Goal: Information Seeking & Learning: Learn about a topic

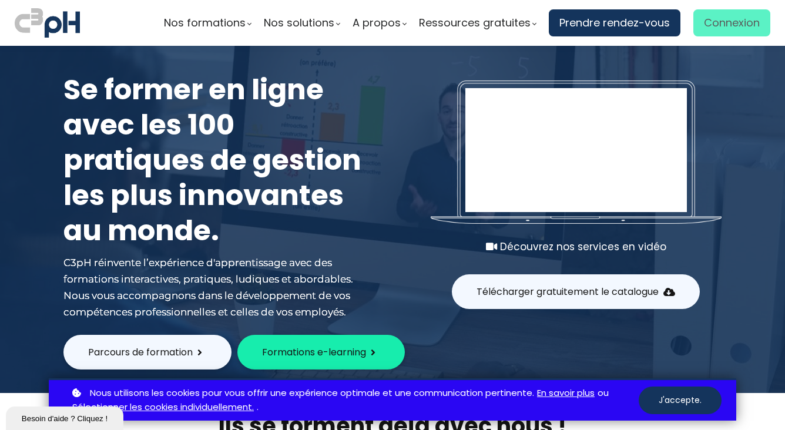
click at [711, 21] on span "Connexion" at bounding box center [732, 23] width 56 height 18
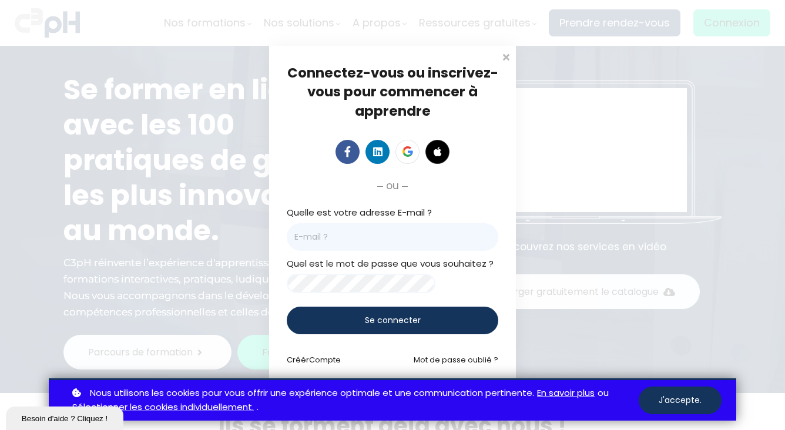
click at [295, 240] on input "email" at bounding box center [393, 237] width 212 height 28
type input "[EMAIL_ADDRESS][PERSON_NAME][DOMAIN_NAME]"
click at [376, 322] on span "Se connecter" at bounding box center [393, 321] width 56 height 12
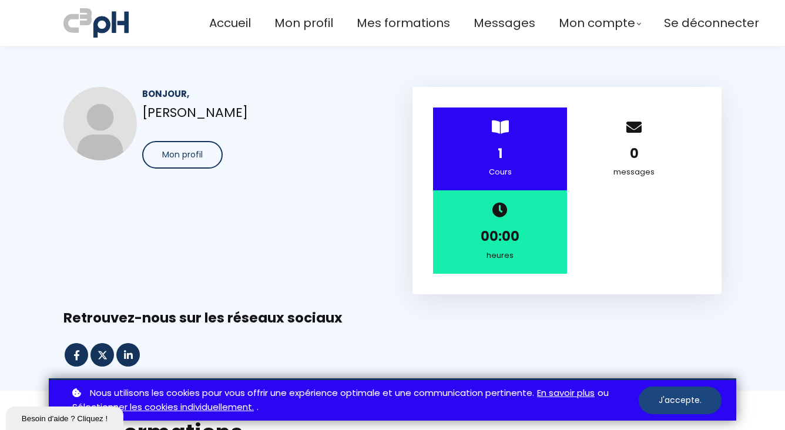
click at [695, 400] on button "J'accepte." at bounding box center [680, 401] width 83 height 28
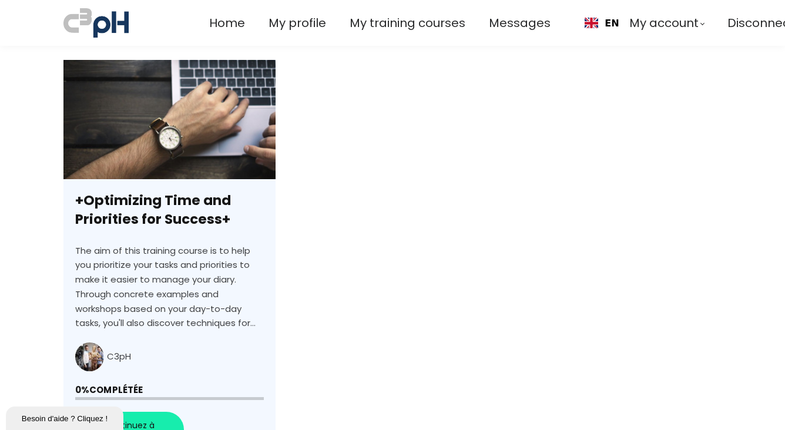
scroll to position [548, 0]
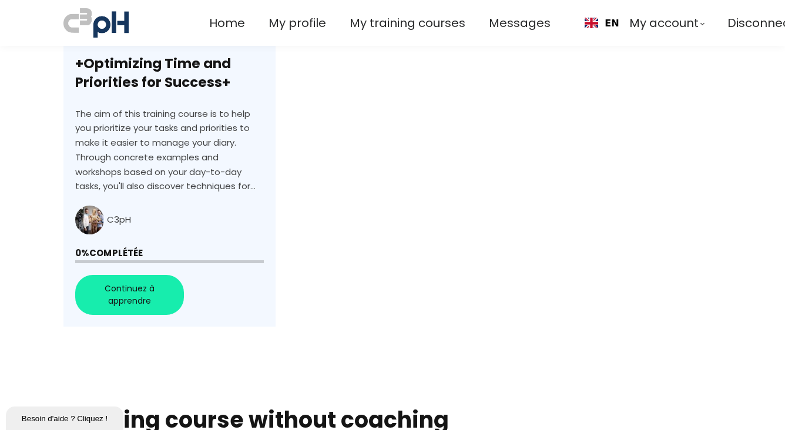
click at [142, 294] on link "+Optimizing Time and Priorities for Success+" at bounding box center [169, 125] width 212 height 404
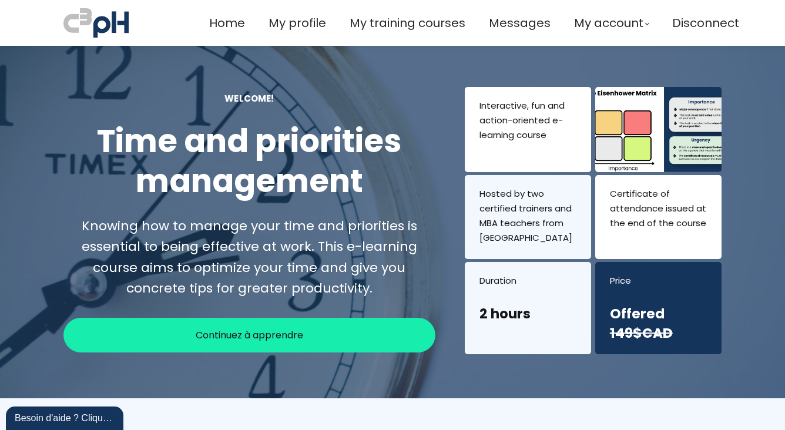
click at [289, 336] on span "Continuez à apprendre" at bounding box center [250, 335] width 108 height 15
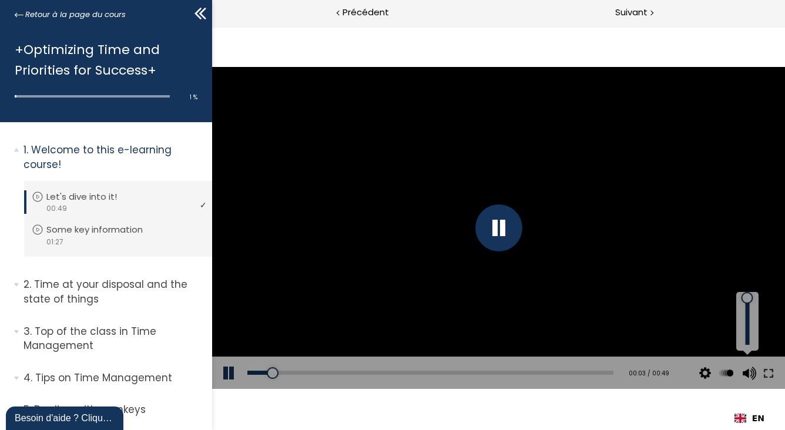
drag, startPoint x: 744, startPoint y: 314, endPoint x: 745, endPoint y: 285, distance: 29.4
click at [747, 298] on div at bounding box center [747, 298] width 0 height 0
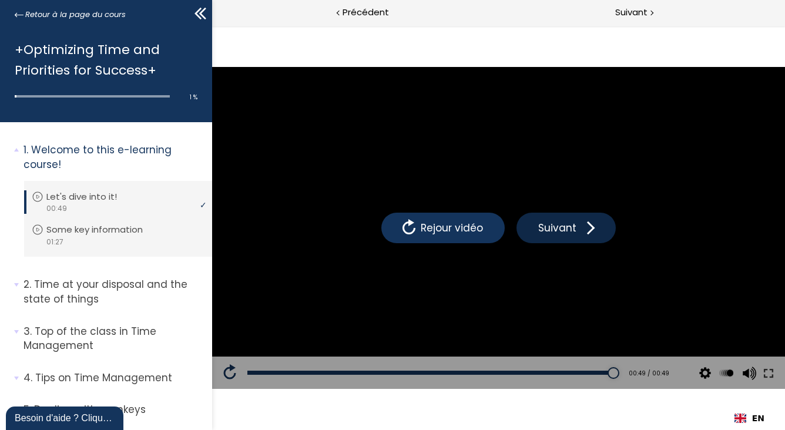
click at [571, 226] on span "Suivant" at bounding box center [557, 227] width 44 height 15
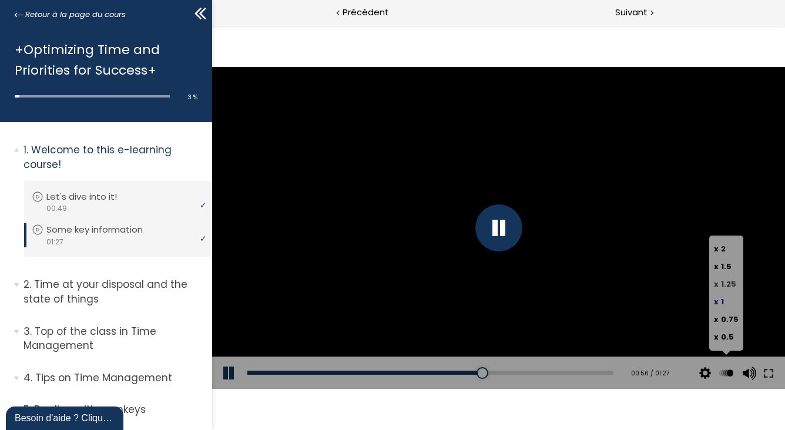
click at [735, 283] on span "1.25" at bounding box center [728, 284] width 15 height 11
click at [212, 26] on input "x 1.25" at bounding box center [212, 26] width 0 height 0
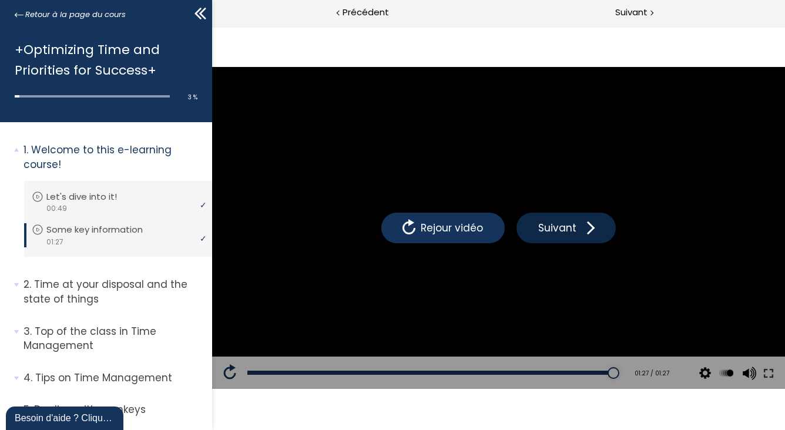
click at [554, 232] on span "Suivant" at bounding box center [557, 227] width 44 height 15
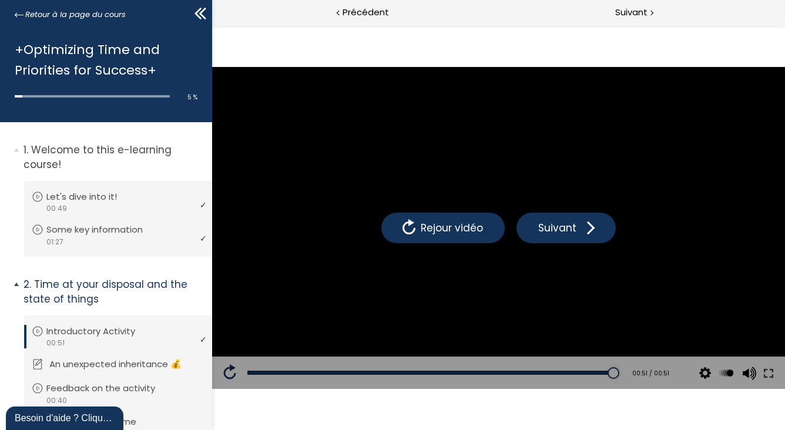
click at [128, 364] on p "An unexpected inheritance 💰" at bounding box center [124, 364] width 150 height 13
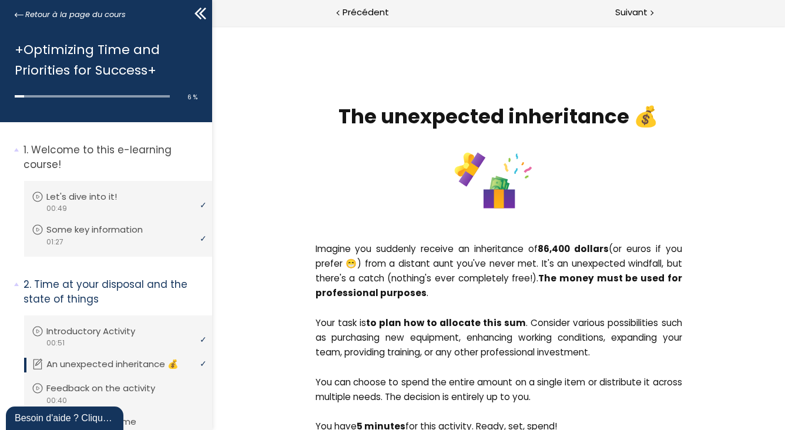
scroll to position [137, 0]
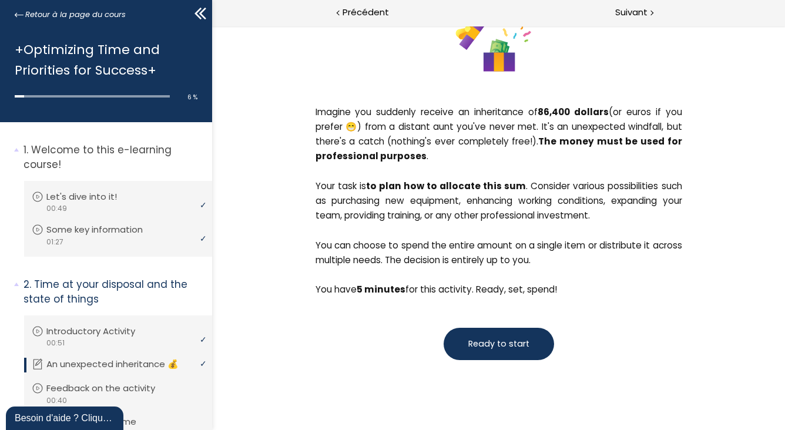
click at [489, 341] on span "Ready to start" at bounding box center [498, 344] width 61 height 12
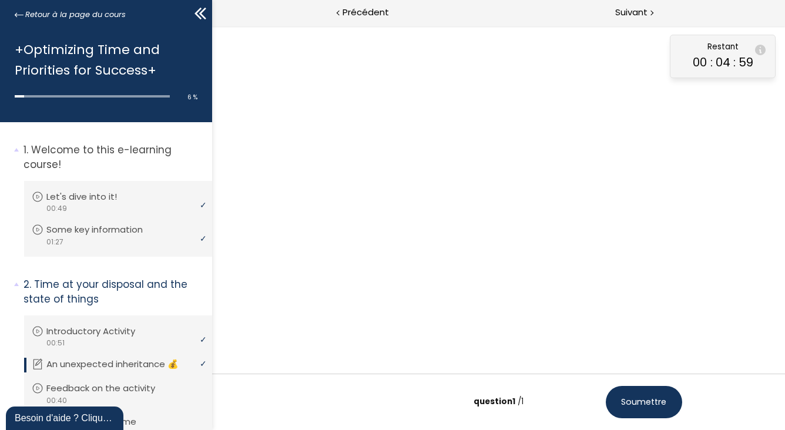
scroll to position [42, 0]
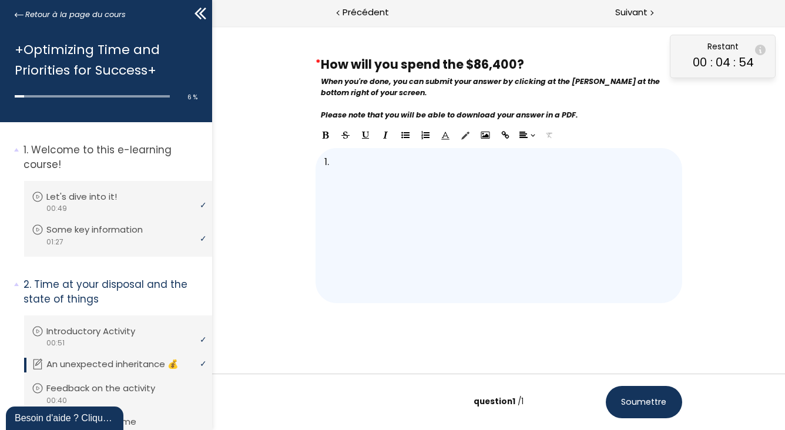
click at [421, 139] on icon "Insert Ordered List" at bounding box center [425, 135] width 8 height 8
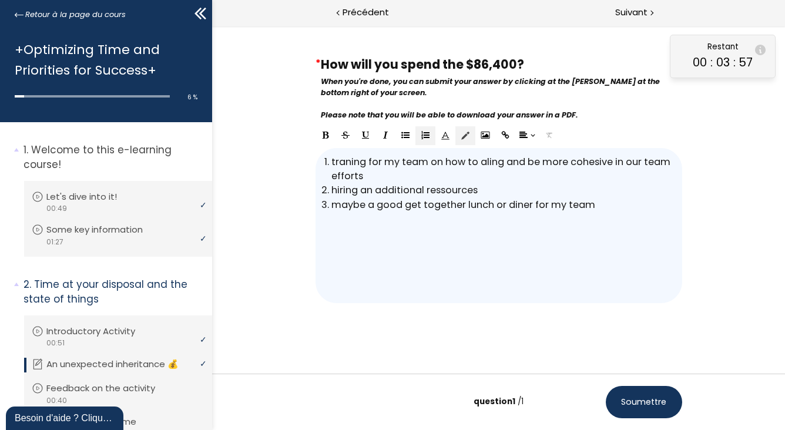
click at [650, 408] on span "Soumettre" at bounding box center [643, 402] width 45 height 12
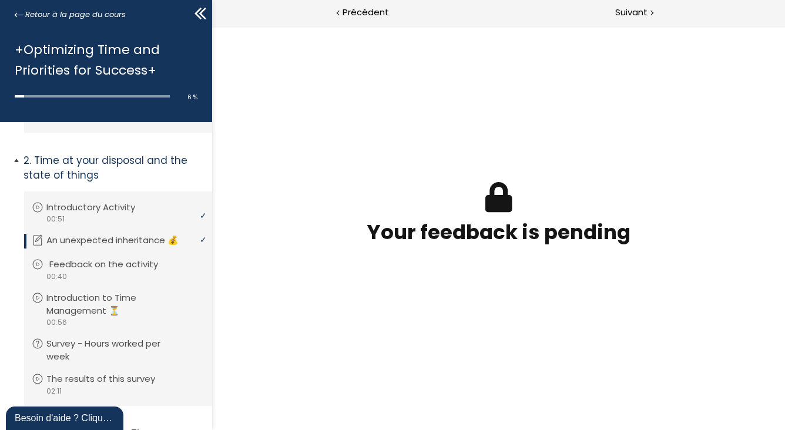
scroll to position [137, 0]
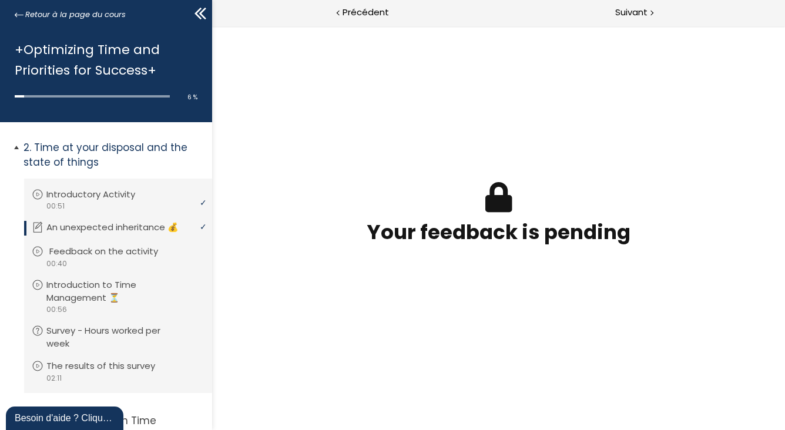
click at [123, 258] on p "Feedback on the activity" at bounding box center [112, 251] width 126 height 13
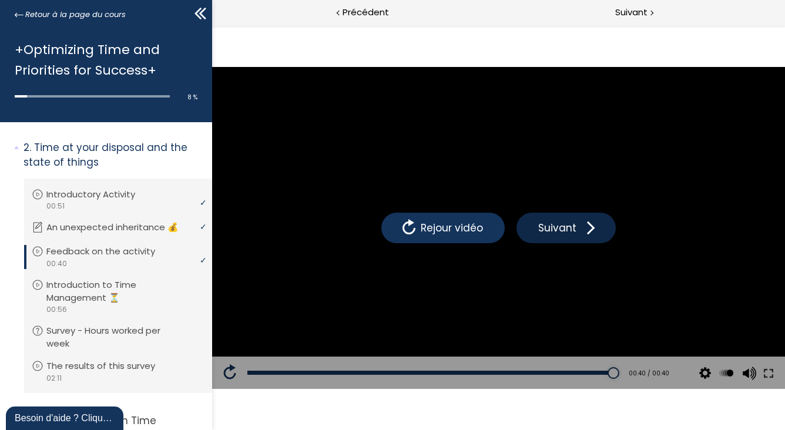
click at [550, 224] on span "Suivant" at bounding box center [557, 227] width 44 height 15
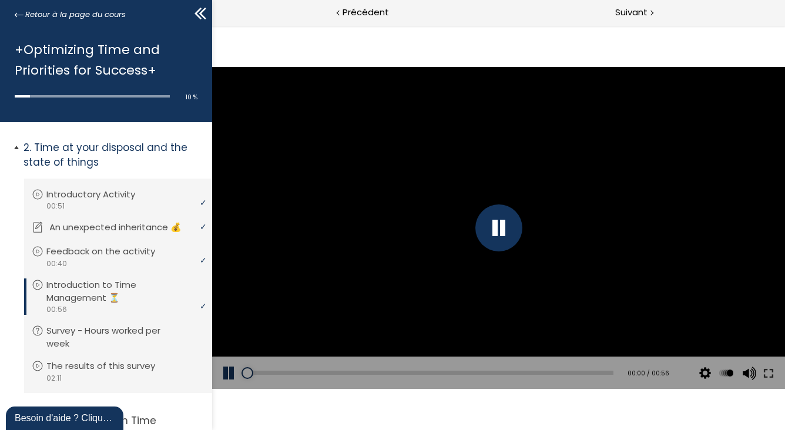
click at [115, 231] on p "An unexpected inheritance 💰" at bounding box center [124, 227] width 150 height 13
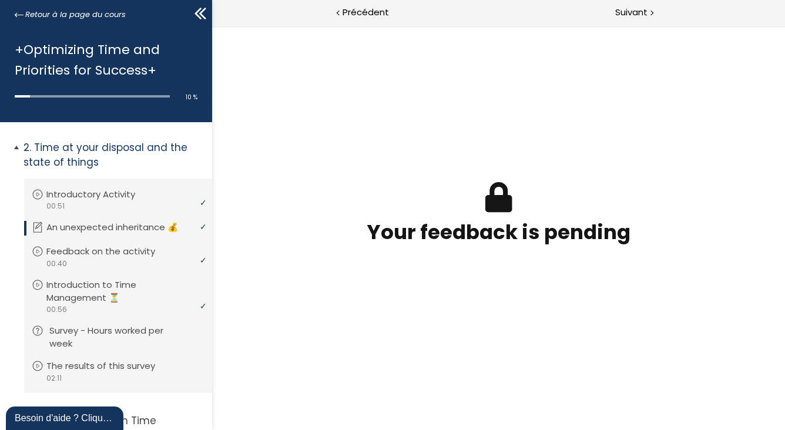
click at [116, 343] on p "Survey - Hours worked per week" at bounding box center [126, 338] width 155 height 26
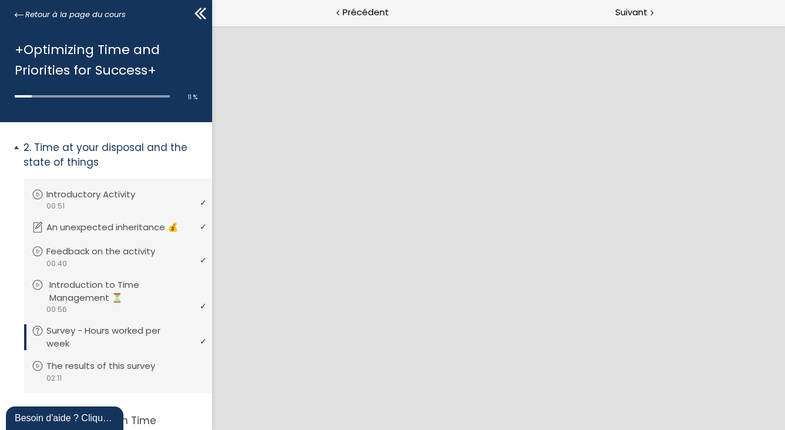
click at [123, 305] on p "Introduction to Time Management ⏳" at bounding box center [126, 292] width 155 height 26
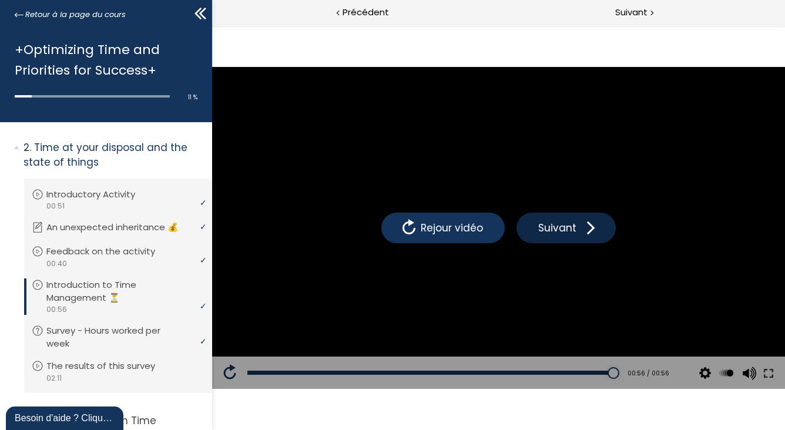
click at [562, 238] on button "Suivant" at bounding box center [565, 228] width 99 height 31
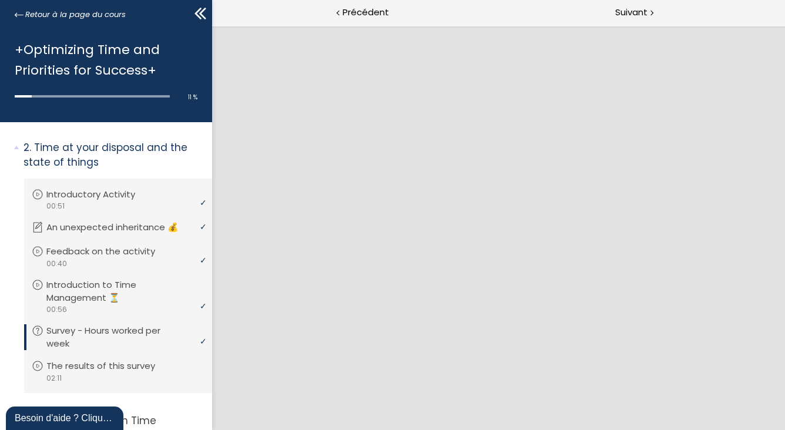
scroll to position [274, 0]
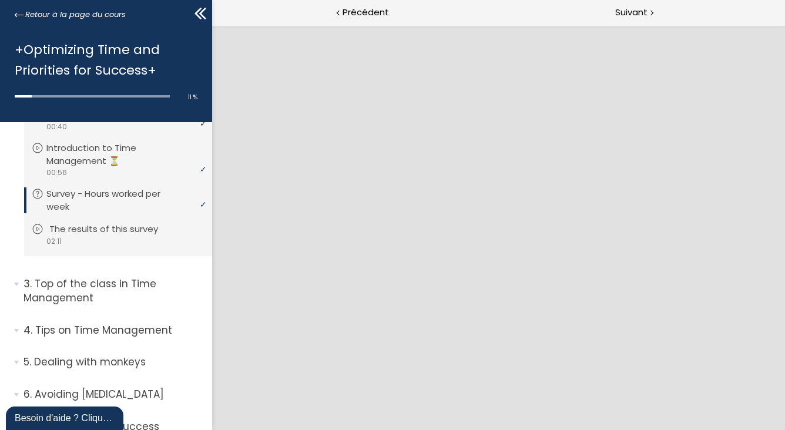
click at [125, 236] on p "The results of this survey" at bounding box center [112, 229] width 126 height 13
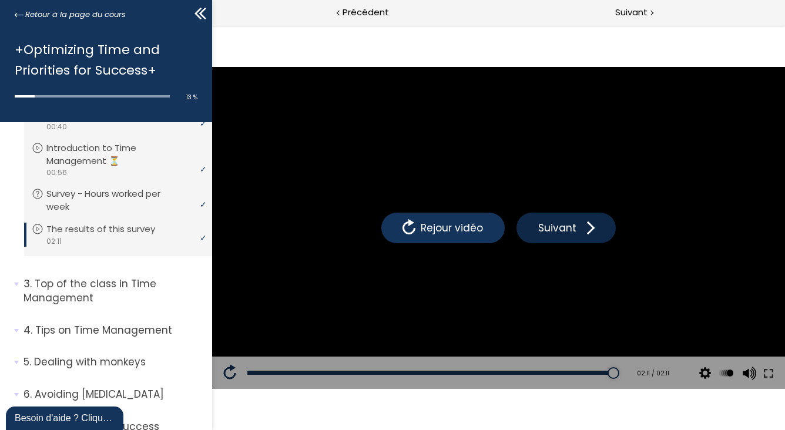
click at [578, 240] on button "Suivant" at bounding box center [565, 228] width 99 height 31
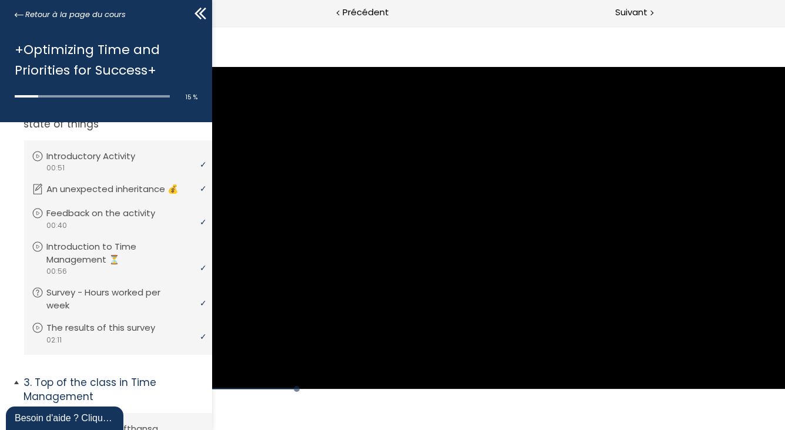
scroll to position [175, 0]
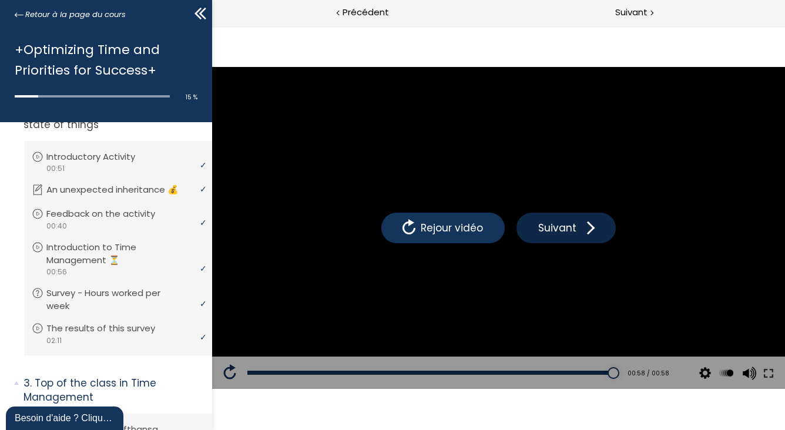
click at [550, 226] on span "Suivant" at bounding box center [557, 227] width 44 height 15
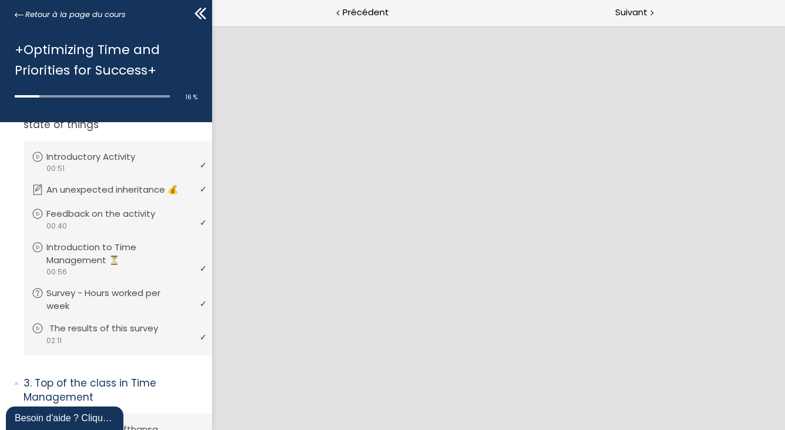
scroll to position [312, 0]
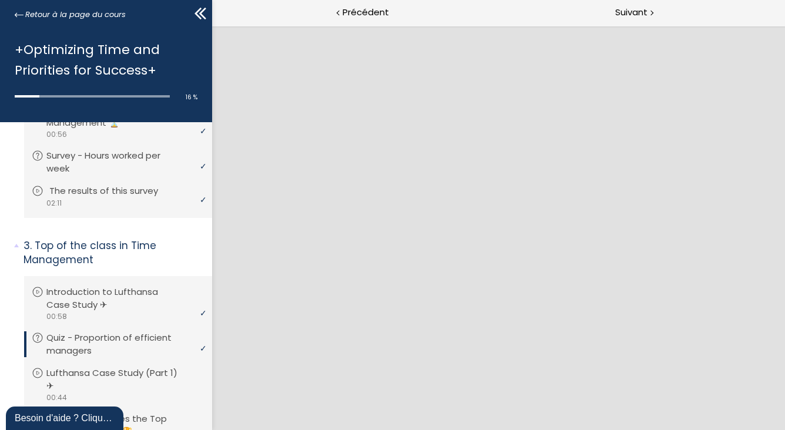
click at [157, 209] on div "video 02:11" at bounding box center [117, 203] width 170 height 11
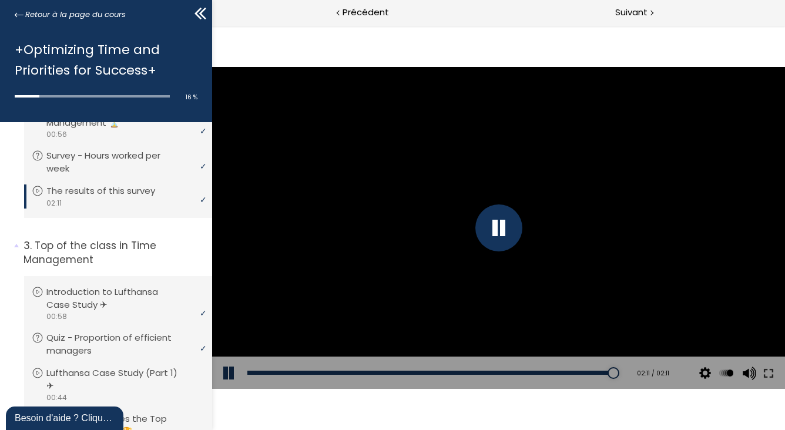
drag, startPoint x: 265, startPoint y: 373, endPoint x: 654, endPoint y: 370, distance: 388.6
click at [654, 370] on div "Add chapter 02:11 02:11 / 02:11 Subtitles None Auto 4k 1080p 720p 540p 360p 224…" at bounding box center [498, 373] width 573 height 33
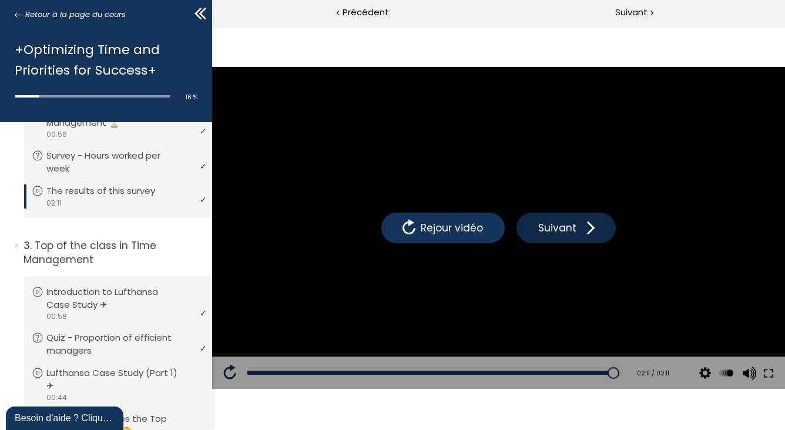
drag, startPoint x: 541, startPoint y: 219, endPoint x: 590, endPoint y: 232, distance: 50.5
click at [543, 220] on button "Suivant" at bounding box center [565, 228] width 99 height 31
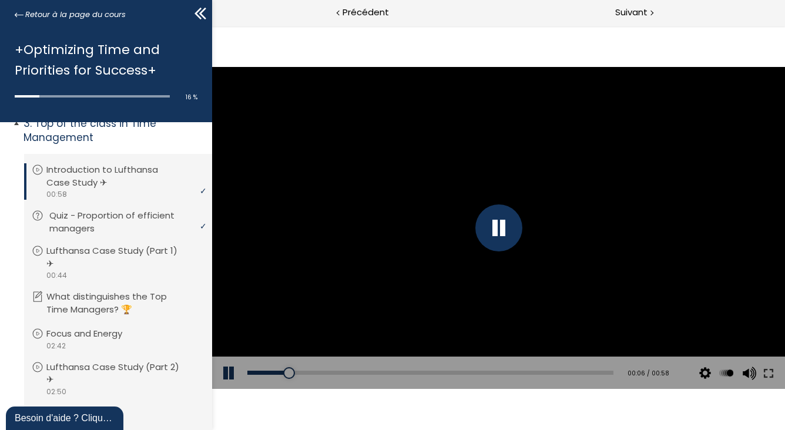
scroll to position [449, 0]
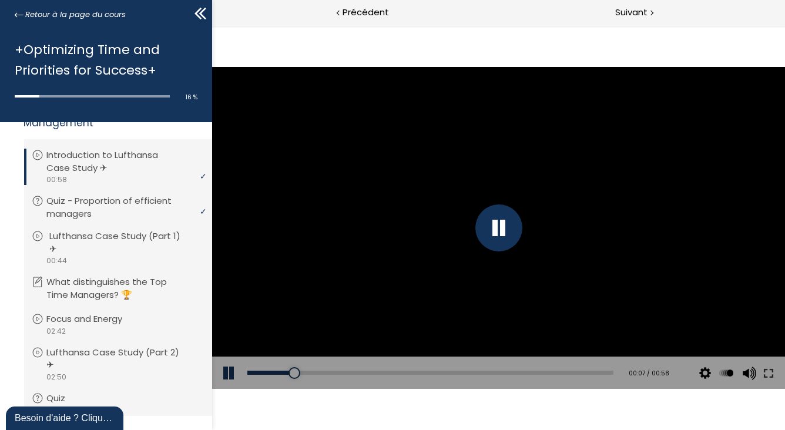
click at [122, 249] on p "Lufthansa Case Study (Part 1) ✈" at bounding box center [126, 243] width 155 height 26
click at [223, 374] on button at bounding box center [229, 373] width 35 height 33
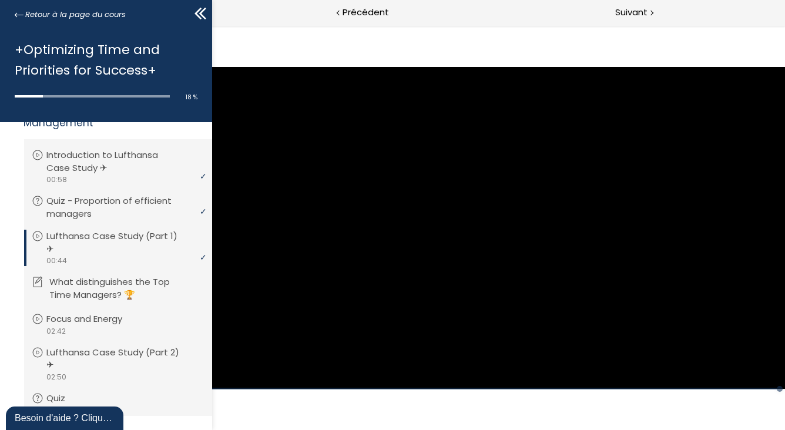
click at [124, 302] on p "What distinguishes the Top Time Managers? 🏆" at bounding box center [126, 289] width 155 height 26
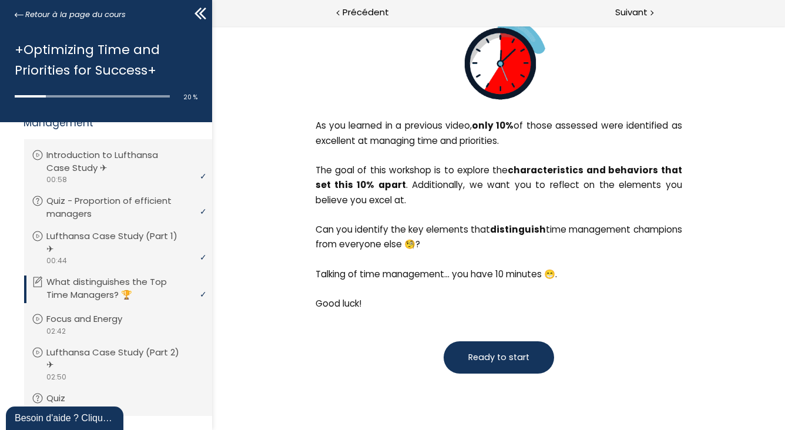
scroll to position [178, 0]
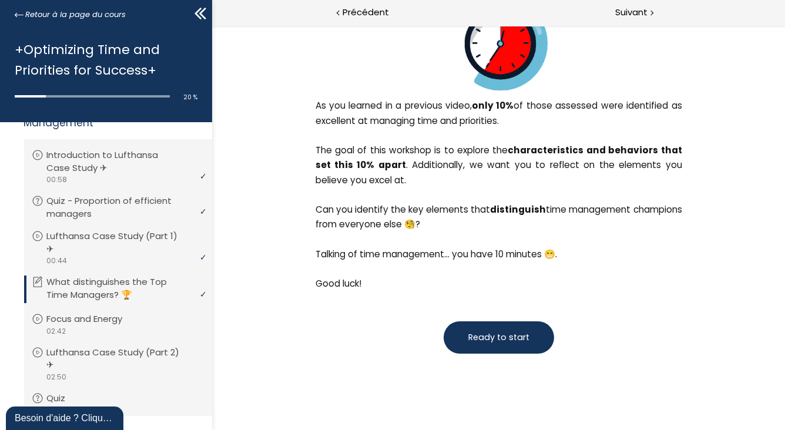
click at [494, 335] on span "Ready to start" at bounding box center [498, 338] width 61 height 12
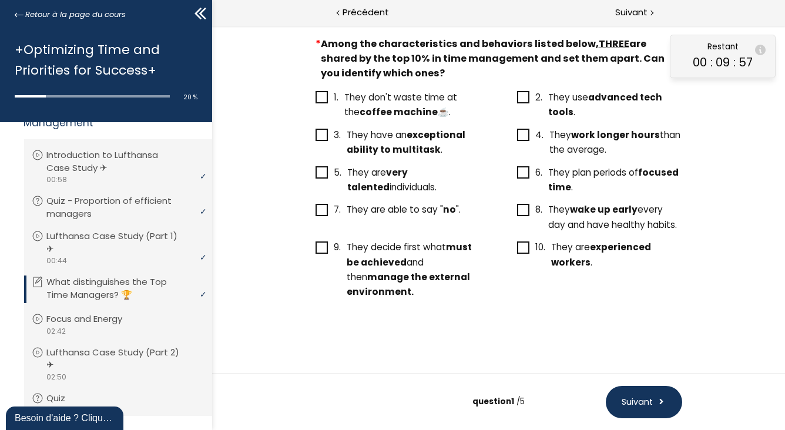
scroll to position [0, 0]
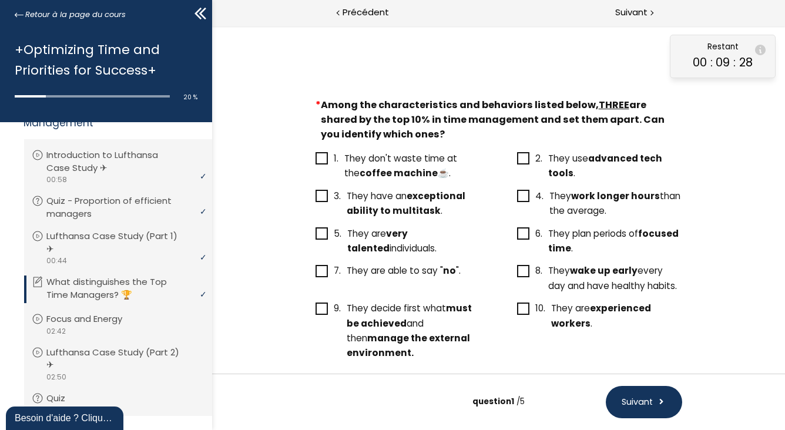
click at [521, 236] on icon at bounding box center [523, 233] width 9 height 9
click at [517, 237] on input "6. They plan periods of focused time ." at bounding box center [517, 237] width 0 height 0
click at [320, 272] on icon at bounding box center [321, 270] width 9 height 9
click at [315, 274] on input "7. They are able to say " no "." at bounding box center [315, 274] width 0 height 0
click at [316, 306] on icon at bounding box center [321, 309] width 10 height 10
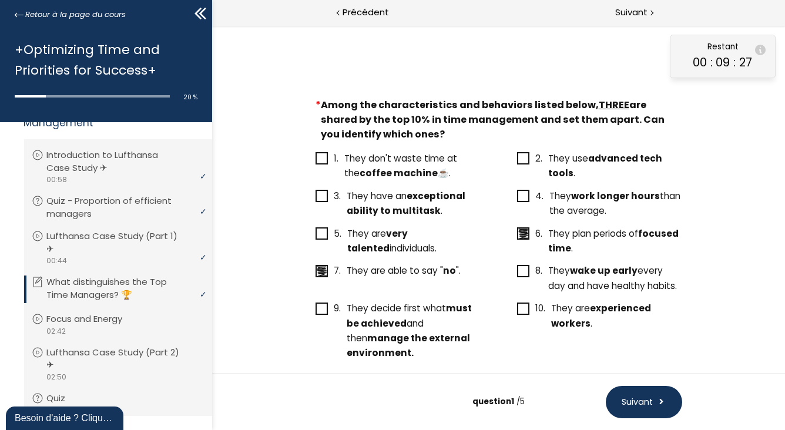
click at [315, 312] on input "9. They decide first what must be achieved and then manage the external environ…" at bounding box center [315, 312] width 0 height 0
click at [656, 405] on button "Suivant" at bounding box center [644, 402] width 76 height 32
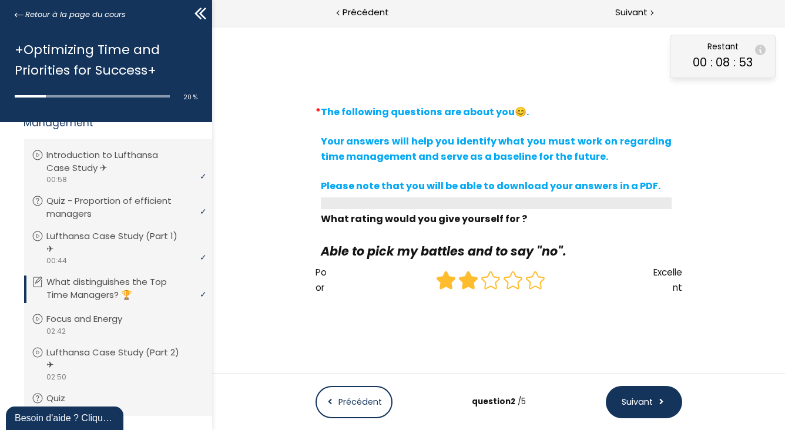
click at [473, 283] on icon at bounding box center [468, 280] width 18 height 17
click at [457, 269] on input "radio" at bounding box center [457, 269] width 0 height 0
click at [640, 399] on span "Suivant" at bounding box center [636, 402] width 31 height 12
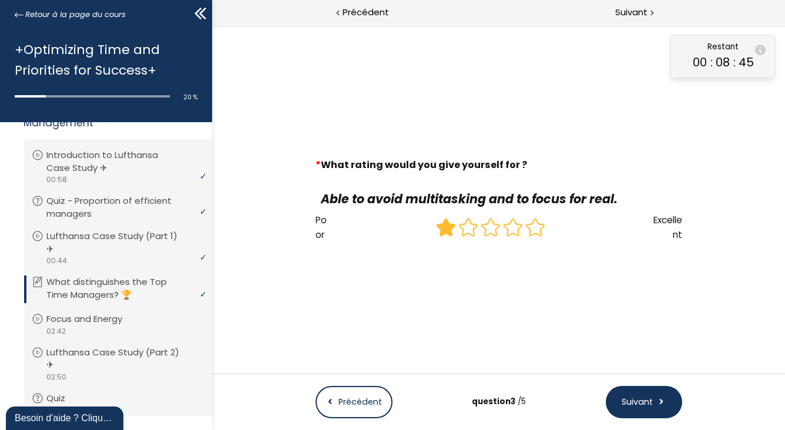
click at [447, 226] on icon at bounding box center [446, 227] width 18 height 17
click at [434, 216] on input "radio" at bounding box center [434, 216] width 0 height 0
click at [637, 409] on span "Suivant" at bounding box center [636, 402] width 31 height 12
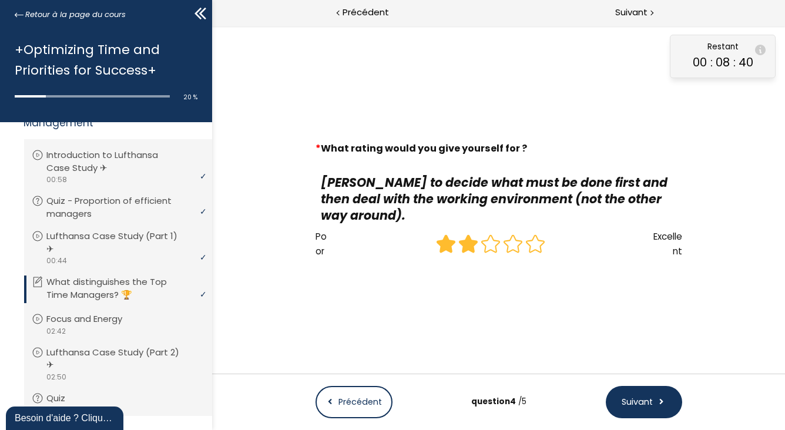
click at [458, 240] on icon at bounding box center [468, 244] width 22 height 22
click at [457, 233] on input "radio" at bounding box center [457, 233] width 0 height 0
click at [644, 411] on button "Suivant" at bounding box center [644, 402] width 76 height 32
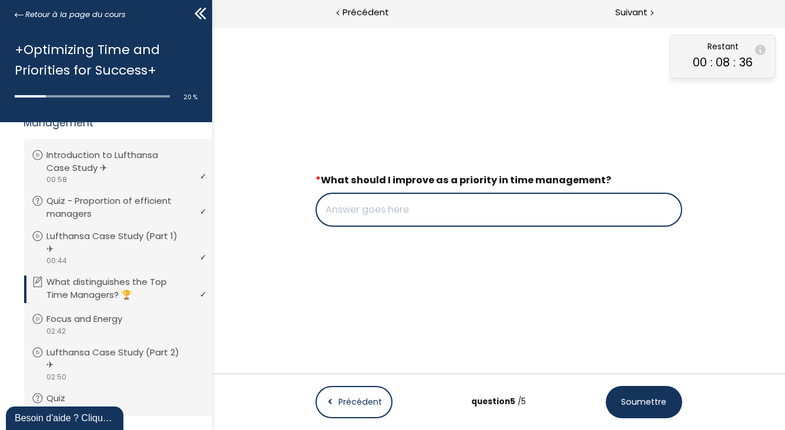
click at [483, 213] on input "text" at bounding box center [498, 210] width 367 height 34
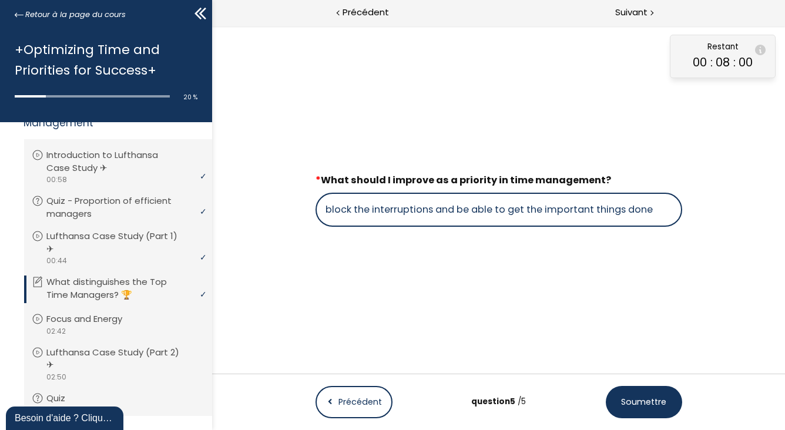
type input "block the interruptions and be able to get the important things done"
click at [640, 401] on span "Soumettre" at bounding box center [643, 402] width 45 height 12
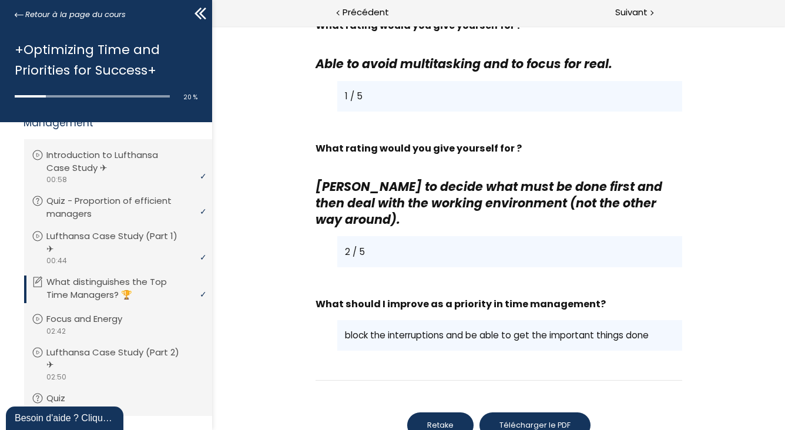
scroll to position [1055, 0]
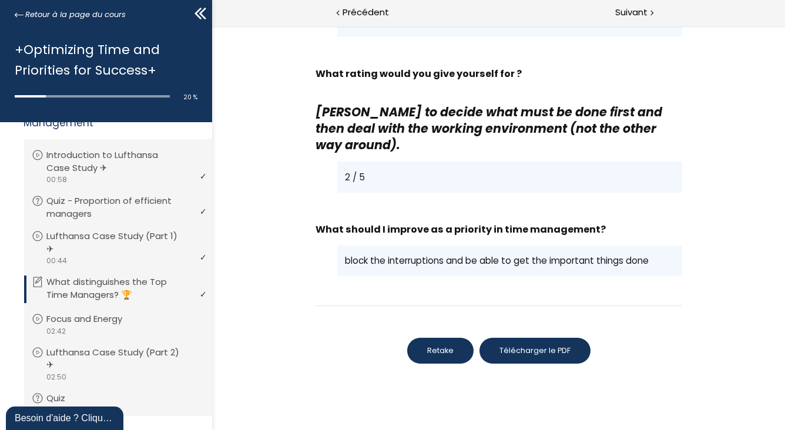
click at [503, 346] on span "Télécharger le PDF" at bounding box center [534, 351] width 71 height 11
click at [758, 66] on div "score: - Points: 0 / 0 Réponse correcte.: 1 / 1 Temps passé: 00:01:59 Date de s…" at bounding box center [498, 228] width 573 height 404
click at [648, 12] on div "Suivant" at bounding box center [642, 13] width 287 height 26
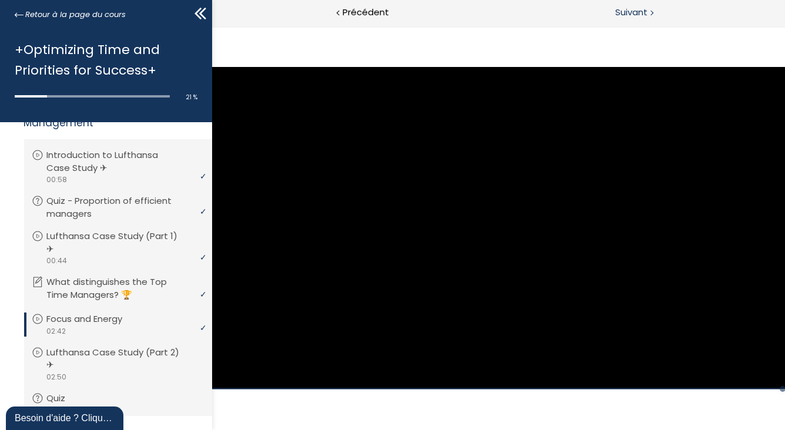
click at [628, 12] on span "Suivant" at bounding box center [632, 12] width 32 height 15
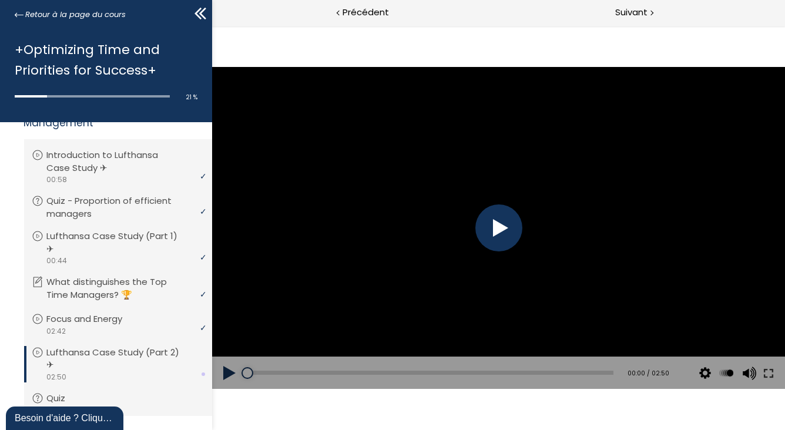
click at [501, 224] on div at bounding box center [498, 228] width 47 height 47
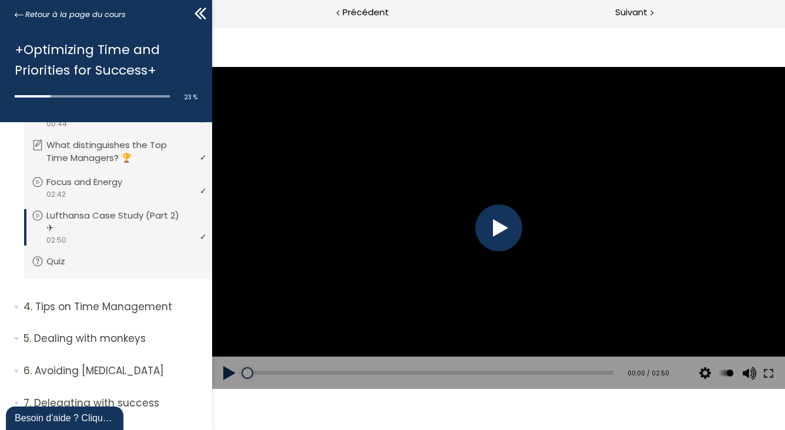
click at [487, 228] on div at bounding box center [498, 228] width 47 height 47
click at [408, 372] on div "01:16" at bounding box center [430, 373] width 366 height 4
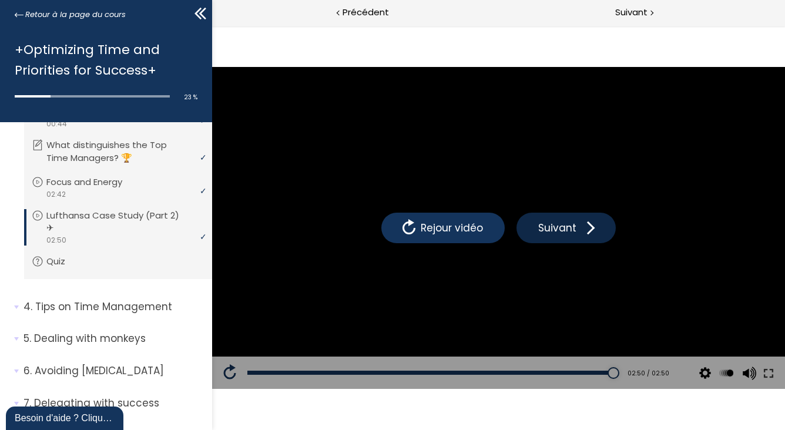
click at [601, 226] on button "Suivant" at bounding box center [565, 228] width 99 height 31
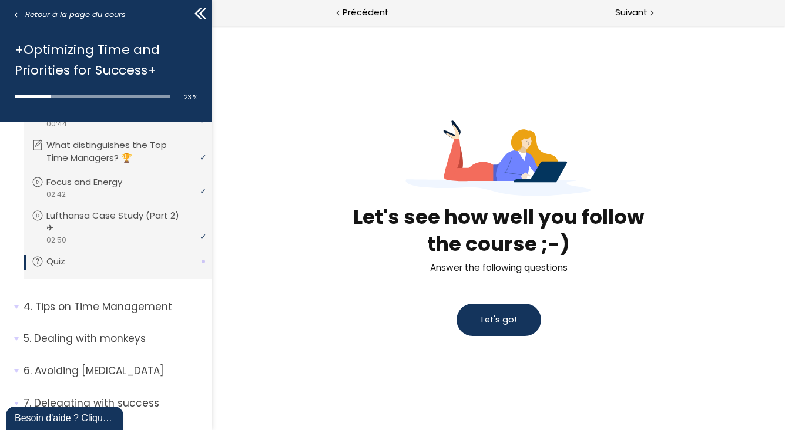
click at [521, 317] on button "Let's go!" at bounding box center [498, 320] width 85 height 32
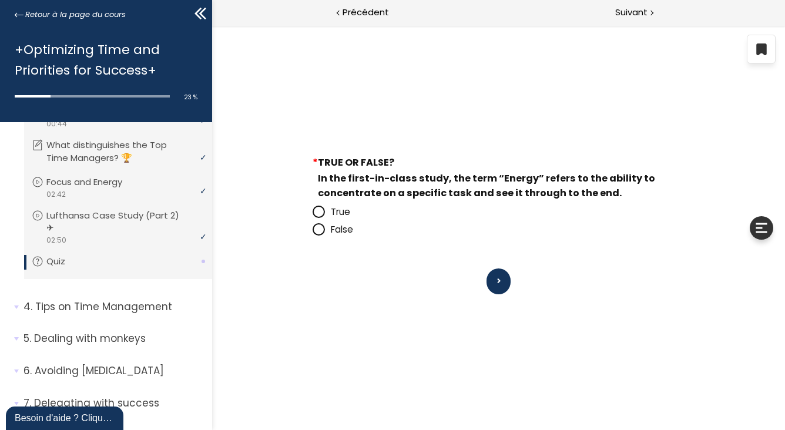
click at [353, 225] on p "False" at bounding box center [507, 229] width 354 height 15
click at [312, 233] on input "False" at bounding box center [312, 233] width 0 height 0
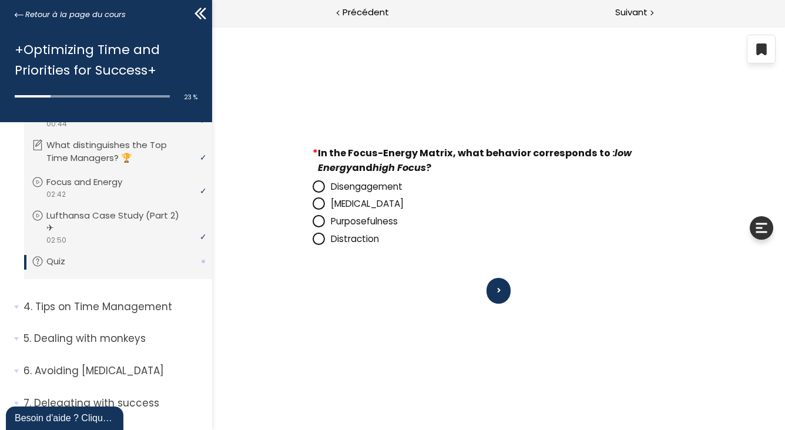
click at [378, 186] on span "Disengagement" at bounding box center [366, 186] width 72 height 12
click at [312, 190] on input "Disengagement" at bounding box center [312, 190] width 0 height 0
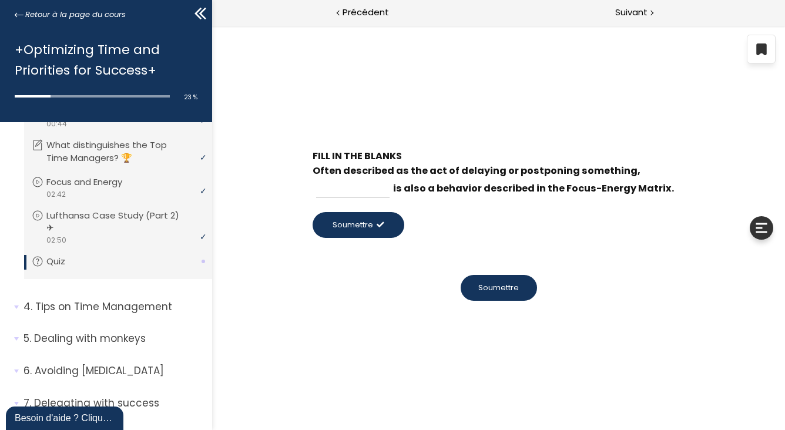
click at [336, 189] on input at bounding box center [352, 188] width 73 height 19
type input "procrastination"
click at [353, 226] on span "Soumettre" at bounding box center [352, 225] width 41 height 11
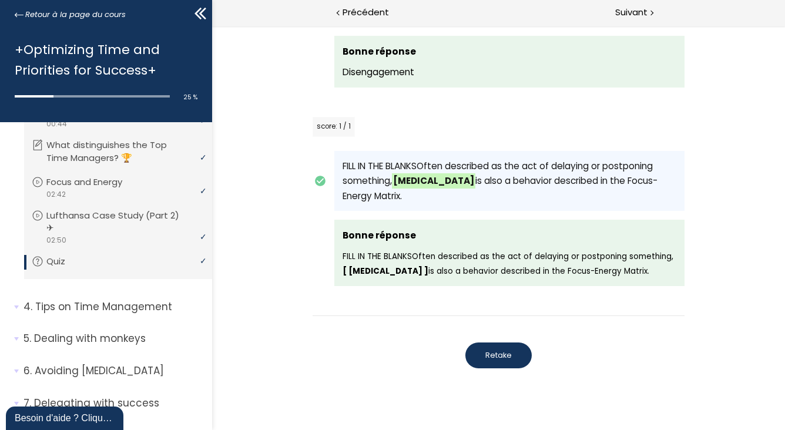
scroll to position [663, 0]
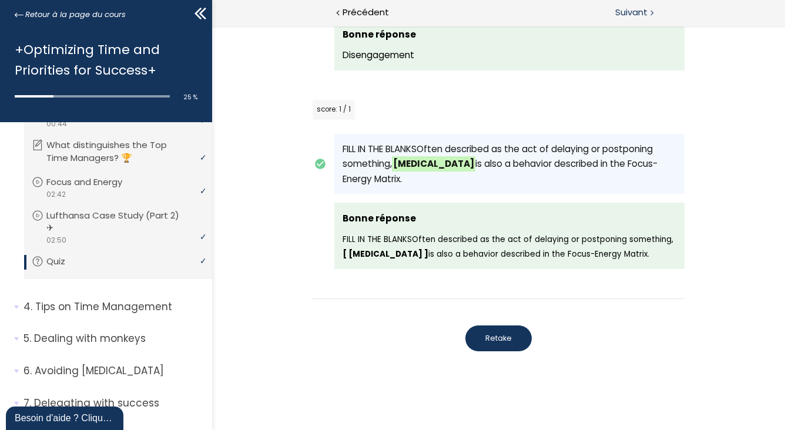
click at [630, 9] on span "Suivant" at bounding box center [632, 12] width 32 height 15
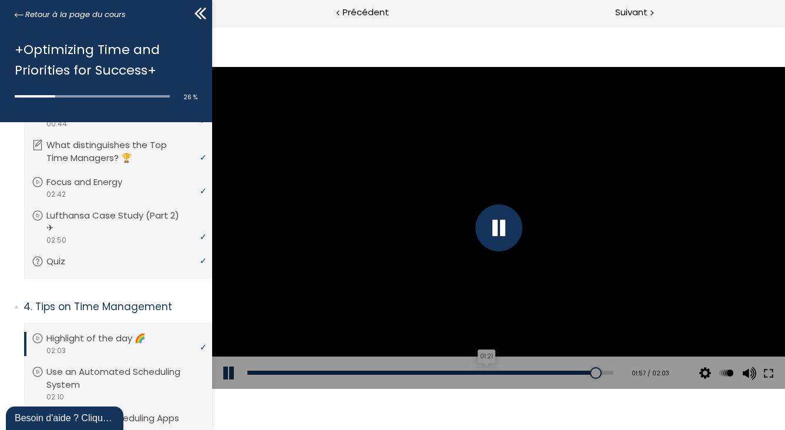
click at [481, 372] on div "01:21" at bounding box center [430, 373] width 366 height 4
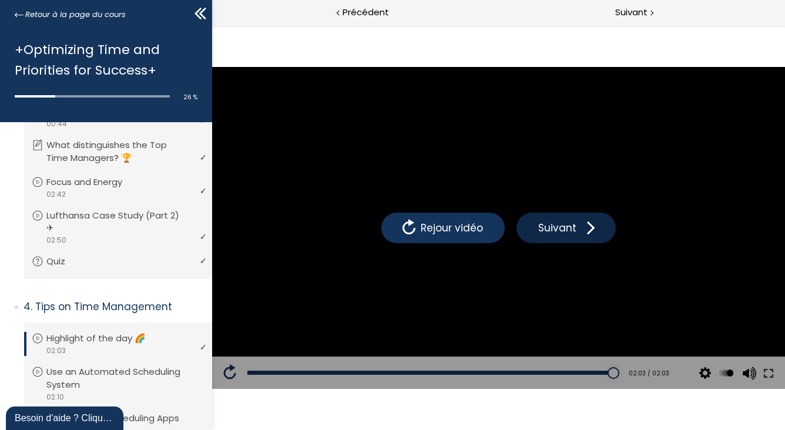
click at [540, 220] on span "Suivant" at bounding box center [557, 227] width 44 height 15
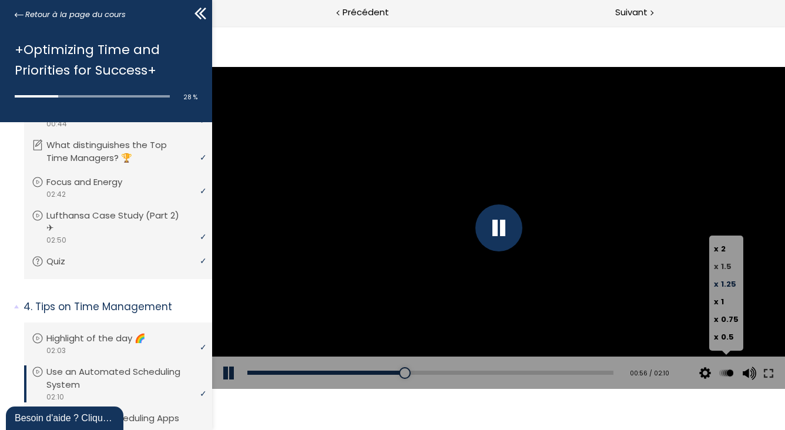
click at [730, 259] on label "x 1.5" at bounding box center [726, 267] width 25 height 18
click at [212, 26] on input "x 1.5" at bounding box center [212, 26] width 0 height 0
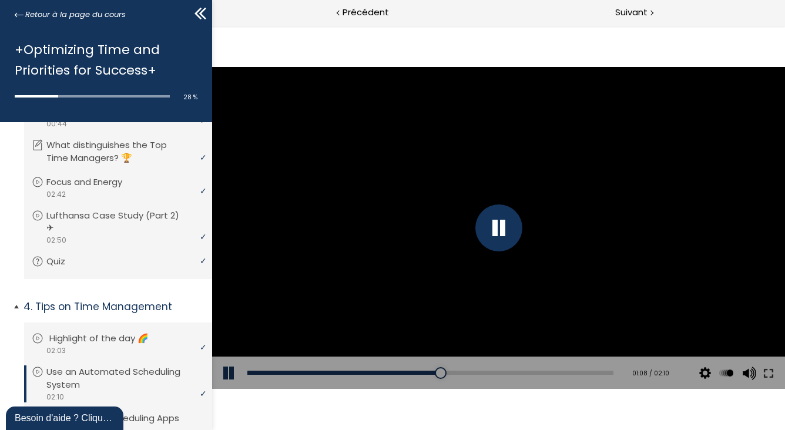
scroll to position [724, 0]
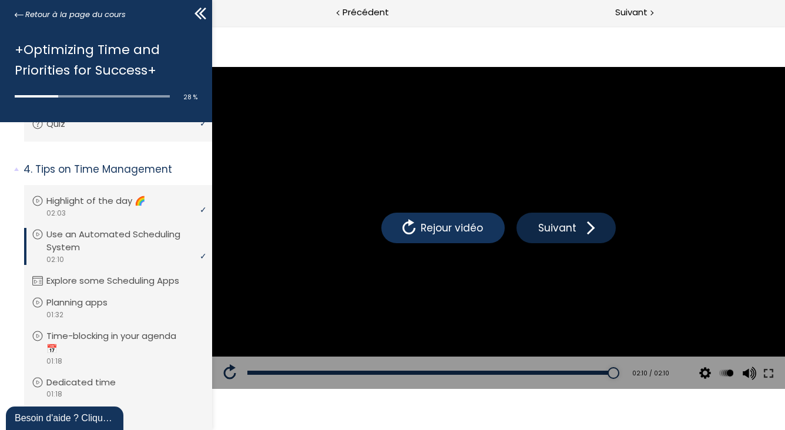
click at [548, 236] on button "Suivant" at bounding box center [565, 228] width 99 height 31
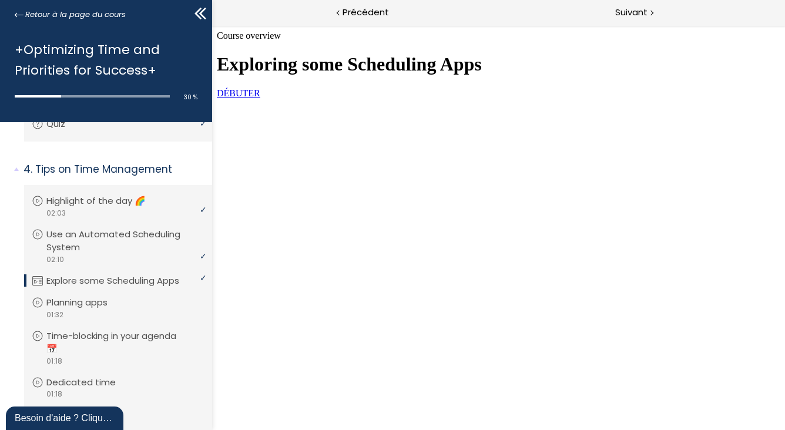
click at [260, 98] on link "DÉBUTER" at bounding box center [238, 93] width 44 height 10
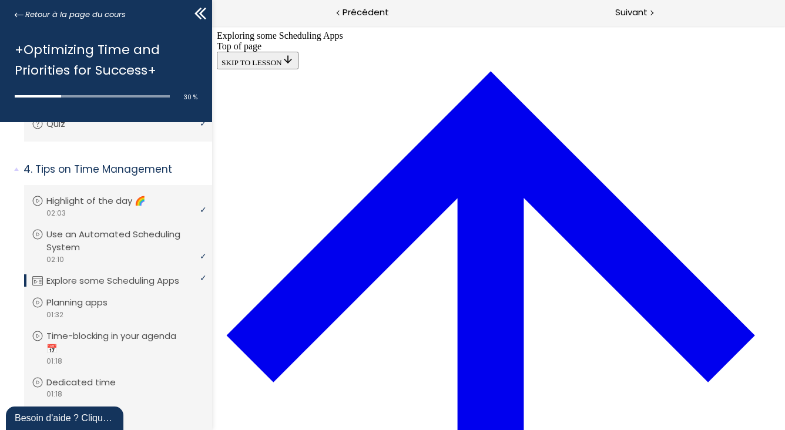
scroll to position [731, 0]
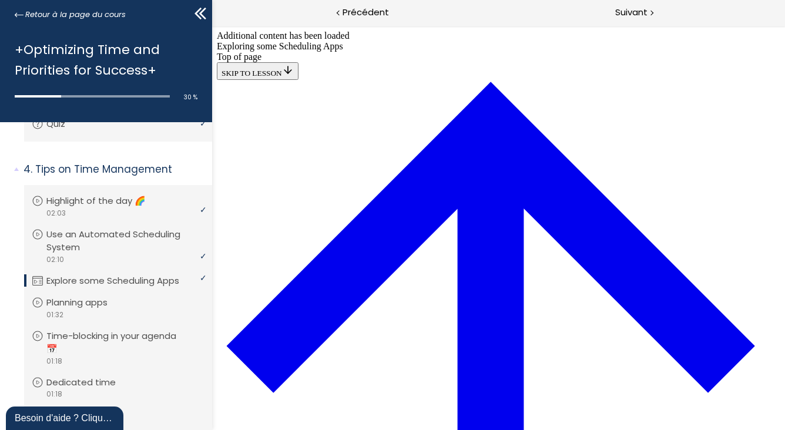
scroll to position [832, 0]
click at [633, 14] on span "Suivant" at bounding box center [632, 12] width 32 height 15
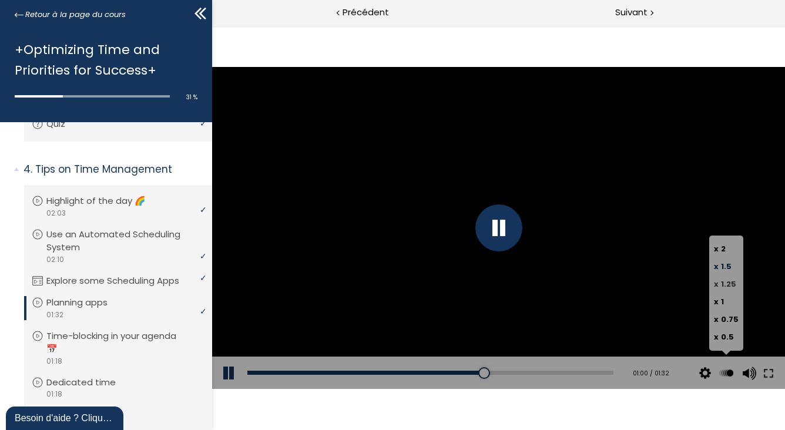
click at [715, 280] on span "x" at bounding box center [716, 284] width 5 height 11
click at [212, 26] on input "x 1.25" at bounding box center [212, 26] width 0 height 0
click at [729, 286] on span "1.25" at bounding box center [728, 284] width 15 height 11
click at [212, 26] on input "x 1.25" at bounding box center [212, 26] width 0 height 0
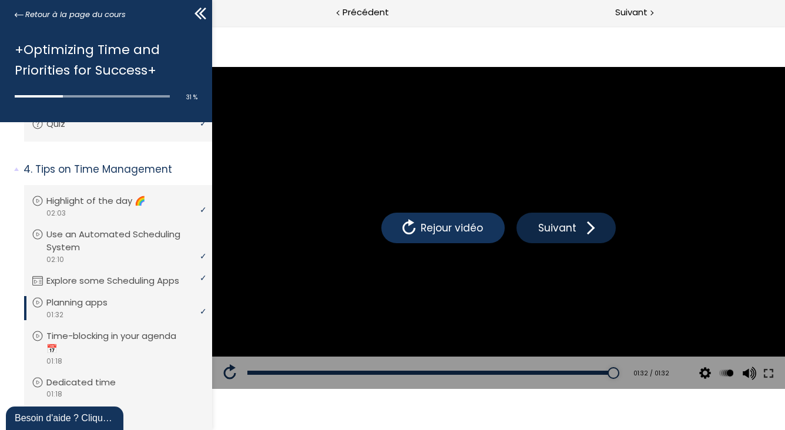
click at [557, 233] on span "Suivant" at bounding box center [557, 227] width 44 height 15
click at [557, 223] on span "Suivant" at bounding box center [557, 227] width 44 height 15
click at [571, 229] on span "Suivant" at bounding box center [557, 227] width 44 height 15
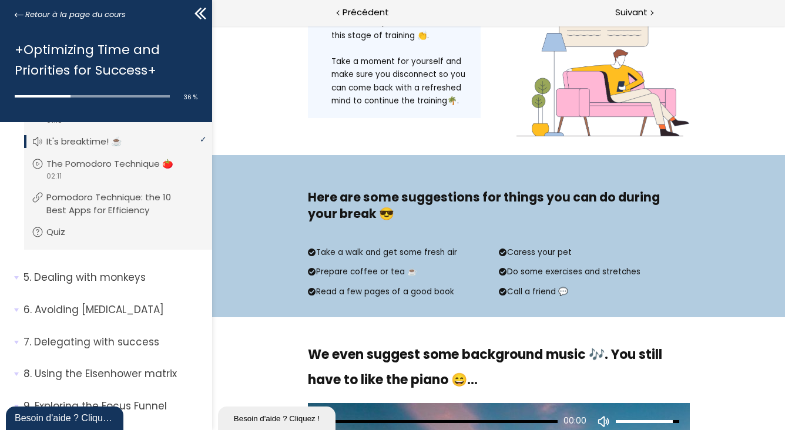
scroll to position [274, 0]
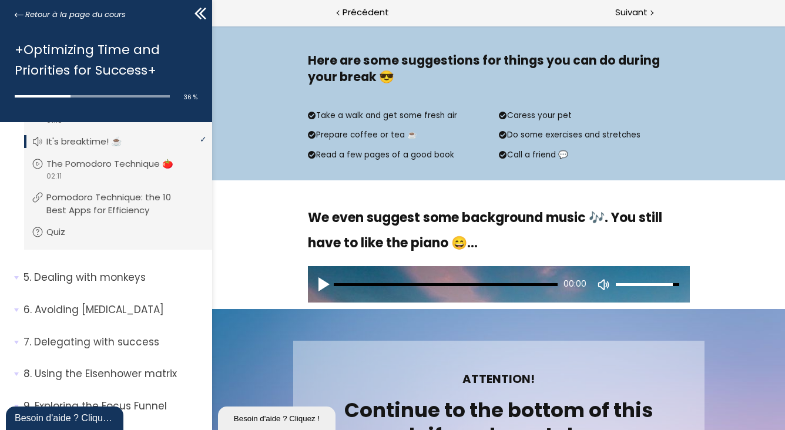
click at [320, 287] on div "Play audio" at bounding box center [325, 284] width 15 height 15
click at [320, 280] on div "Pause audio" at bounding box center [325, 284] width 15 height 15
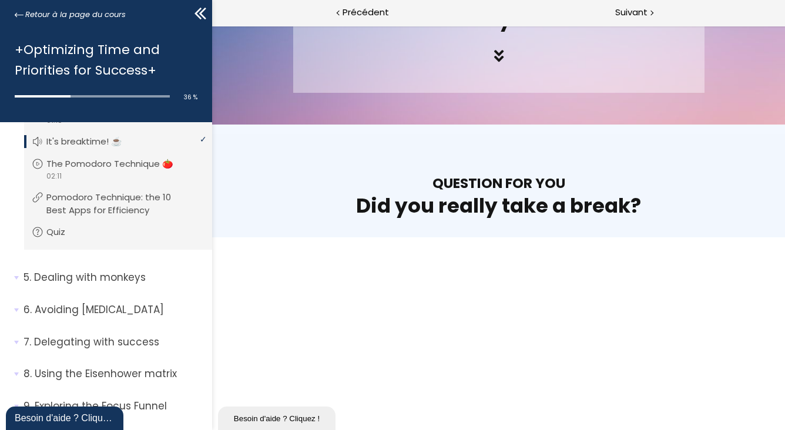
scroll to position [823, 0]
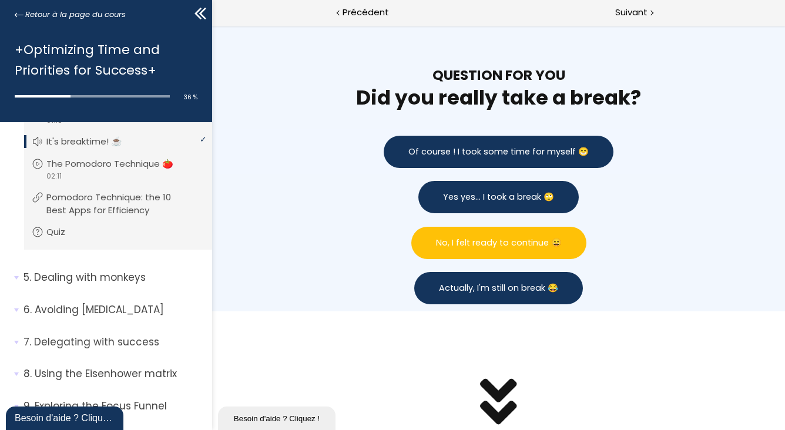
click at [446, 254] on button "No, I felt ready to continue 😄" at bounding box center [498, 243] width 175 height 32
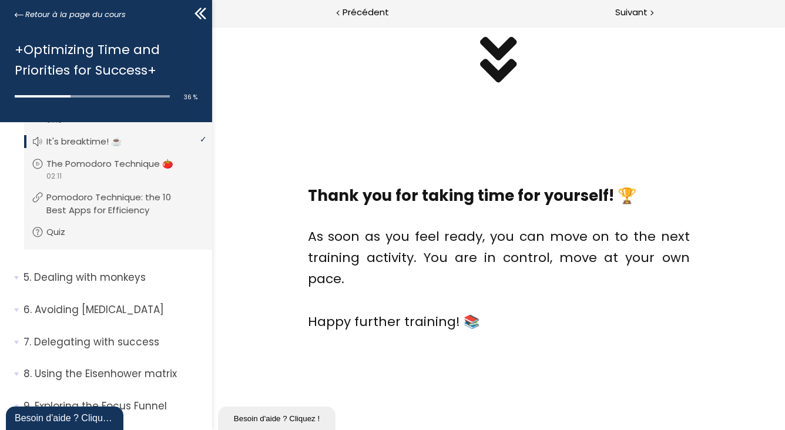
scroll to position [1574, 0]
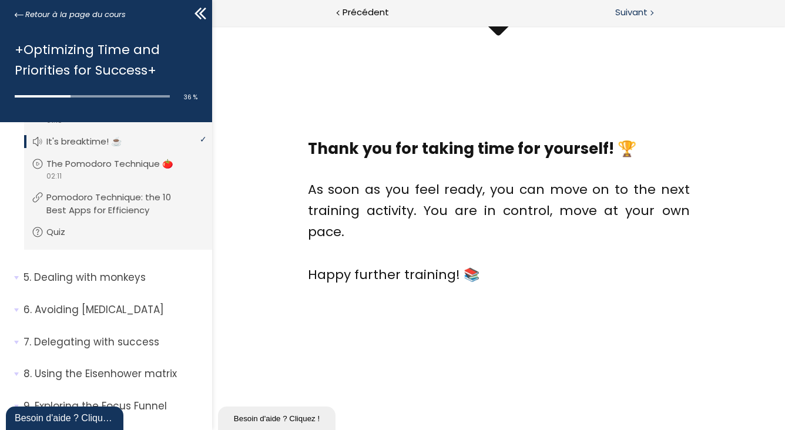
click at [631, 14] on span "Suivant" at bounding box center [632, 12] width 32 height 15
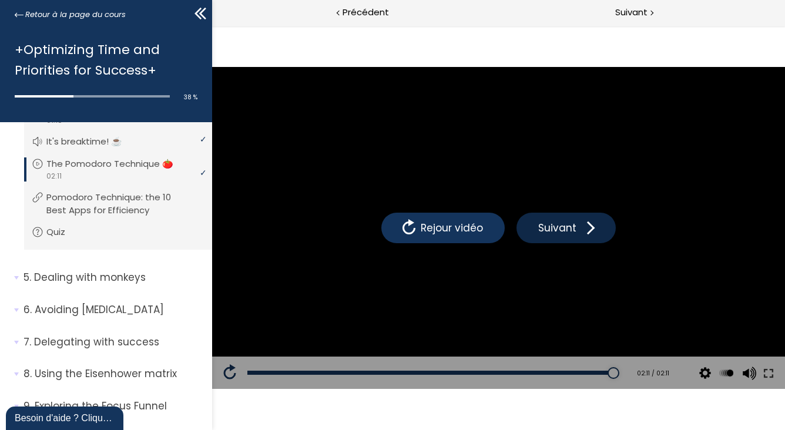
click at [541, 233] on span "Suivant" at bounding box center [557, 227] width 44 height 15
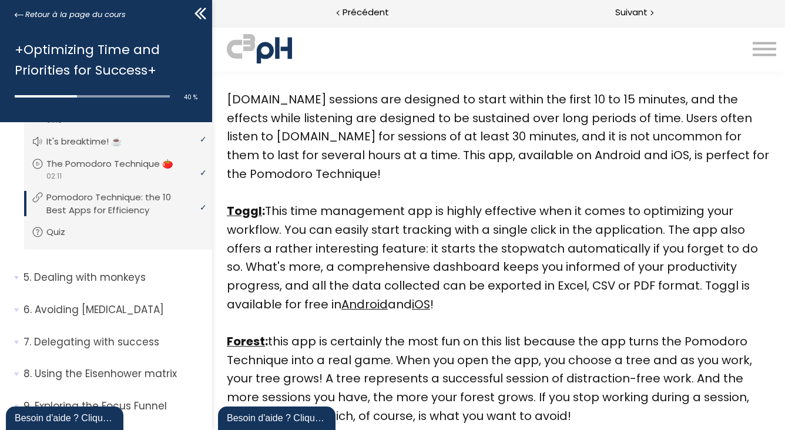
scroll to position [1508, 0]
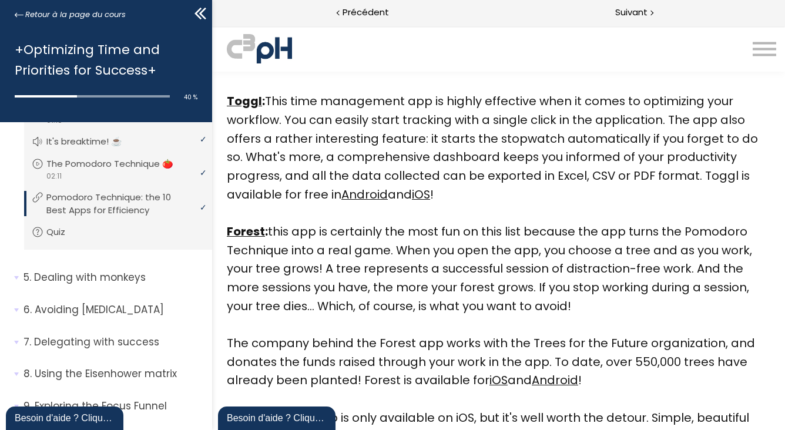
scroll to position [1646, 0]
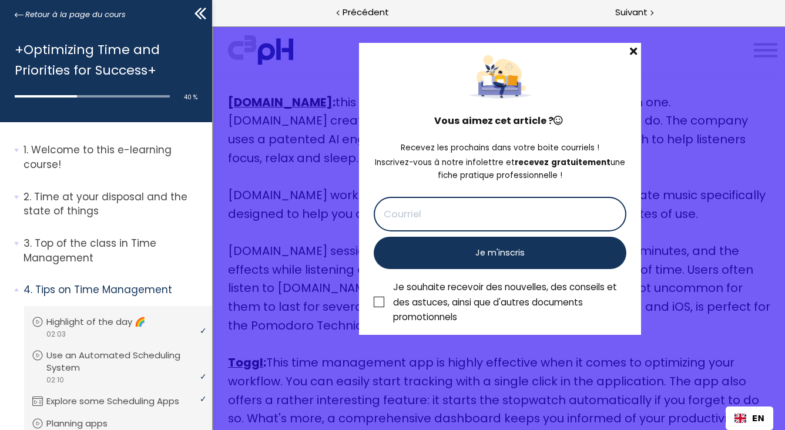
scroll to position [2213, 0]
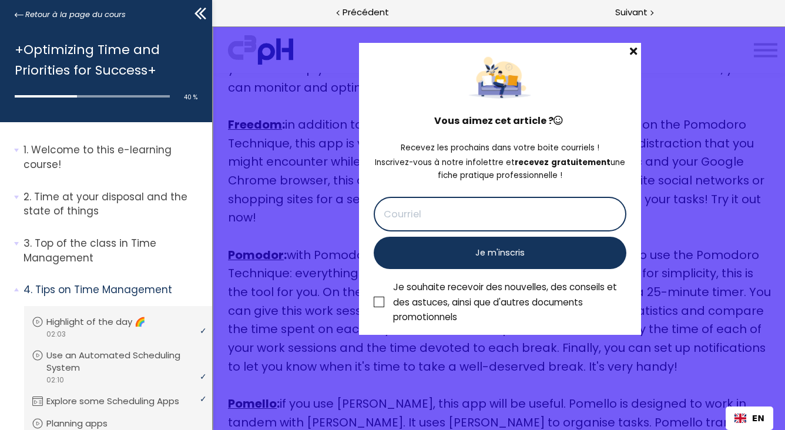
click at [633, 49] on span at bounding box center [631, 50] width 15 height 16
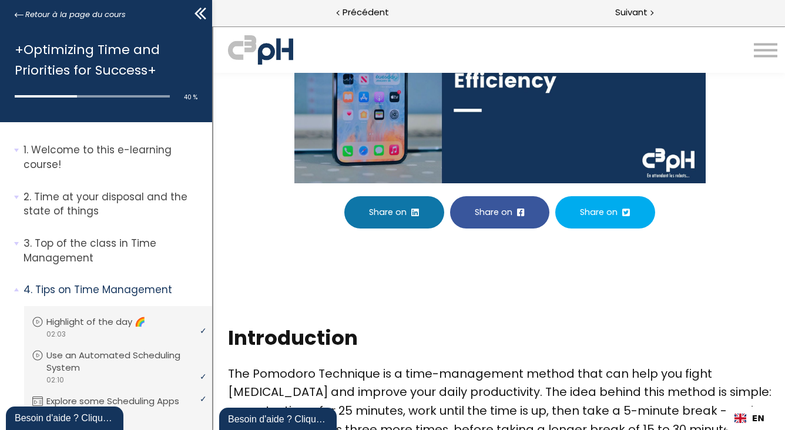
scroll to position [0, 0]
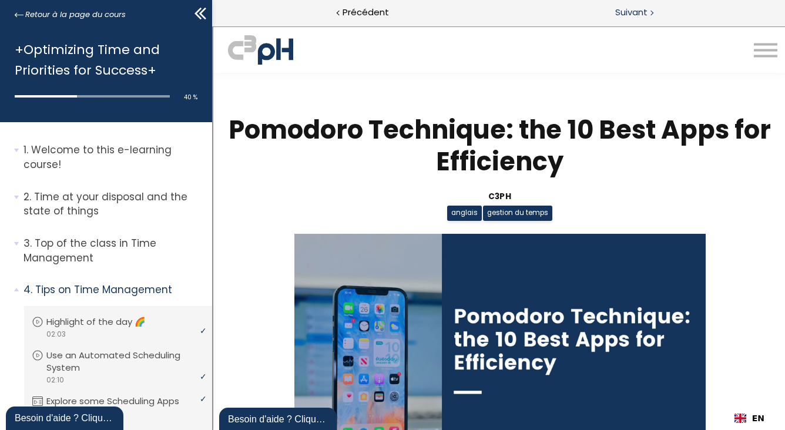
click at [634, 12] on span "Suivant" at bounding box center [632, 12] width 32 height 15
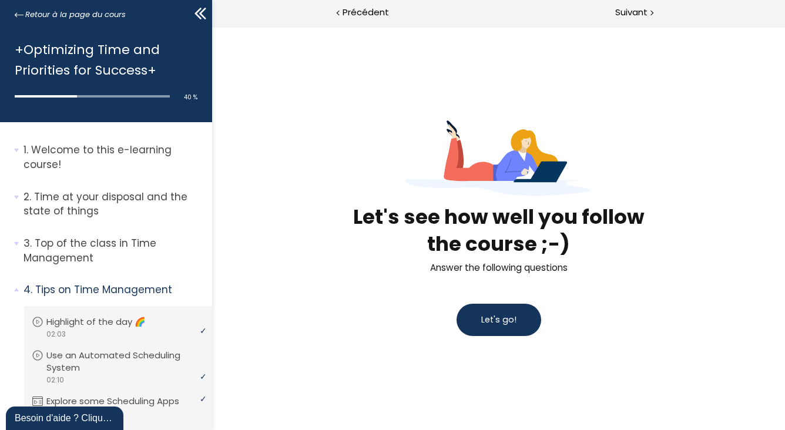
click at [474, 320] on button "Let's go!" at bounding box center [498, 320] width 85 height 32
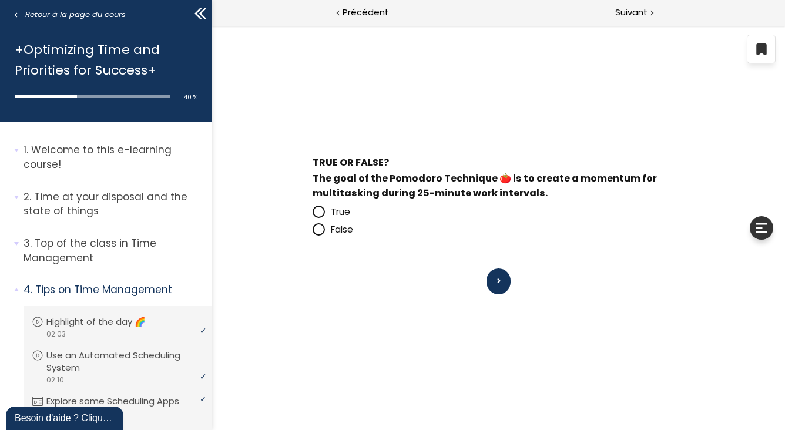
click at [326, 209] on span at bounding box center [321, 212] width 18 height 15
click at [312, 215] on input "True" at bounding box center [312, 215] width 0 height 0
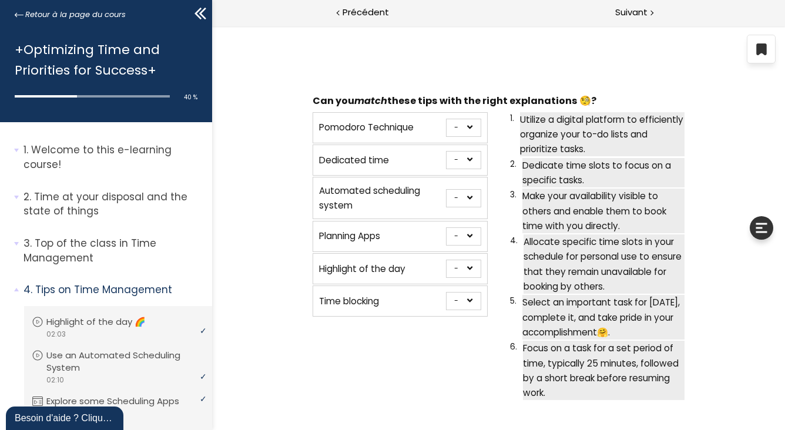
click at [458, 232] on select "- 1 2 3 4 5 6" at bounding box center [463, 237] width 35 height 18
select select "669e0a0b5bc16"
click at [446, 228] on select "- 1 2 3 4 5 6" at bounding box center [463, 237] width 35 height 18
click at [461, 298] on select "- 1 2 3 4 5 6" at bounding box center [463, 301] width 35 height 18
select select "669e0a0b5bb14"
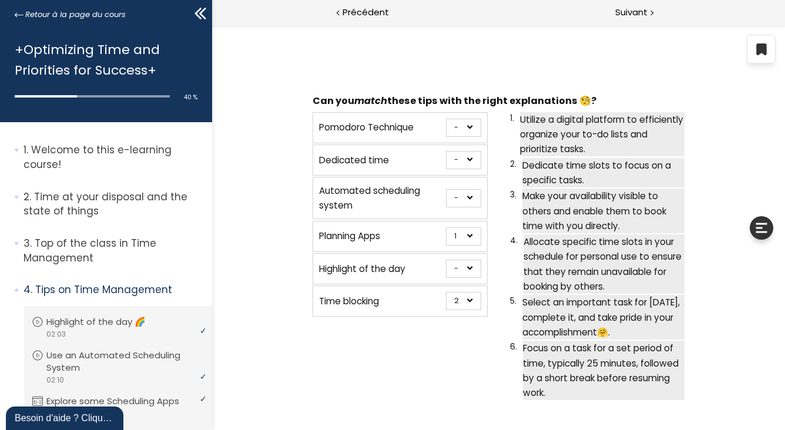
click at [446, 292] on select "- 1 2 3 4 5 6" at bounding box center [463, 301] width 35 height 18
click at [463, 198] on select "- 1 2 3 4 5 6" at bounding box center [463, 198] width 35 height 18
select select "669e0a0b5bbdb"
click at [446, 189] on select "- 1 2 3 4 5 6" at bounding box center [463, 198] width 35 height 18
click at [467, 263] on select "- 1 2 3 4 5 6" at bounding box center [463, 269] width 35 height 18
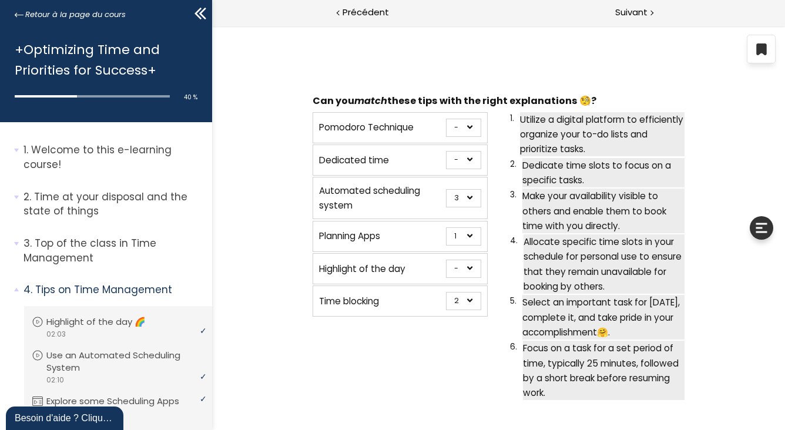
select select "669e0a0b5bad6"
click at [446, 260] on select "- 1 2 3 4 5 6" at bounding box center [463, 269] width 35 height 18
click at [463, 123] on select "- 1 2 3 4 5 6" at bounding box center [463, 128] width 35 height 18
select select "669e0a0b5bba3"
click at [446, 119] on select "- 1 2 3 4 5 6" at bounding box center [463, 128] width 35 height 18
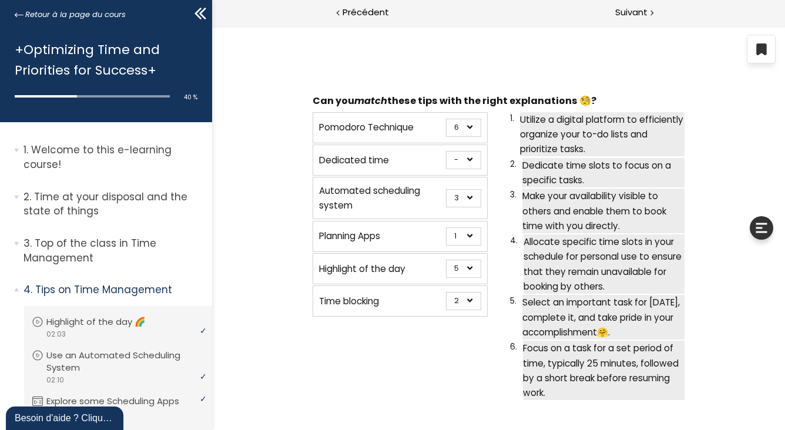
click at [447, 160] on select "- 1 2 3 4 5 6" at bounding box center [463, 160] width 35 height 18
select select "669e0a0b5bb6b"
click at [446, 151] on select "- 1 2 3 4 5 6" at bounding box center [463, 160] width 35 height 18
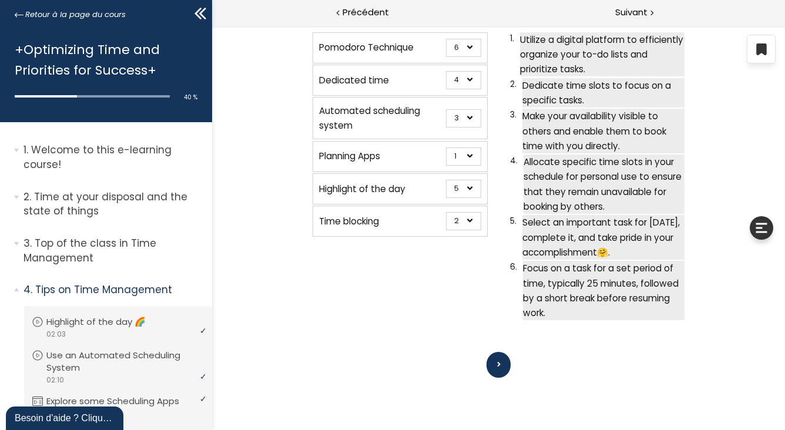
scroll to position [102, 0]
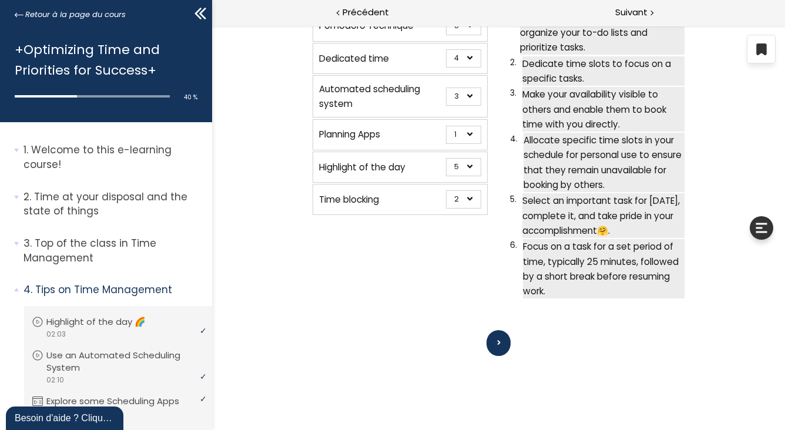
click at [486, 339] on button at bounding box center [498, 343] width 24 height 26
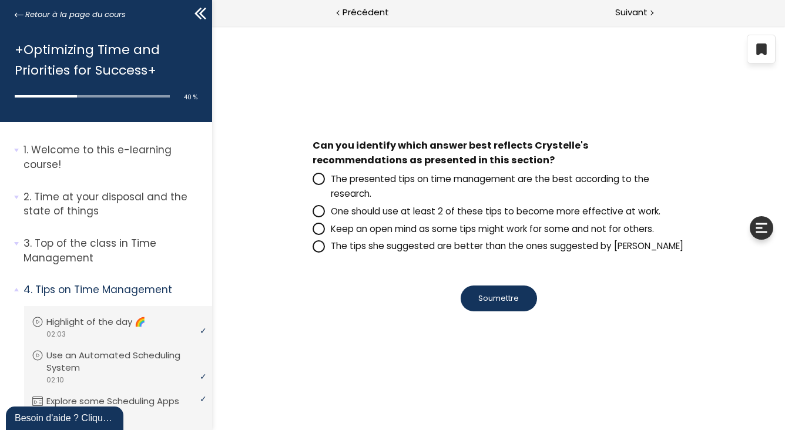
scroll to position [0, 0]
click at [415, 230] on span "Keep an open mind as some tips might work for some and not for others." at bounding box center [491, 229] width 323 height 12
click at [312, 232] on input "Keep an open mind as some tips might work for some and not for others." at bounding box center [312, 232] width 0 height 0
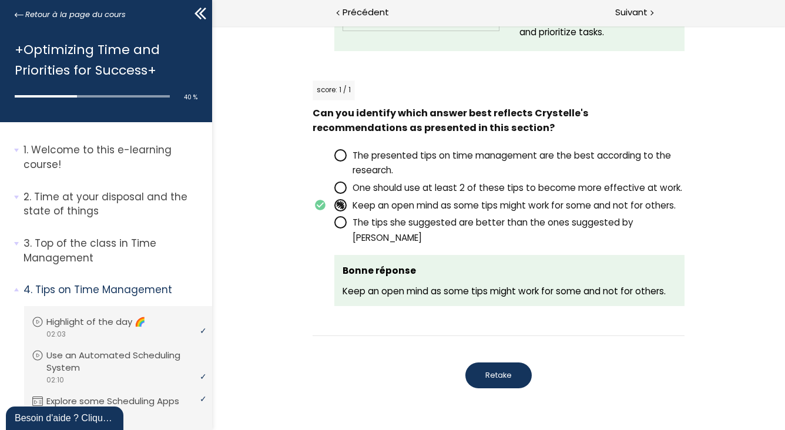
scroll to position [1291, 0]
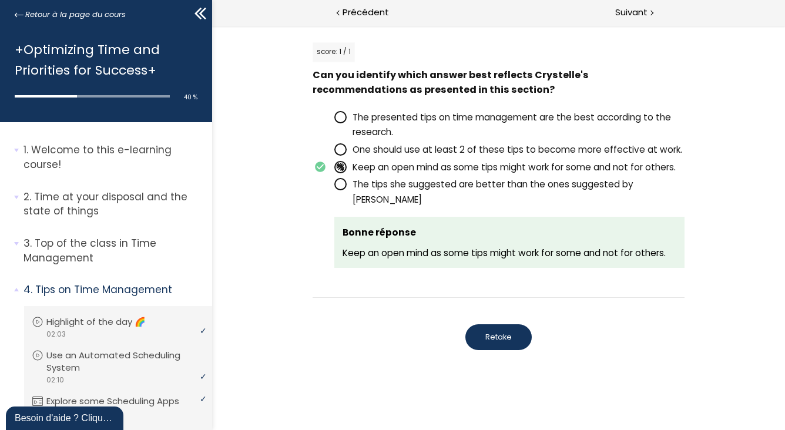
drag, startPoint x: 496, startPoint y: 337, endPoint x: 623, endPoint y: 324, distance: 127.6
click at [570, 350] on div "Retake" at bounding box center [498, 338] width 372 height 38
click at [614, 16] on div "Suivant" at bounding box center [642, 13] width 287 height 26
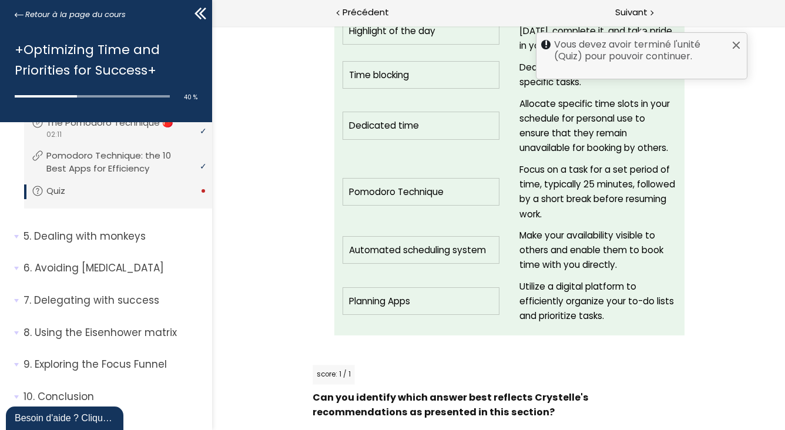
scroll to position [1290, 0]
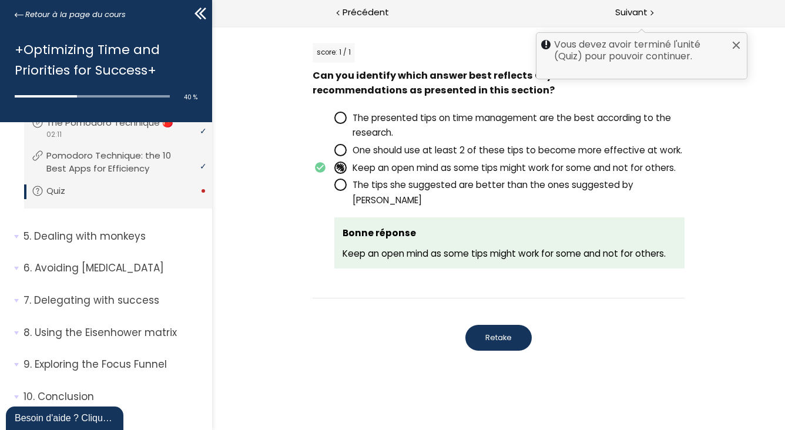
click at [474, 336] on button "Retake" at bounding box center [498, 338] width 66 height 26
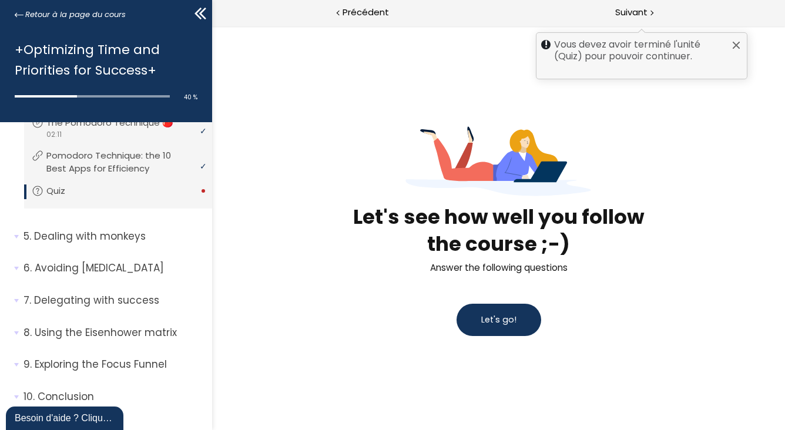
click at [477, 316] on button "Let's go!" at bounding box center [498, 320] width 85 height 32
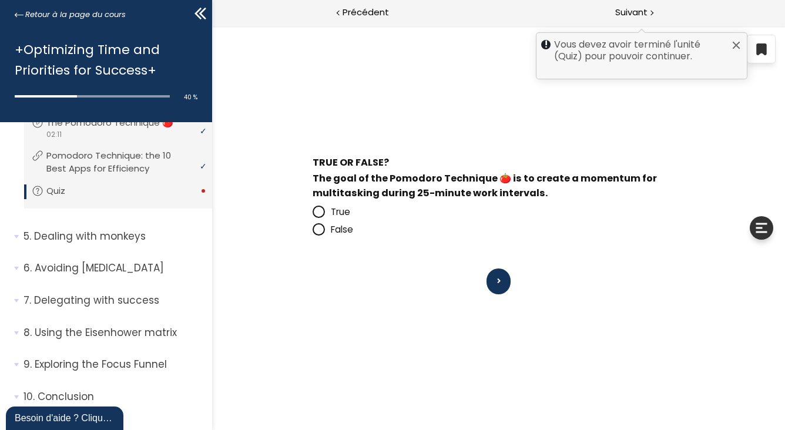
click at [329, 228] on span at bounding box center [321, 229] width 18 height 15
click at [312, 233] on input "False" at bounding box center [312, 233] width 0 height 0
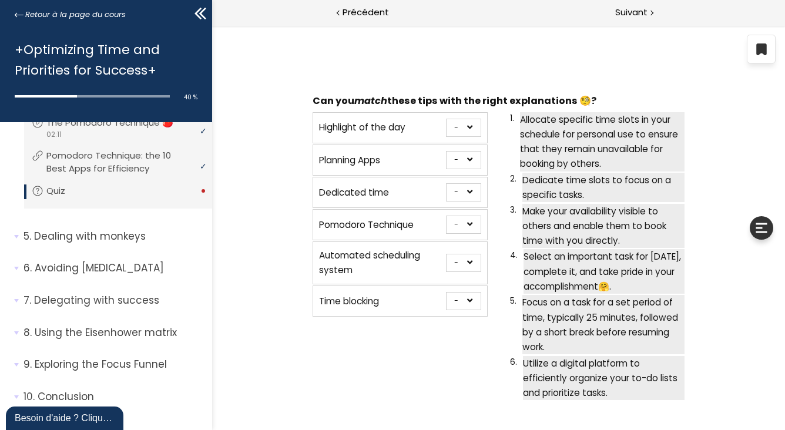
click at [469, 259] on select "- 1 2 3 4 5 6" at bounding box center [463, 263] width 35 height 18
click at [409, 294] on p "Time blocking" at bounding box center [382, 301] width 127 height 15
click at [461, 129] on select "- 1 2 3 4 5 6" at bounding box center [463, 128] width 35 height 18
select select "669e0a0b5bad6"
click at [446, 119] on select "- 1 2 3 4 5 6" at bounding box center [463, 128] width 35 height 18
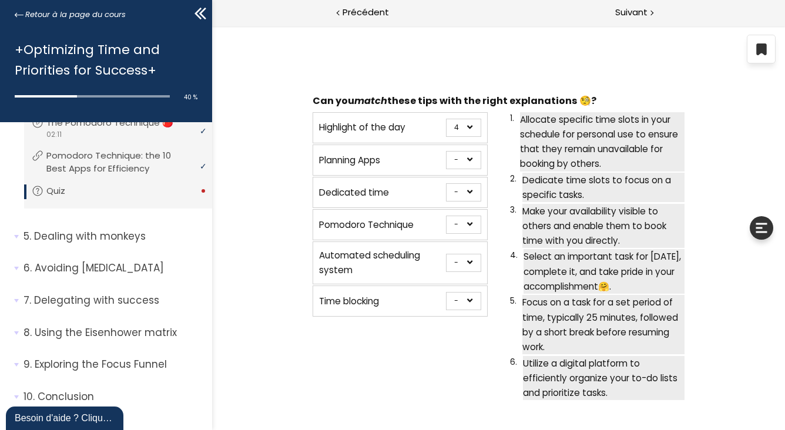
click at [456, 158] on select "- 1 2 3 4 5 6" at bounding box center [463, 160] width 35 height 18
select select "669e0a0b5bc16"
click at [446, 151] on select "- 1 2 3 4 5 6" at bounding box center [463, 160] width 35 height 18
click at [467, 190] on select "- 1 2 3 4 5 6" at bounding box center [463, 192] width 35 height 18
select select "669e0a0b5bb14"
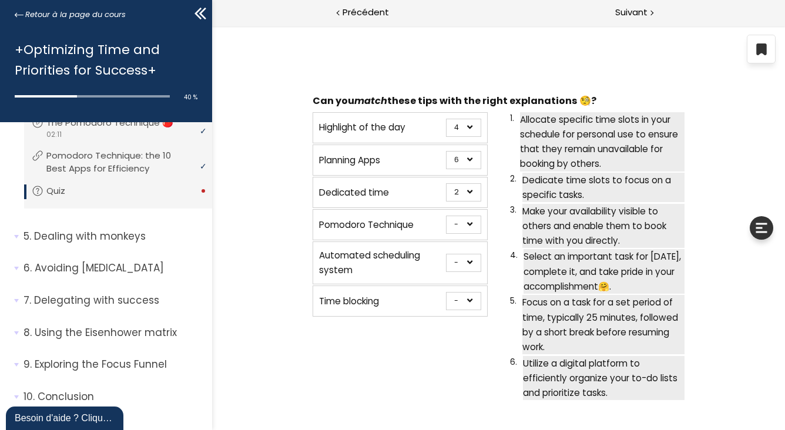
click at [446, 183] on select "- 1 2 3 4 5 6" at bounding box center [463, 192] width 35 height 18
click at [468, 223] on select "- 1 2 3 4 5 6" at bounding box center [463, 225] width 35 height 18
select select "669e0a0b5bba3"
click at [446, 216] on select "- 1 2 3 4 5 6" at bounding box center [463, 225] width 35 height 18
click at [464, 265] on select "- 1 2 3 4 5 6" at bounding box center [463, 263] width 35 height 18
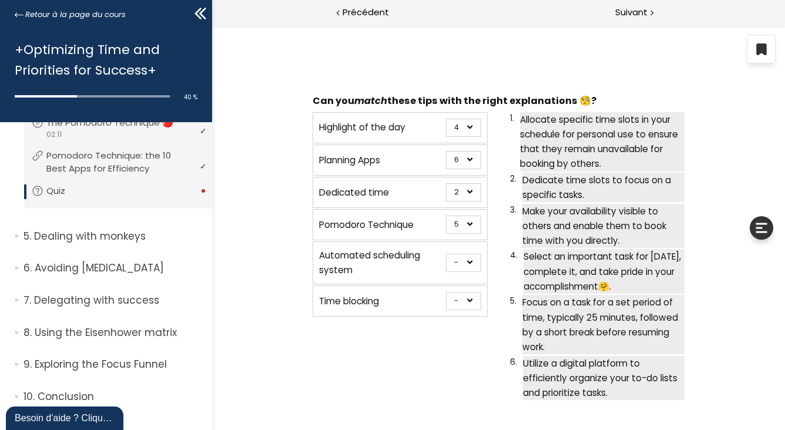
select select "669e0a0b5bbdb"
click at [446, 254] on select "- 1 2 3 4 5 6" at bounding box center [463, 263] width 35 height 18
click at [456, 295] on select "- 1 2 3 4 5 6" at bounding box center [463, 301] width 35 height 18
select select "669e0a0b5bb6b"
click at [446, 292] on select "- 1 2 3 4 5 6" at bounding box center [463, 301] width 35 height 18
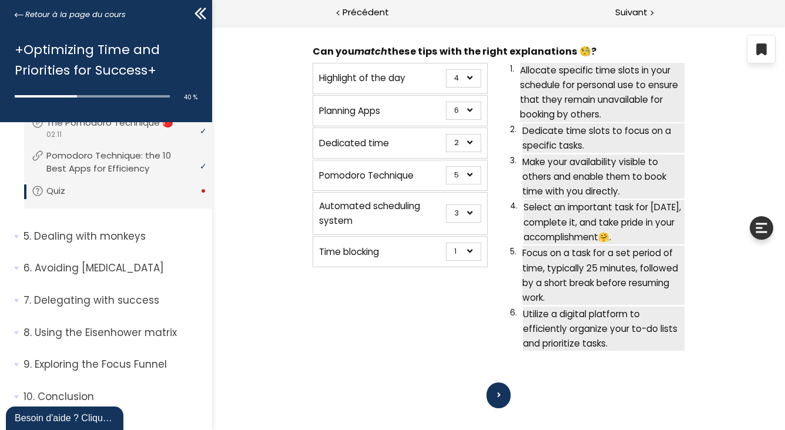
scroll to position [102, 0]
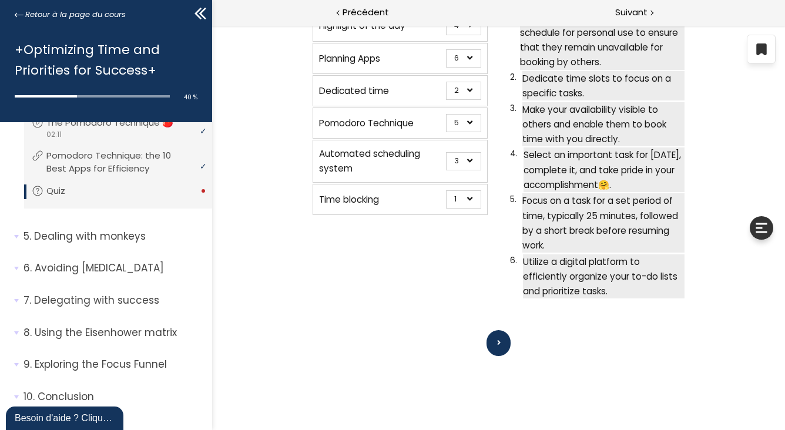
click at [487, 344] on button at bounding box center [498, 343] width 24 height 26
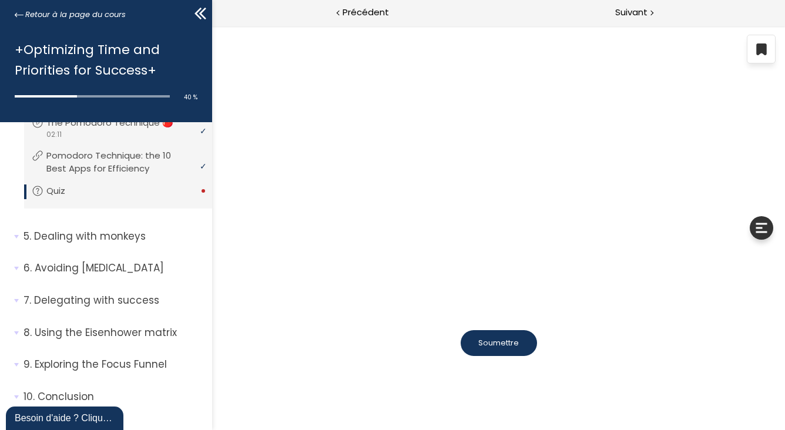
scroll to position [0, 0]
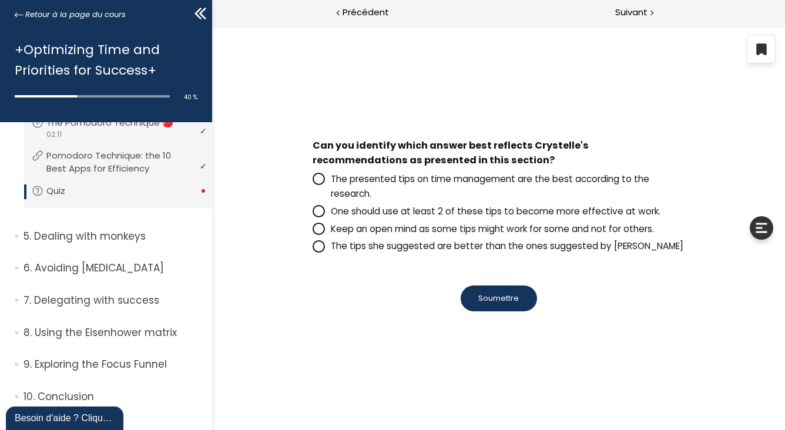
click at [393, 225] on span "Keep an open mind as some tips might work for some and not for others." at bounding box center [491, 229] width 323 height 12
click at [312, 232] on input "Keep an open mind as some tips might work for some and not for others." at bounding box center [312, 232] width 0 height 0
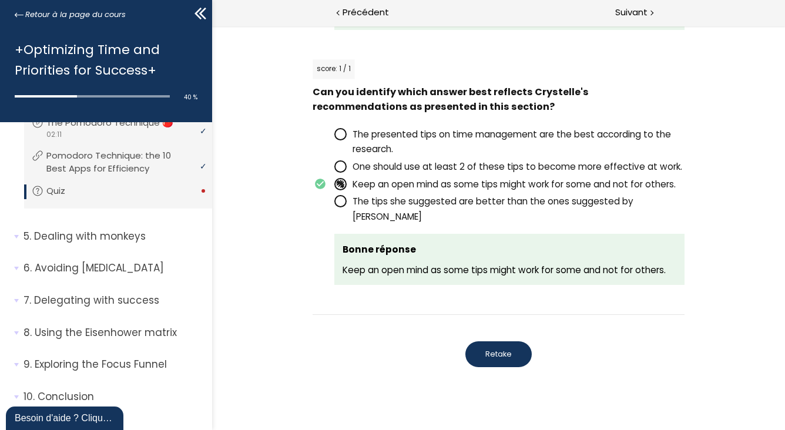
scroll to position [1291, 0]
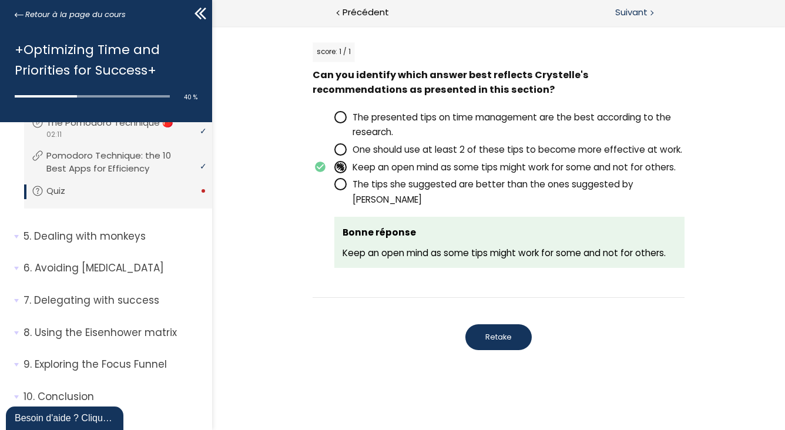
click at [645, 11] on span "Suivant" at bounding box center [632, 12] width 32 height 15
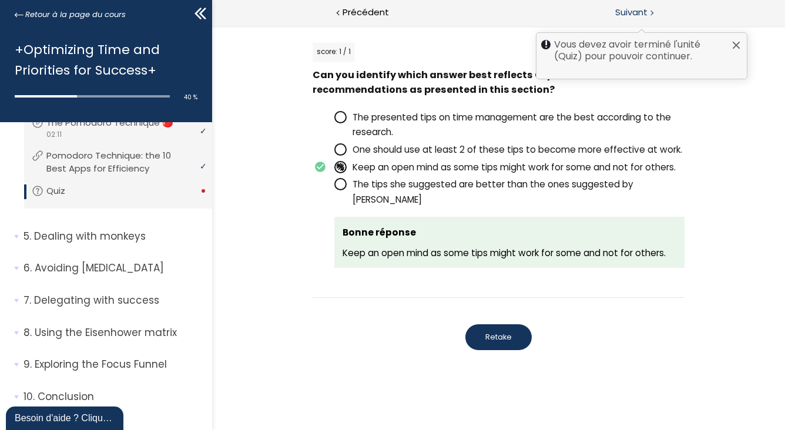
scroll to position [437, 0]
click at [731, 41] on div "Vous devez avoir terminé l'unité (Quiz) pour pouvoir continuer." at bounding box center [642, 55] width 212 height 47
click at [736, 43] on div at bounding box center [736, 45] width 9 height 9
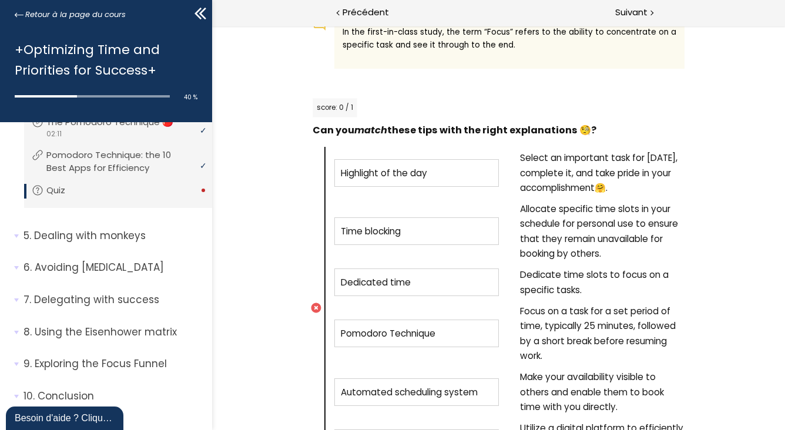
scroll to position [604, 0]
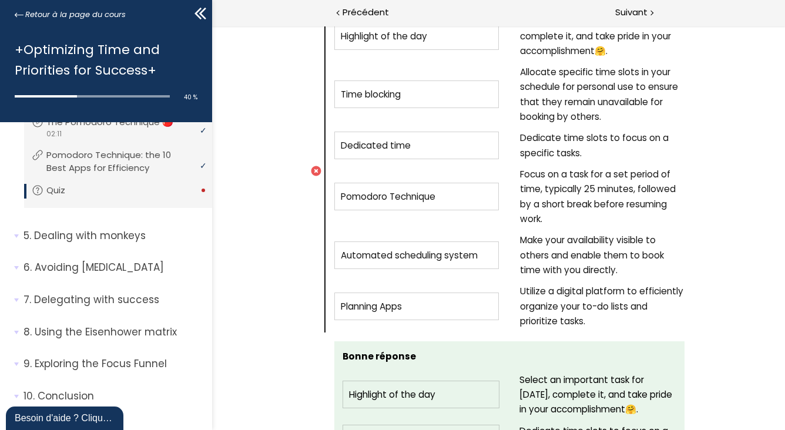
click at [310, 166] on icon at bounding box center [315, 171] width 11 height 11
click at [108, 243] on p "Dealing with monkeys" at bounding box center [114, 236] width 180 height 15
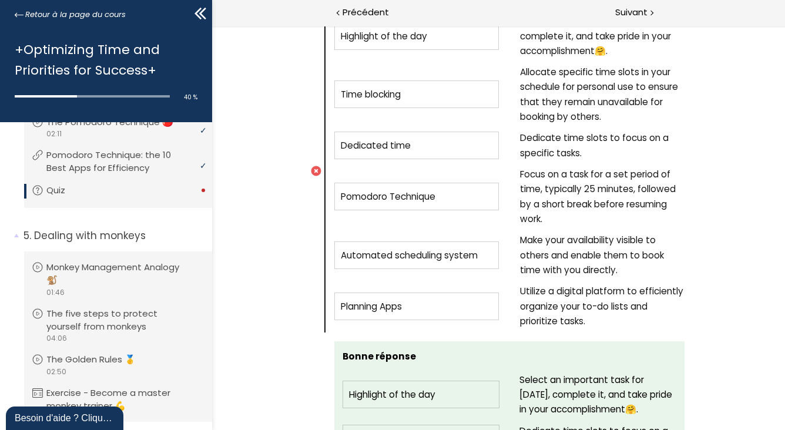
click at [174, 197] on link "Quiz" at bounding box center [117, 190] width 170 height 13
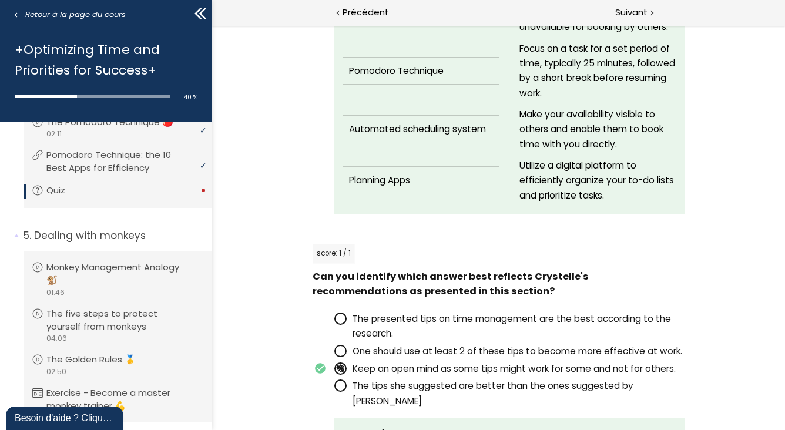
scroll to position [1291, 0]
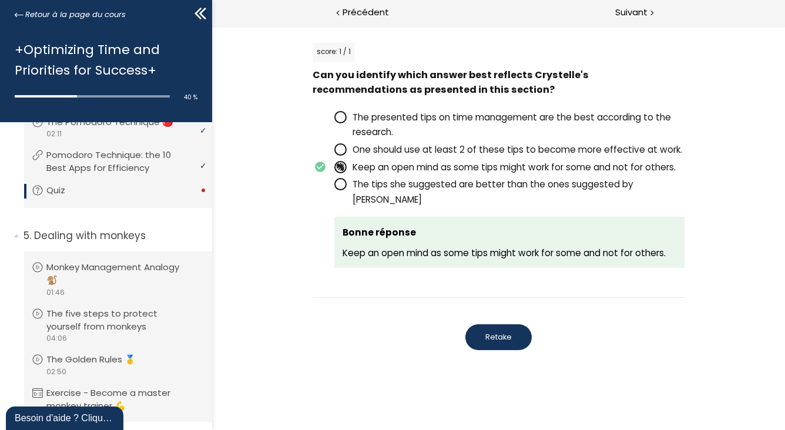
click at [494, 332] on span "Retake" at bounding box center [498, 337] width 26 height 11
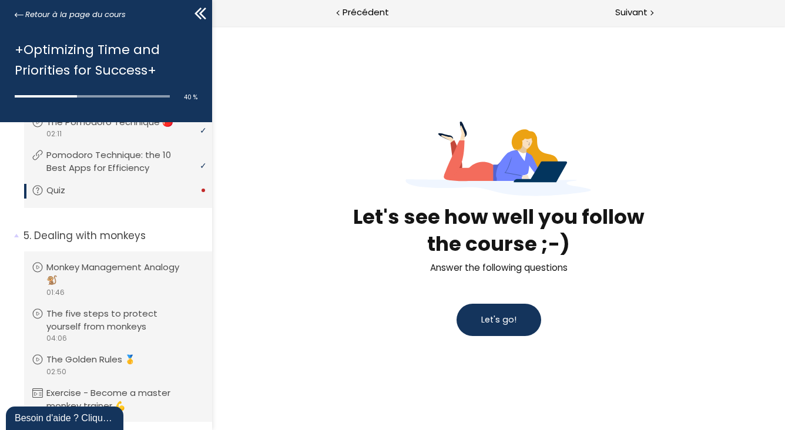
scroll to position [0, 0]
click at [471, 325] on button "Let's go!" at bounding box center [498, 320] width 85 height 32
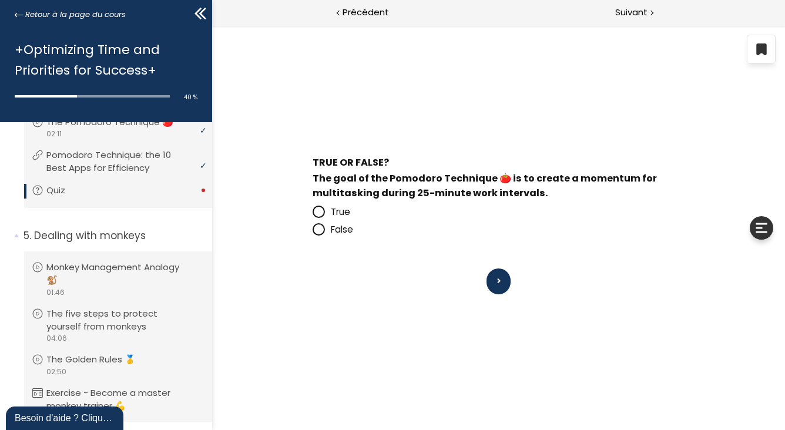
click at [343, 225] on span "False" at bounding box center [341, 229] width 22 height 12
click at [312, 233] on input "False" at bounding box center [312, 233] width 0 height 0
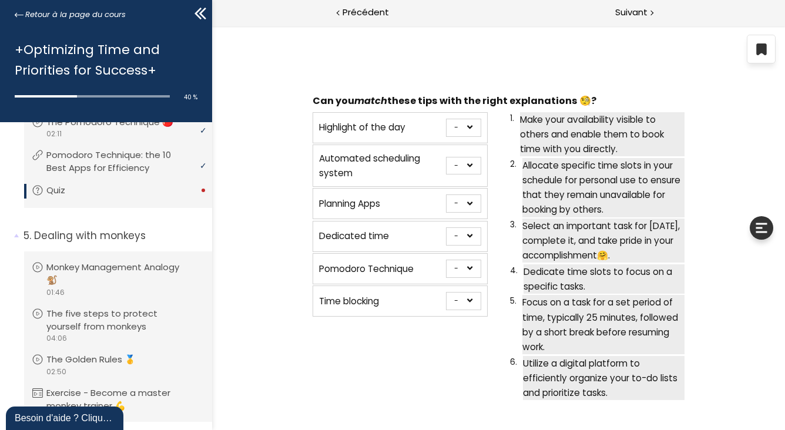
click at [468, 126] on select "- 1 2 3 4 5 6" at bounding box center [463, 128] width 35 height 18
select select "669e0a0b5bad6"
click at [446, 119] on select "- 1 2 3 4 5 6" at bounding box center [463, 128] width 35 height 18
click at [457, 164] on select "- 1 2 3 4 5 6" at bounding box center [463, 166] width 35 height 18
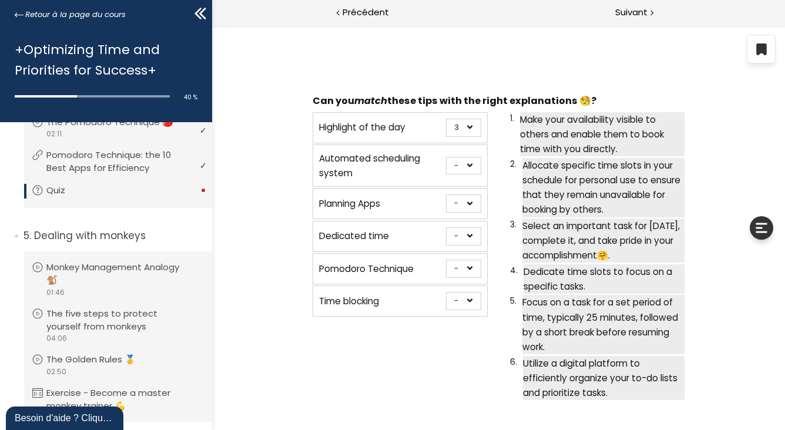
click at [460, 164] on select "- 1 2 3 4 5 6" at bounding box center [463, 166] width 35 height 18
select select "669e0a0b5bbdb"
click at [446, 157] on select "- 1 2 3 4 5 6" at bounding box center [463, 166] width 35 height 18
click at [461, 202] on select "- 1 2 3 4 5 6" at bounding box center [463, 204] width 35 height 18
select select "669e0a0b5bc16"
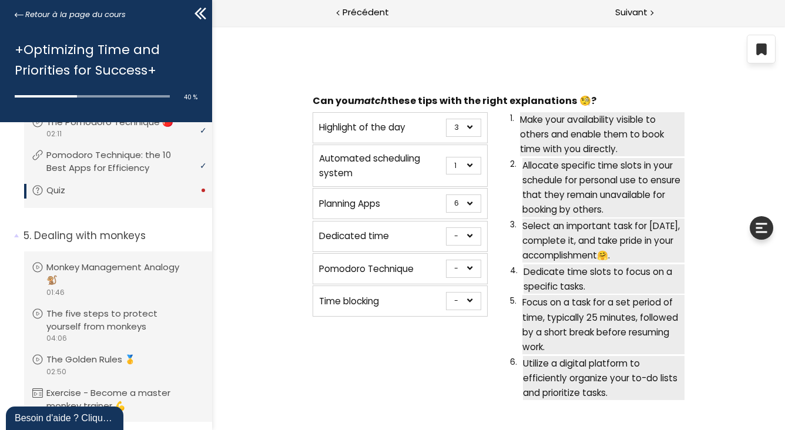
click at [446, 195] on select "- 1 2 3 4 5 6" at bounding box center [463, 204] width 35 height 18
click at [459, 238] on select "- 1 2 3 4 5 6" at bounding box center [463, 237] width 35 height 18
select select "669e0a0b5bb6b"
click at [446, 228] on select "- 1 2 3 4 5 6" at bounding box center [463, 237] width 35 height 18
click at [462, 263] on select "- 1 2 3 4 5 6" at bounding box center [463, 269] width 35 height 18
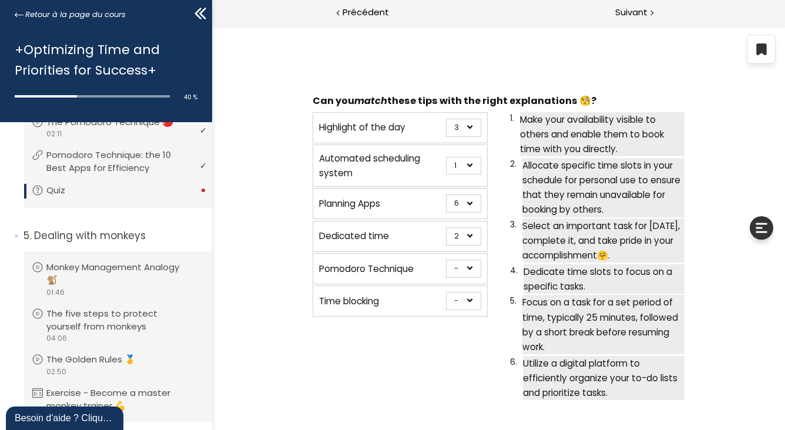
select select "669e0a0b5bba3"
click at [446, 260] on select "- 1 2 3 4 5 6" at bounding box center [463, 269] width 35 height 18
click at [465, 297] on select "- 1 2 3 4 5 6" at bounding box center [463, 301] width 35 height 18
click at [446, 292] on select "- 1 2 3 4 5 6" at bounding box center [463, 301] width 35 height 18
click at [463, 299] on select "- 1 2 3 4 5 6" at bounding box center [463, 301] width 35 height 18
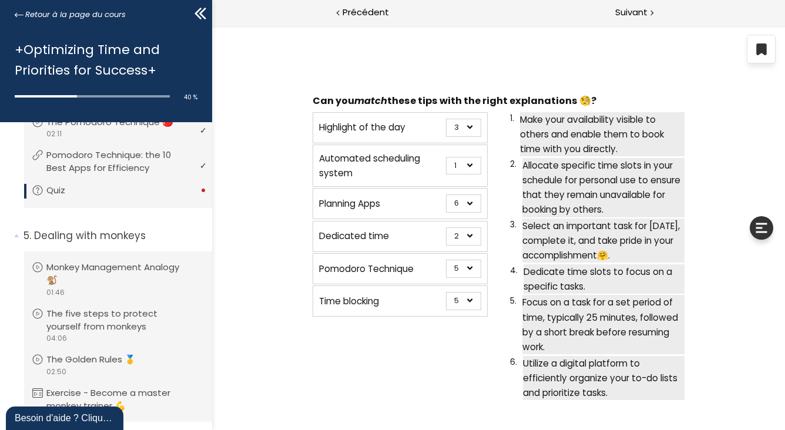
select select "669e0a0b5bb14"
click at [446, 292] on select "- 1 2 3 4 5 6" at bounding box center [463, 301] width 35 height 18
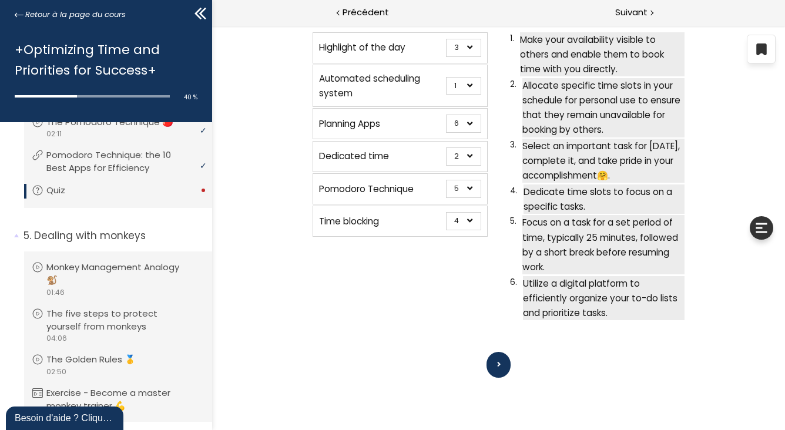
scroll to position [102, 0]
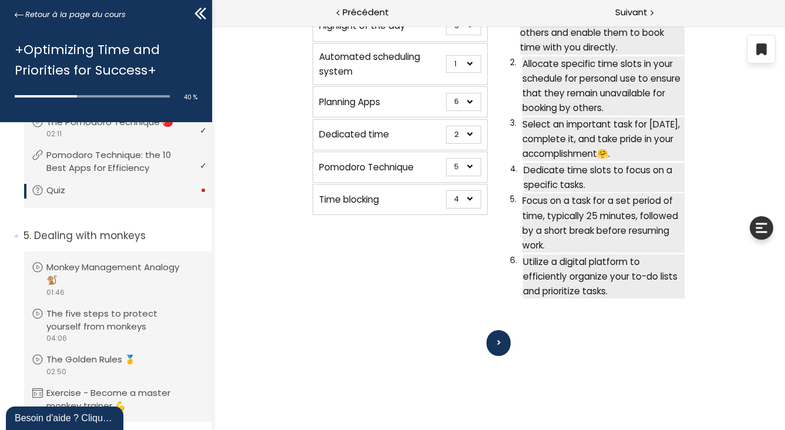
click at [491, 338] on button at bounding box center [498, 343] width 24 height 26
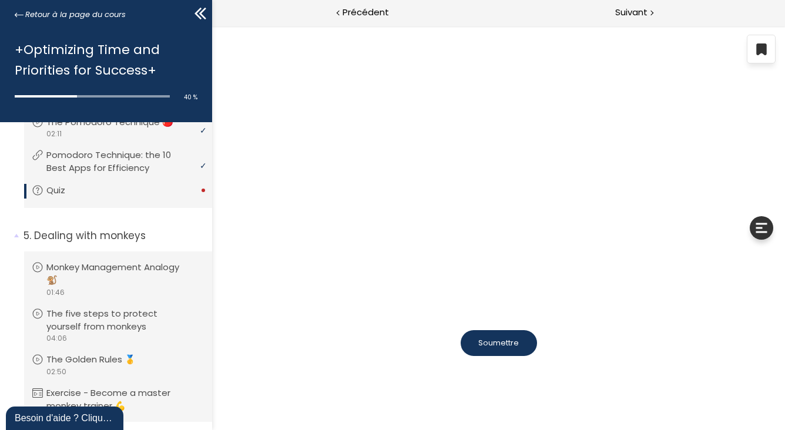
scroll to position [0, 0]
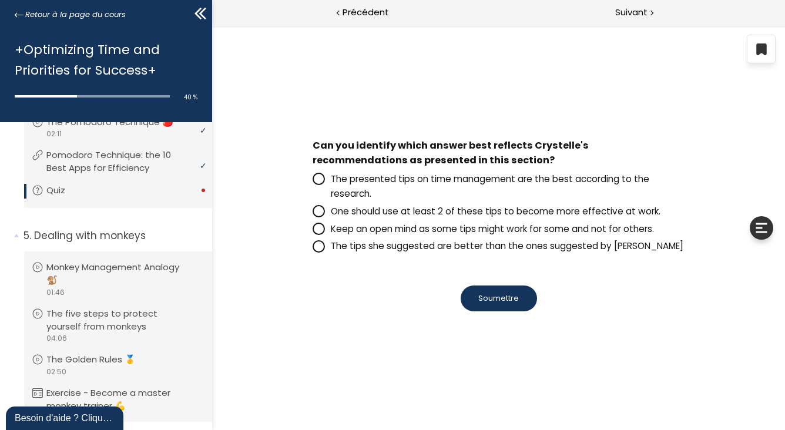
click at [468, 229] on span "Keep an open mind as some tips might work for some and not for others." at bounding box center [491, 229] width 323 height 12
click at [312, 232] on input "Keep an open mind as some tips might work for some and not for others." at bounding box center [312, 232] width 0 height 0
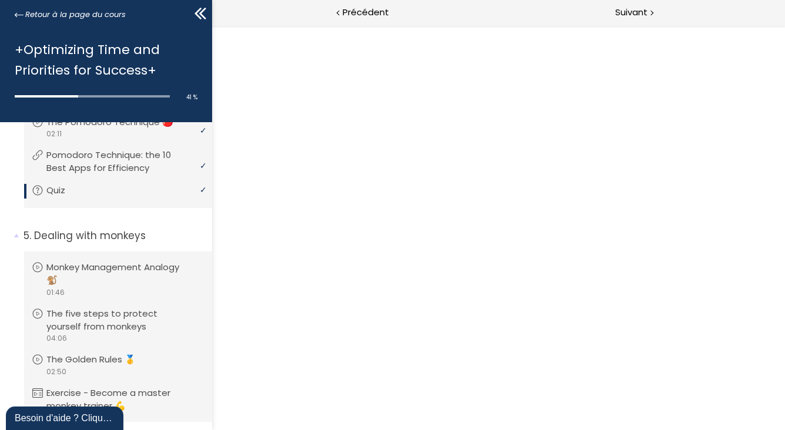
scroll to position [66, 0]
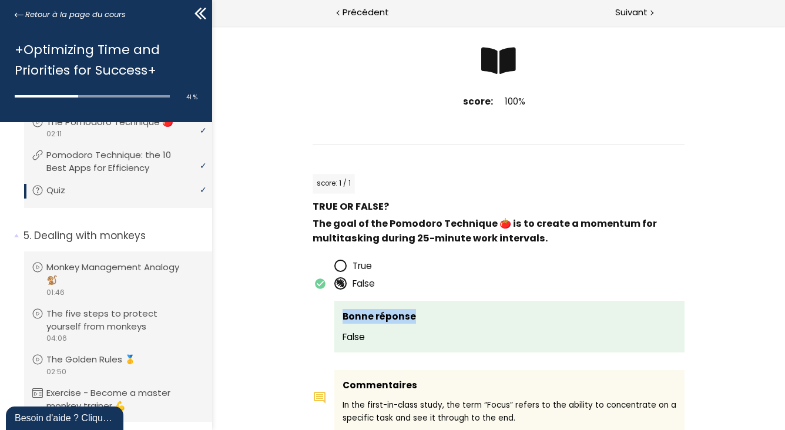
drag, startPoint x: 496, startPoint y: 292, endPoint x: 497, endPoint y: 278, distance: 14.1
click at [651, 15] on div at bounding box center [652, 12] width 4 height 15
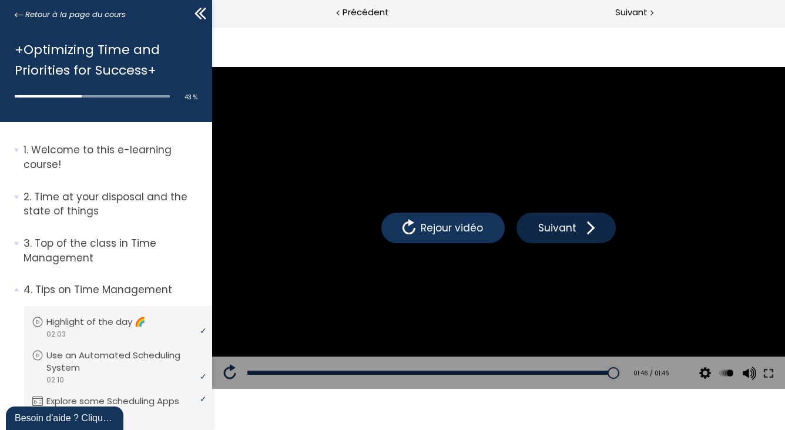
click at [583, 220] on span at bounding box center [588, 228] width 18 height 18
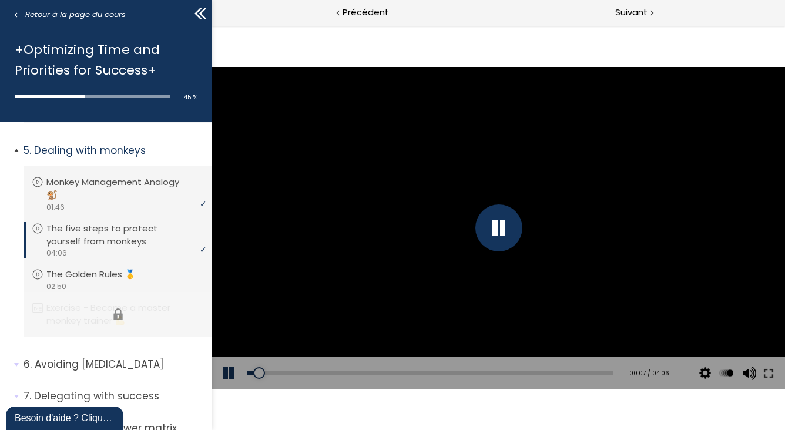
scroll to position [548, 0]
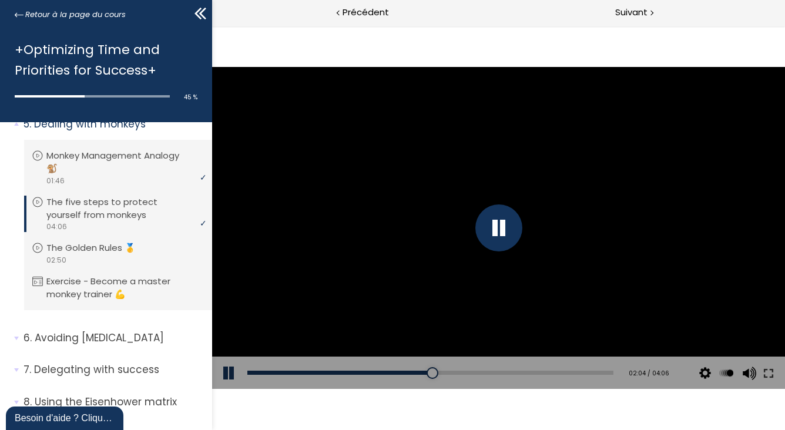
click at [497, 230] on div at bounding box center [498, 228] width 47 height 47
click at [226, 376] on button at bounding box center [229, 373] width 35 height 33
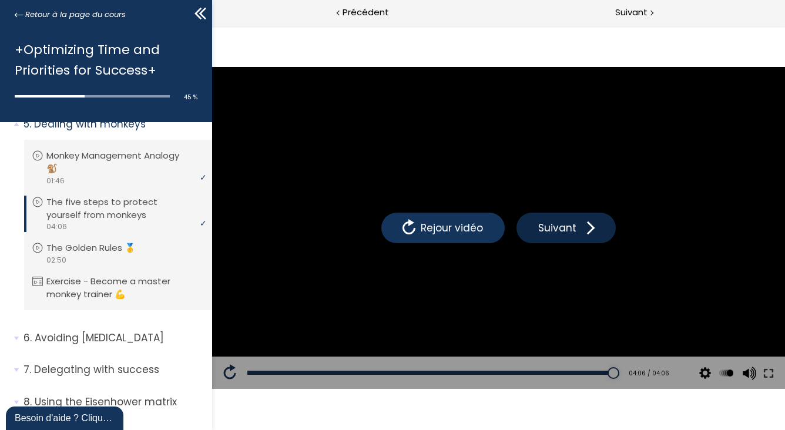
click at [586, 232] on span at bounding box center [588, 228] width 18 height 18
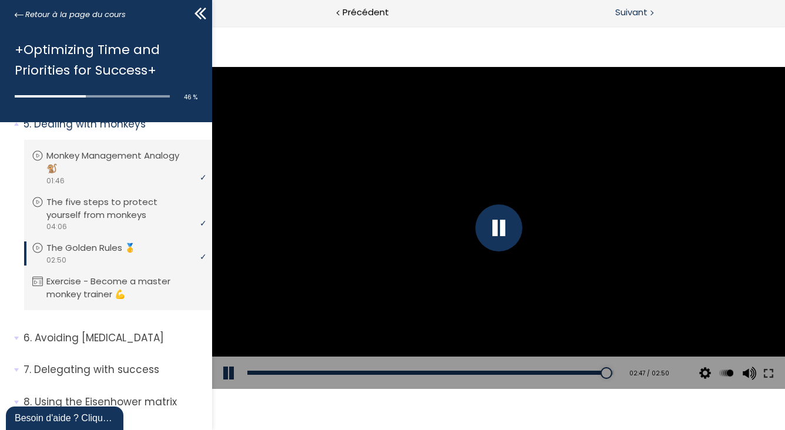
click at [629, 9] on span "Suivant" at bounding box center [632, 12] width 32 height 15
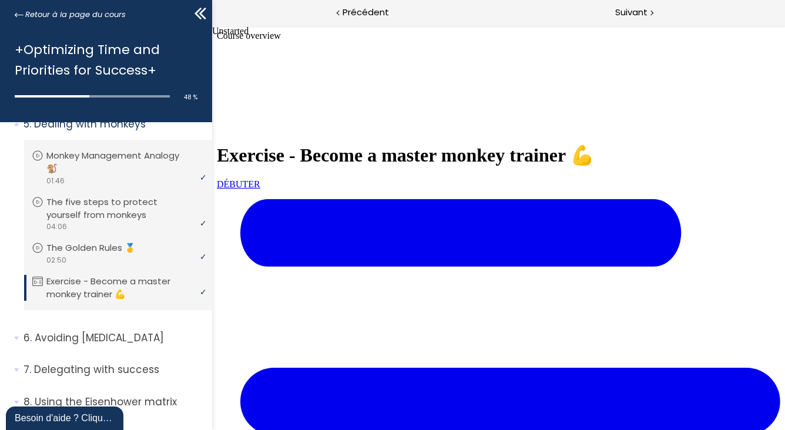
click at [260, 189] on link "DÉBUTER" at bounding box center [238, 184] width 44 height 10
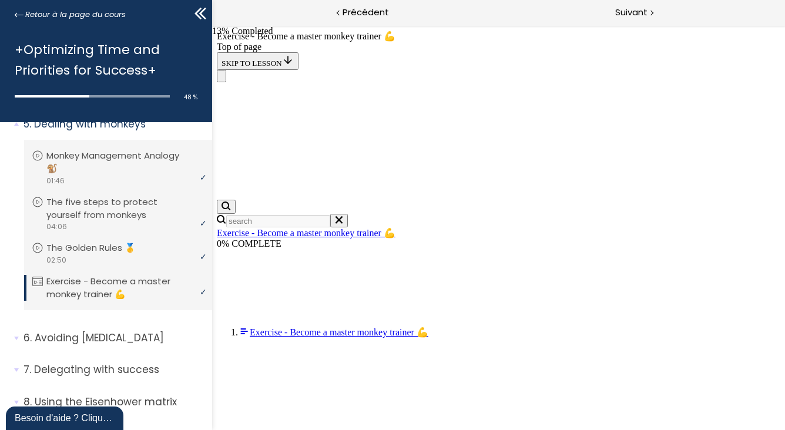
scroll to position [315, 0]
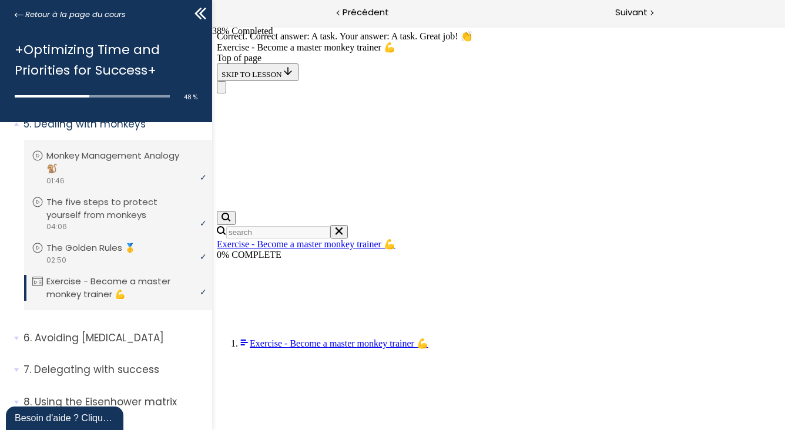
scroll to position [1352, 0]
drag, startPoint x: 493, startPoint y: 127, endPoint x: 501, endPoint y: 342, distance: 215.3
drag, startPoint x: 533, startPoint y: 99, endPoint x: 653, endPoint y: 383, distance: 308.5
drag, startPoint x: 526, startPoint y: 228, endPoint x: 553, endPoint y: 82, distance: 148.3
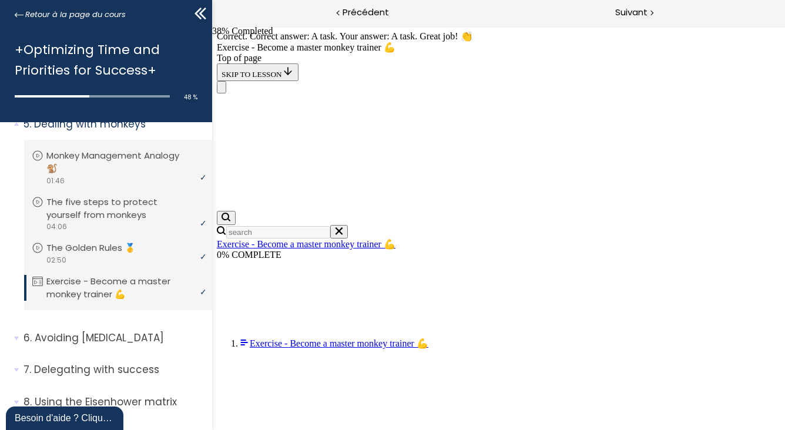
drag, startPoint x: 527, startPoint y: 216, endPoint x: 553, endPoint y: 220, distance: 26.1
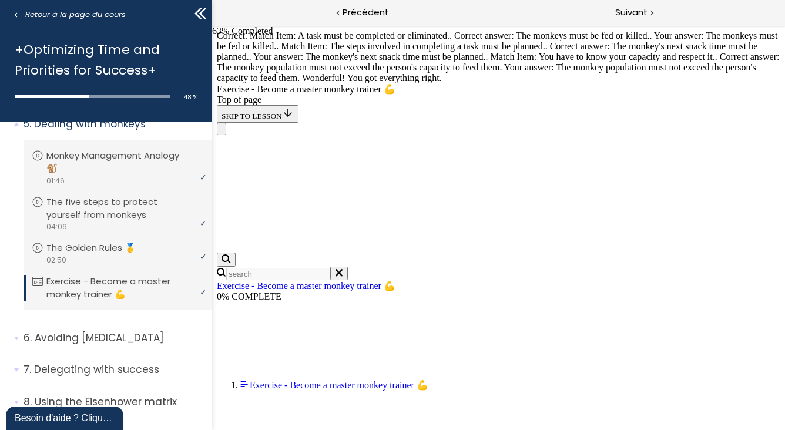
scroll to position [2313, 0]
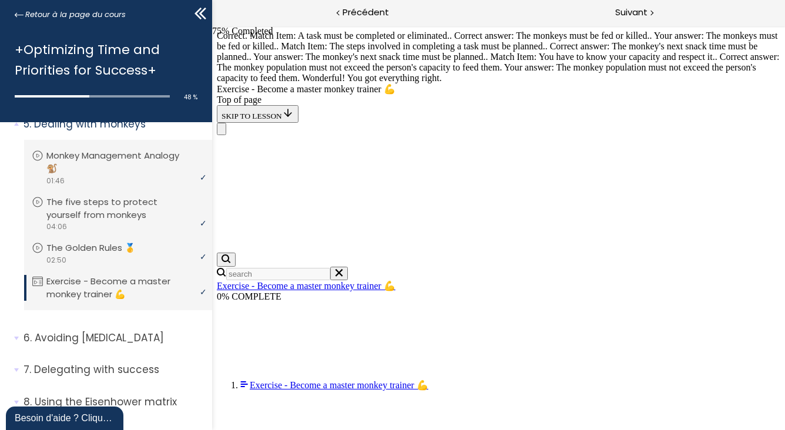
click at [625, 13] on span "Suivant" at bounding box center [632, 12] width 32 height 15
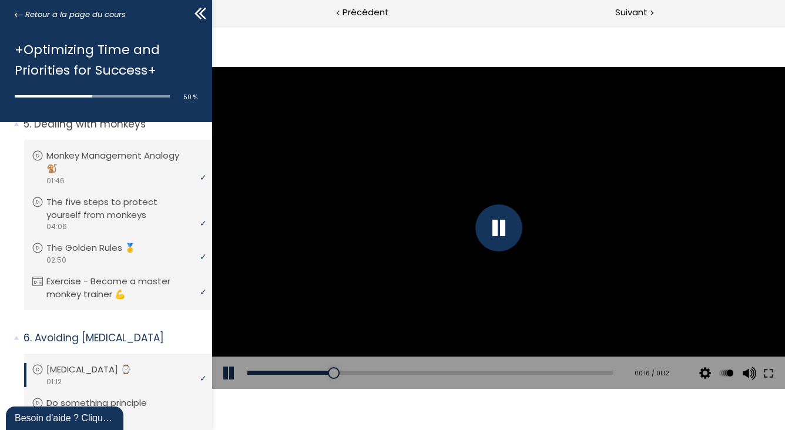
click at [222, 376] on button at bounding box center [229, 373] width 35 height 33
click at [230, 375] on button at bounding box center [229, 373] width 35 height 33
click at [502, 230] on div at bounding box center [498, 228] width 47 height 47
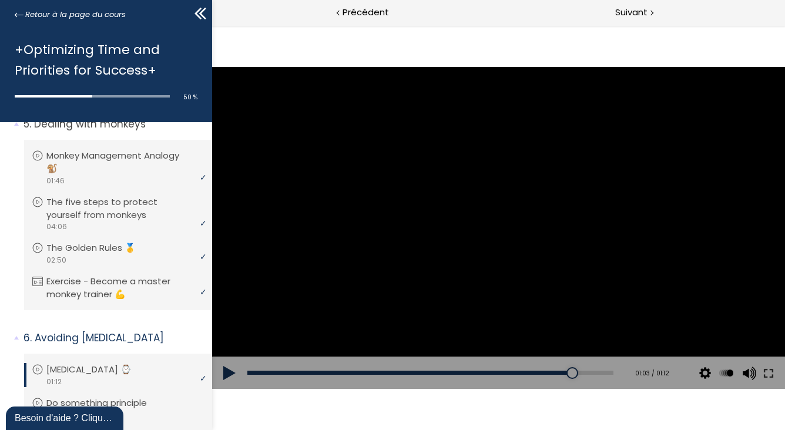
click at [228, 376] on button at bounding box center [229, 373] width 35 height 33
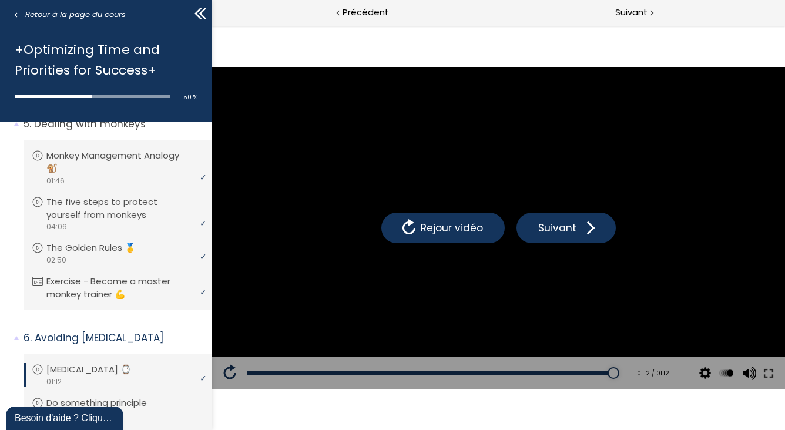
click at [485, 367] on div "Add chapter 00:47" at bounding box center [430, 373] width 366 height 33
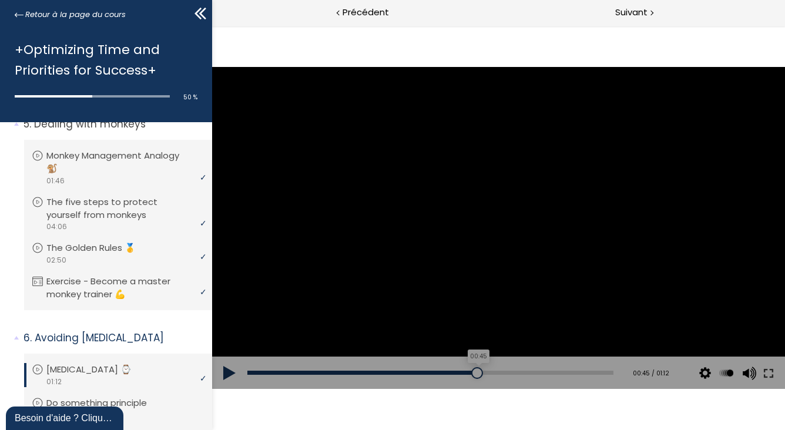
drag, startPoint x: 602, startPoint y: 372, endPoint x: 471, endPoint y: 376, distance: 130.6
click at [471, 376] on div at bounding box center [477, 373] width 12 height 12
click at [113, 376] on p "Procrastination ⌚" at bounding box center [97, 369] width 103 height 13
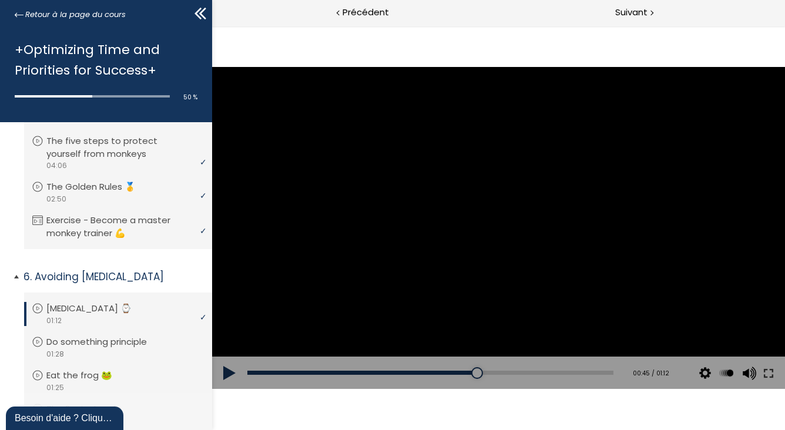
scroll to position [685, 0]
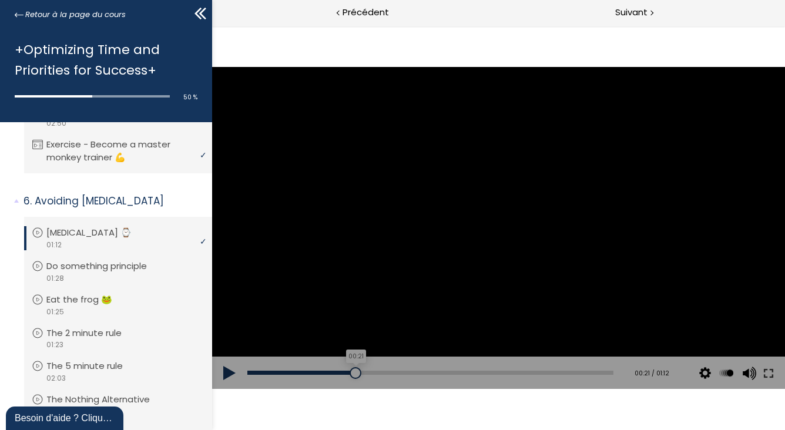
click at [353, 374] on div "00:21" at bounding box center [430, 373] width 366 height 4
click at [233, 374] on button at bounding box center [229, 373] width 35 height 33
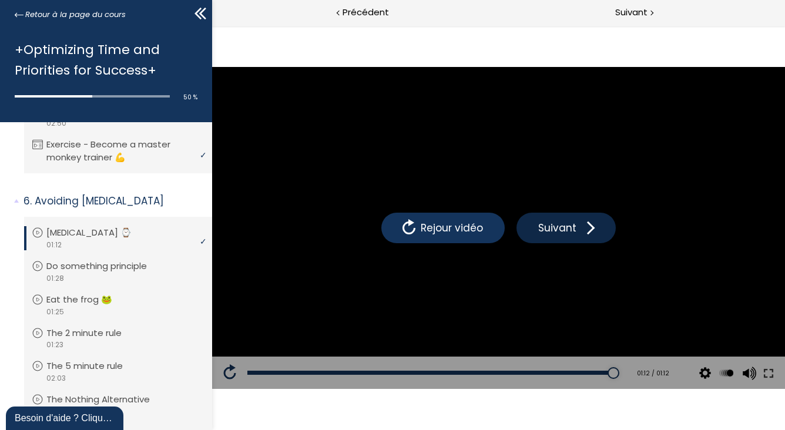
click at [536, 217] on button "Suivant" at bounding box center [565, 228] width 99 height 31
click at [581, 230] on span at bounding box center [588, 228] width 18 height 18
click at [554, 235] on span "Suivant" at bounding box center [557, 227] width 44 height 15
click at [560, 225] on span "Suivant" at bounding box center [557, 227] width 44 height 15
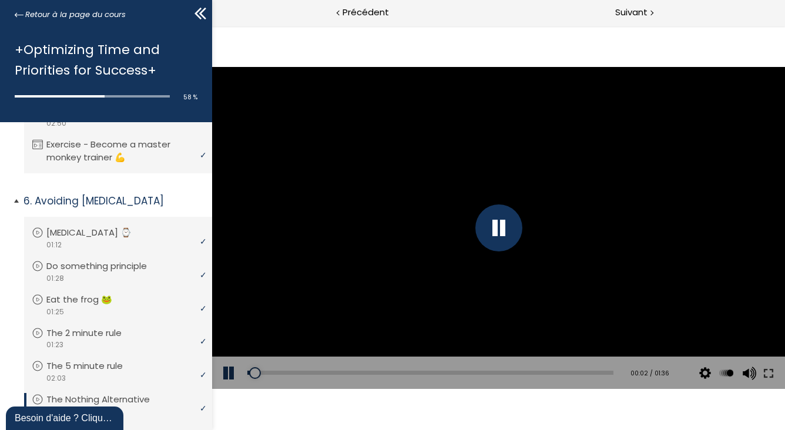
scroll to position [823, 0]
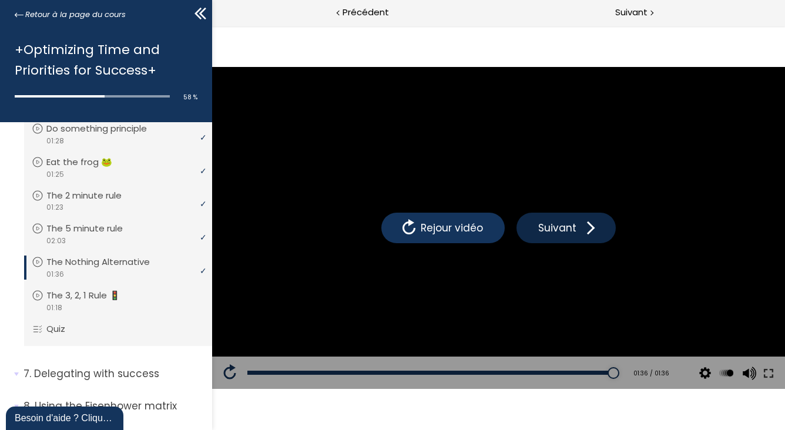
click at [564, 230] on span "Suivant" at bounding box center [557, 227] width 44 height 15
click at [570, 233] on span "Suivant" at bounding box center [557, 227] width 44 height 15
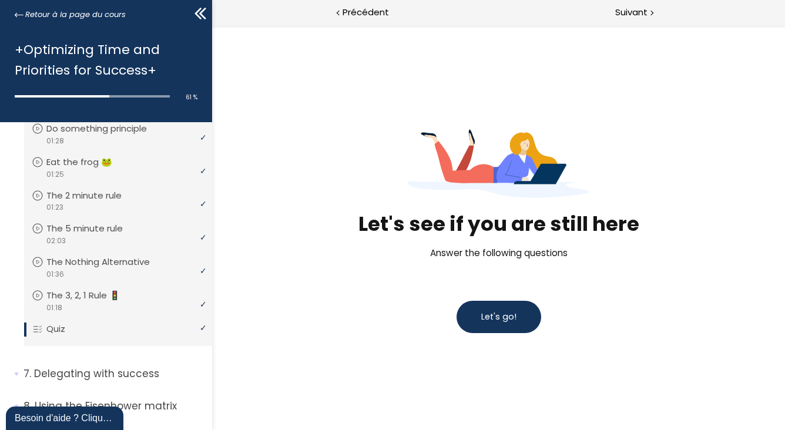
click at [516, 321] on button "Let's go!" at bounding box center [498, 317] width 85 height 32
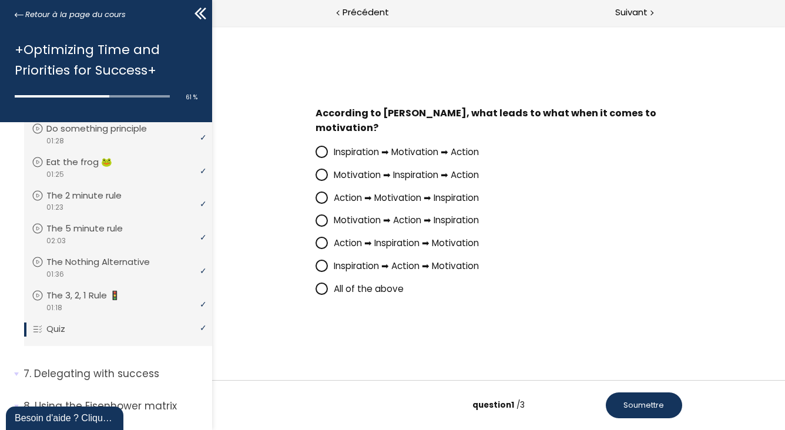
click at [325, 200] on span at bounding box center [321, 198] width 10 height 10
click at [315, 201] on input "Action ➡ Motivation ➡ Inspiration" at bounding box center [315, 201] width 0 height 0
click at [648, 416] on button "Soumettre" at bounding box center [644, 406] width 76 height 26
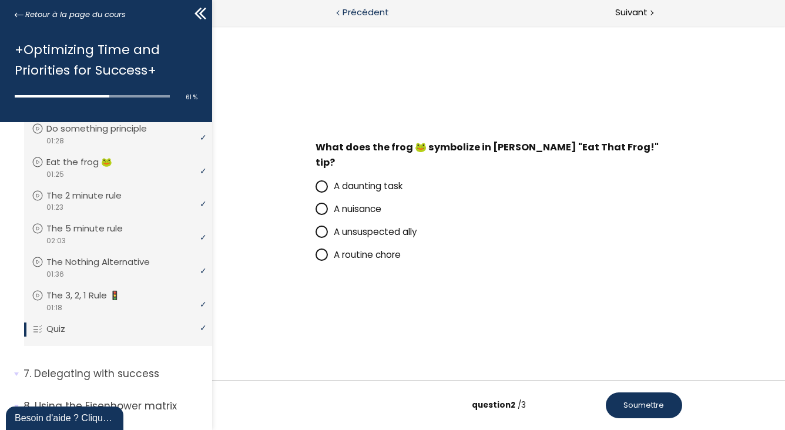
click at [373, 5] on span "Précédent" at bounding box center [366, 12] width 46 height 15
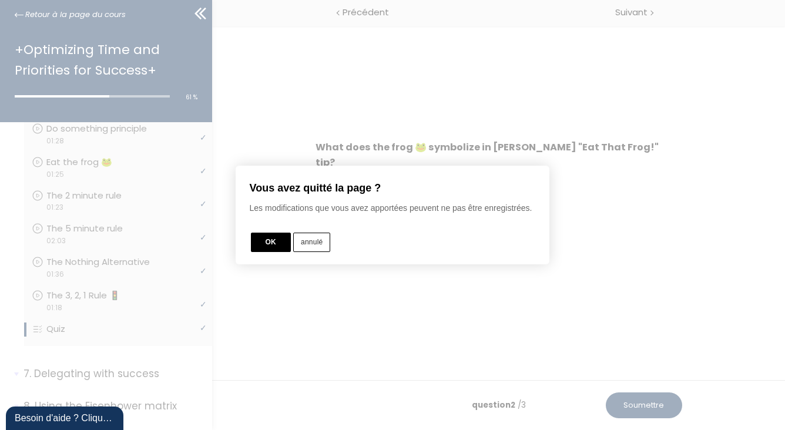
click at [319, 250] on button "annulé" at bounding box center [311, 242] width 37 height 19
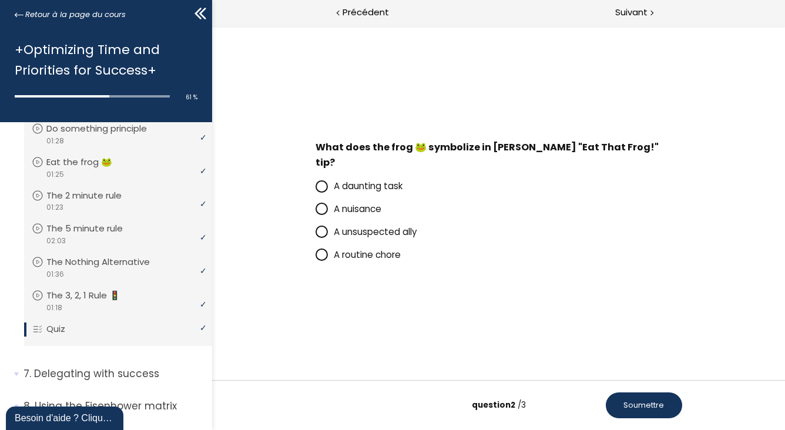
click at [446, 185] on p "A daunting task" at bounding box center [507, 186] width 349 height 15
click at [315, 189] on input "A daunting task" at bounding box center [315, 189] width 0 height 0
click at [633, 409] on span "Soumettre" at bounding box center [643, 405] width 41 height 11
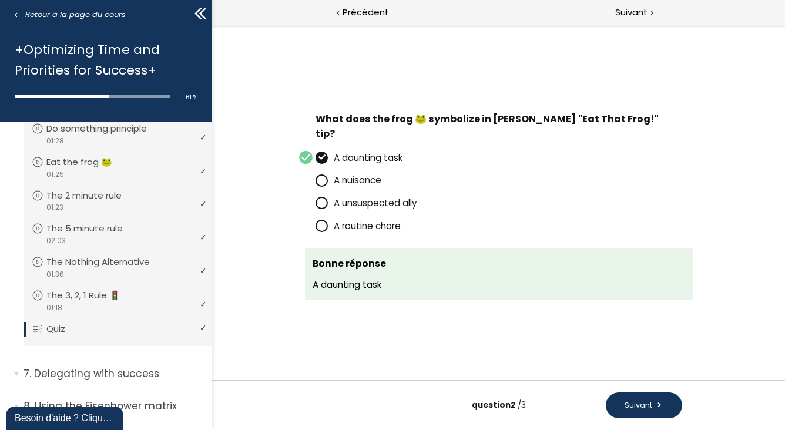
click at [654, 400] on button "Suivant" at bounding box center [644, 406] width 76 height 26
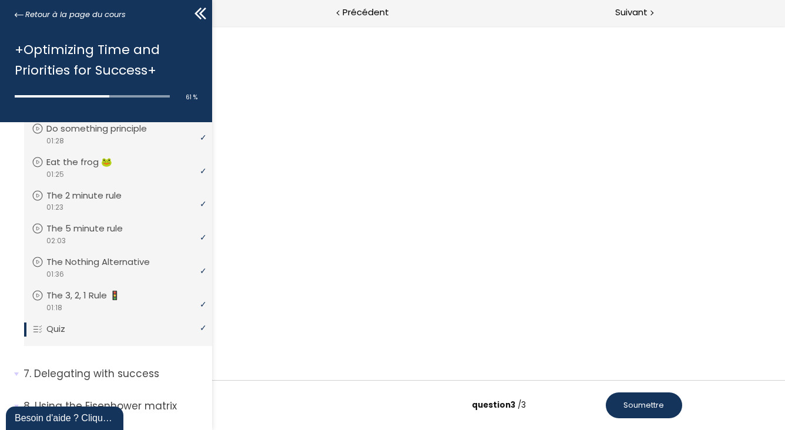
scroll to position [66, 0]
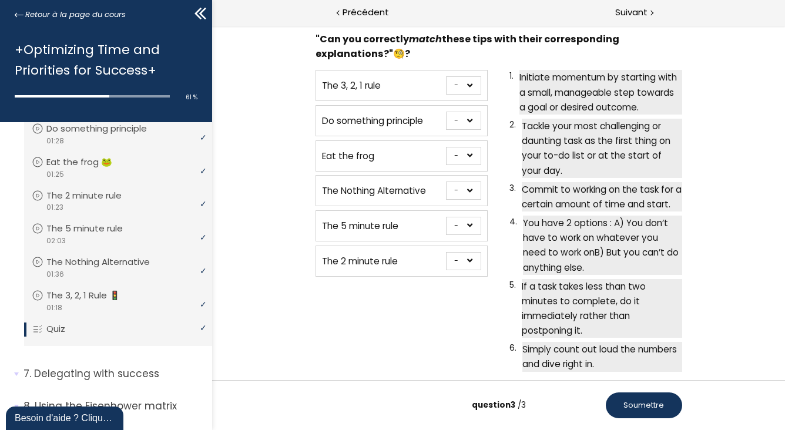
click at [471, 86] on select "- 1 2 3 4 5 6" at bounding box center [463, 85] width 35 height 18
select select "669e0a0e11b72"
click at [446, 76] on select "- 1 2 3 4 5 6" at bounding box center [463, 85] width 35 height 18
click at [451, 118] on select "- 1 2 3 4 5 6" at bounding box center [463, 121] width 35 height 18
select select "669e0a0e11a31"
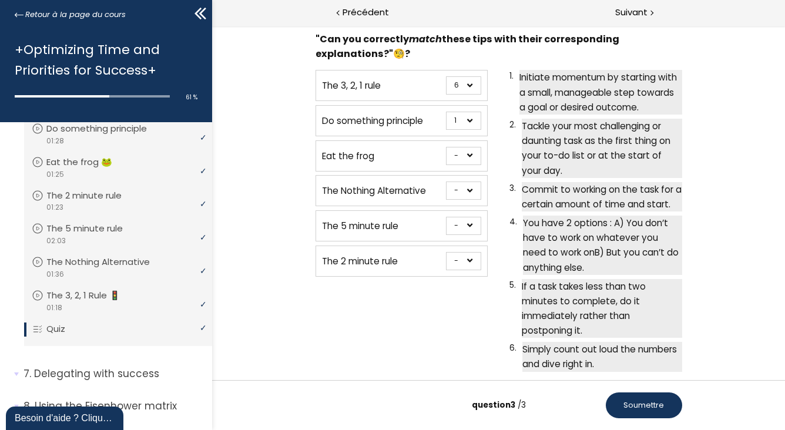
click at [446, 112] on select "- 1 2 3 4 5 6" at bounding box center [463, 121] width 35 height 18
click at [452, 150] on select "- 1 2 3 4 5 6" at bounding box center [463, 156] width 35 height 18
select select "669e0a0e11a71"
click at [446, 147] on select "- 1 2 3 4 5 6" at bounding box center [463, 156] width 35 height 18
click at [453, 189] on select "- 1 2 3 4 5 6" at bounding box center [463, 191] width 35 height 18
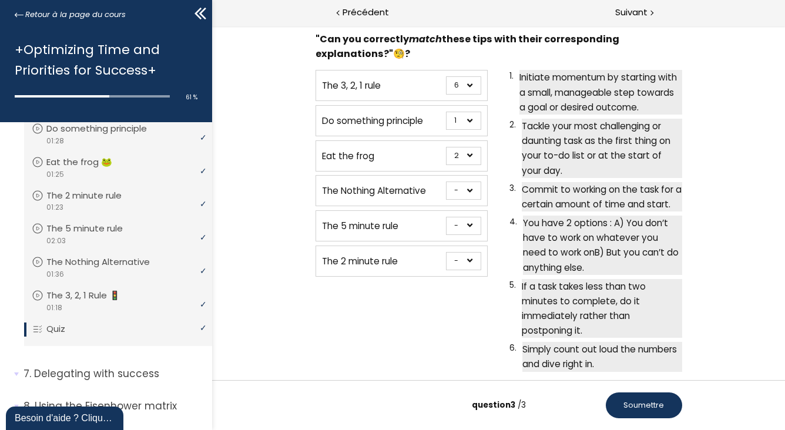
select select "669e0a0e11af3"
click at [446, 182] on select "- 1 2 3 4 5 6" at bounding box center [463, 191] width 35 height 18
click at [454, 222] on select "- 1 2 3 4 5 6" at bounding box center [463, 226] width 35 height 18
select select "669e0a0e11af3"
click at [446, 217] on select "- 1 2 3 4 5 6" at bounding box center [463, 226] width 35 height 18
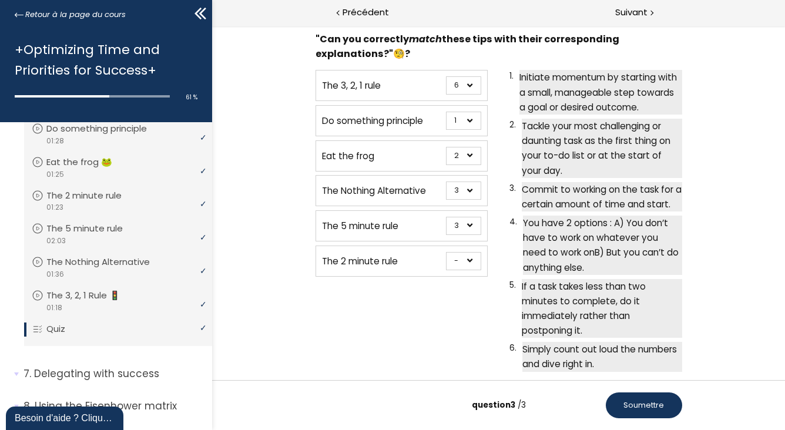
click at [457, 260] on select "- 1 2 3 4 5 6" at bounding box center [463, 261] width 35 height 18
select select "669e0a0e11ab3"
click at [446, 252] on select "- 1 2 3 4 5 6" at bounding box center [463, 261] width 35 height 18
click at [630, 409] on span "Soumettre" at bounding box center [643, 405] width 41 height 11
click at [461, 190] on select "- 1 2 3 4 5 6" at bounding box center [463, 191] width 35 height 18
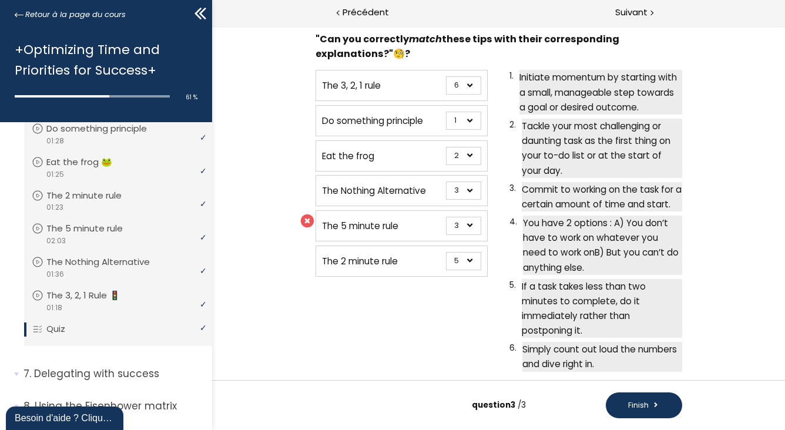
select select "669e0a0e11b34"
click at [446, 182] on select "- 1 2 3 4 5 6" at bounding box center [463, 191] width 35 height 18
click at [619, 407] on button "Finish" at bounding box center [644, 406] width 76 height 26
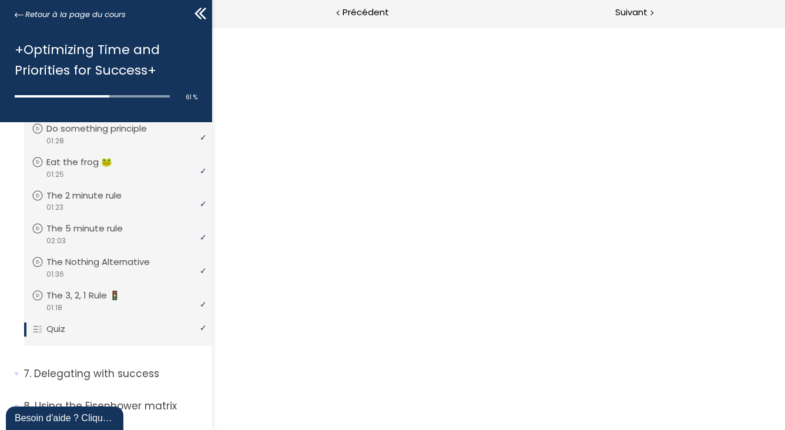
scroll to position [0, 0]
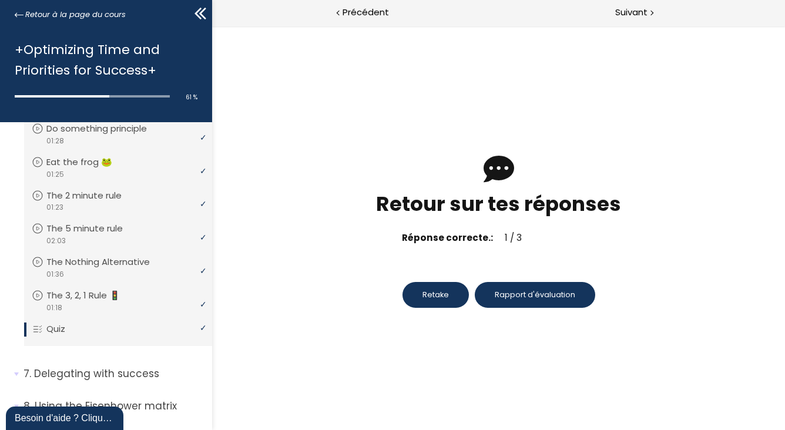
click at [529, 297] on span "Rapport d'évaluation" at bounding box center [534, 295] width 81 height 11
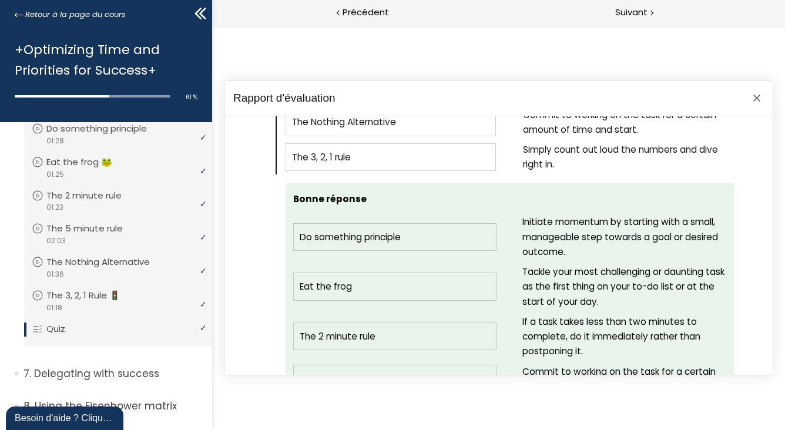
scroll to position [691, 0]
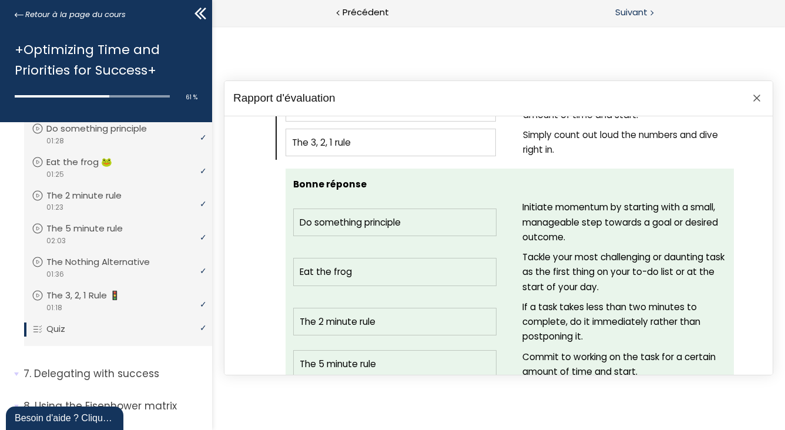
click at [637, 14] on span "Suivant" at bounding box center [632, 12] width 32 height 15
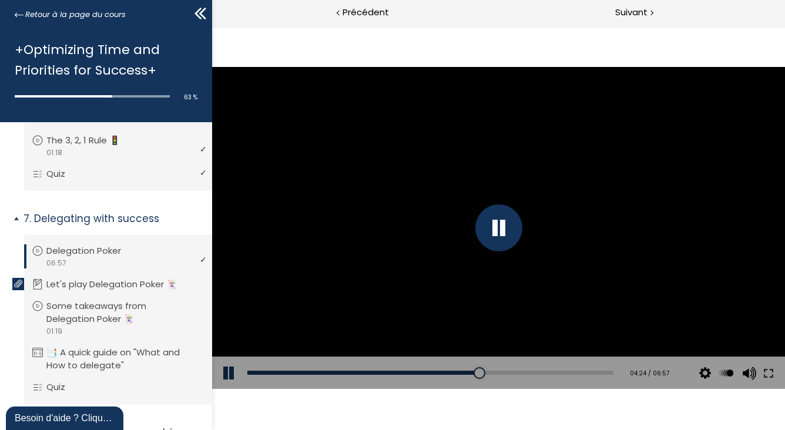
scroll to position [1115, 0]
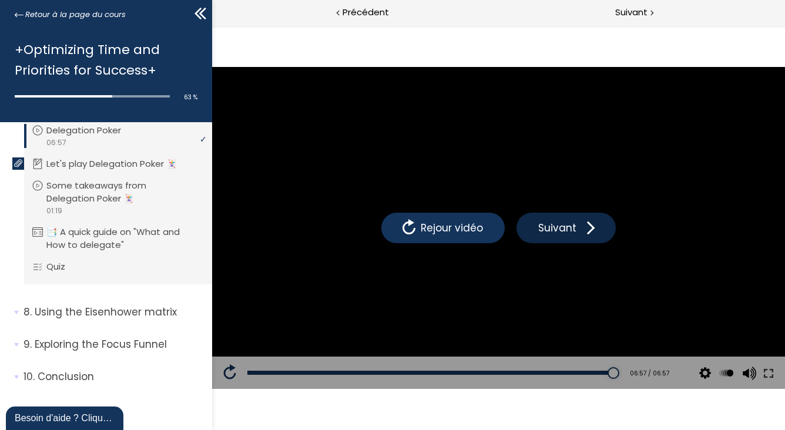
click at [561, 225] on span "Suivant" at bounding box center [557, 227] width 44 height 15
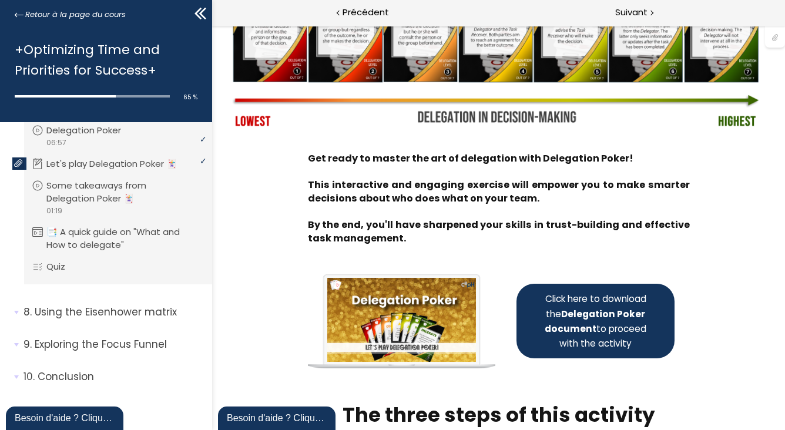
scroll to position [137, 0]
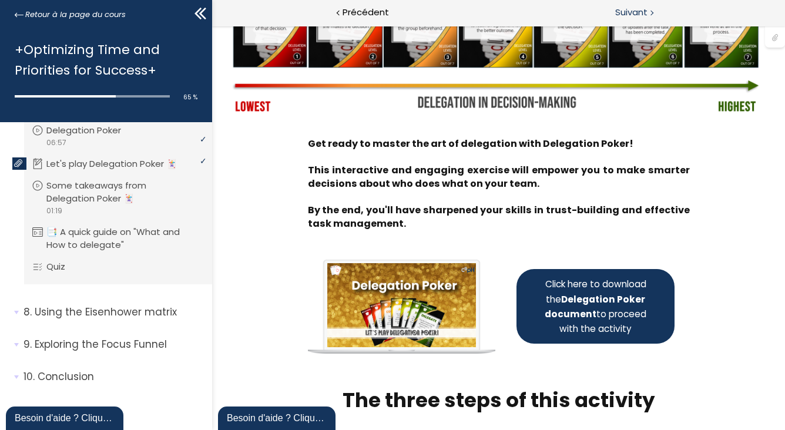
click at [642, 14] on span "Suivant" at bounding box center [632, 12] width 32 height 15
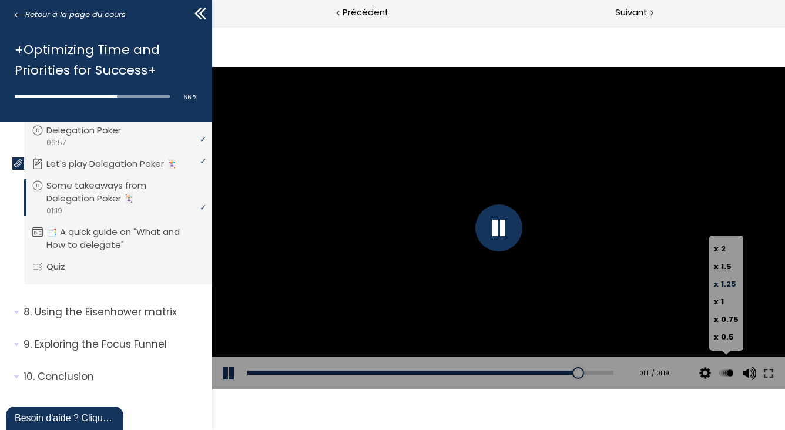
click at [724, 283] on span "1.25" at bounding box center [728, 284] width 15 height 11
click at [212, 26] on input "x 1.25" at bounding box center [212, 26] width 0 height 0
click at [721, 263] on span "1.5" at bounding box center [726, 266] width 11 height 11
click at [212, 26] on input "x 1.5" at bounding box center [212, 26] width 0 height 0
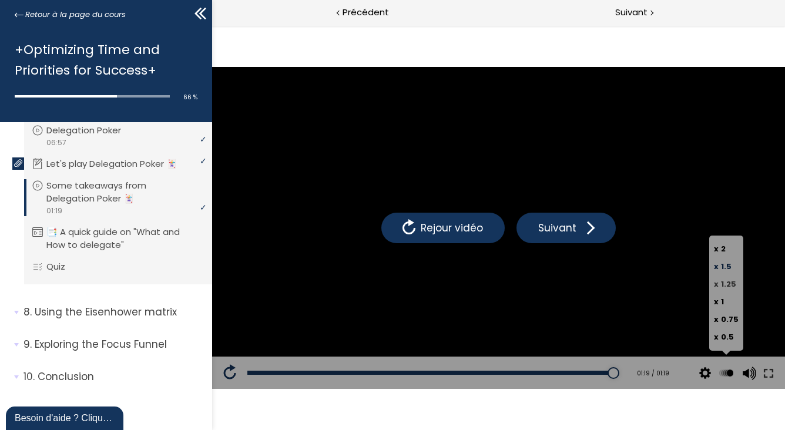
click at [725, 285] on span "1.25" at bounding box center [728, 284] width 15 height 11
click at [212, 26] on input "x 1.25" at bounding box center [212, 26] width 0 height 0
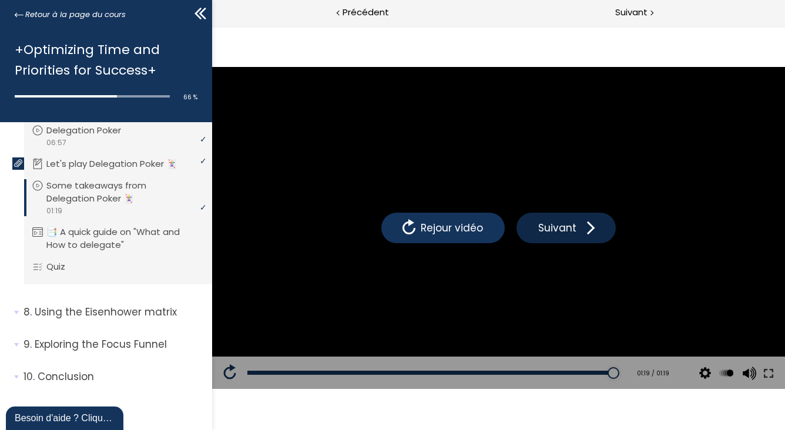
click at [595, 233] on span at bounding box center [588, 228] width 18 height 18
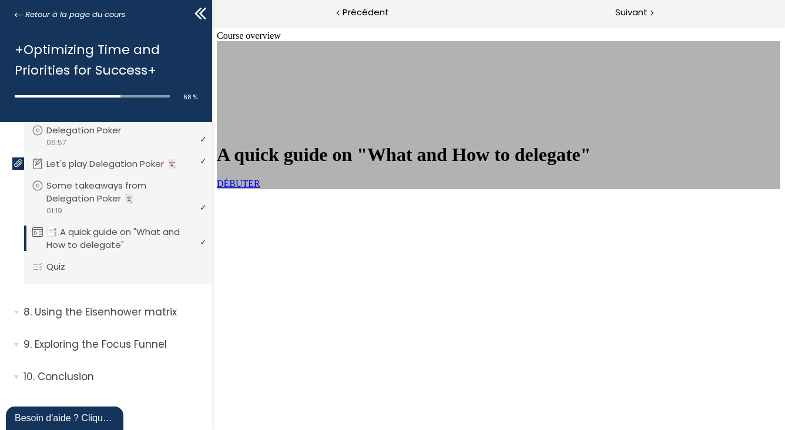
click at [260, 189] on span "DÉBUTER" at bounding box center [238, 184] width 44 height 10
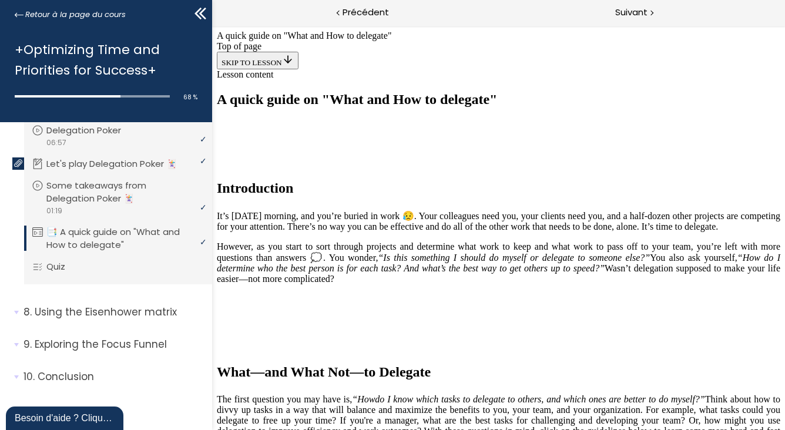
scroll to position [685, 0]
click at [659, 12] on div "Suivant" at bounding box center [642, 13] width 287 height 26
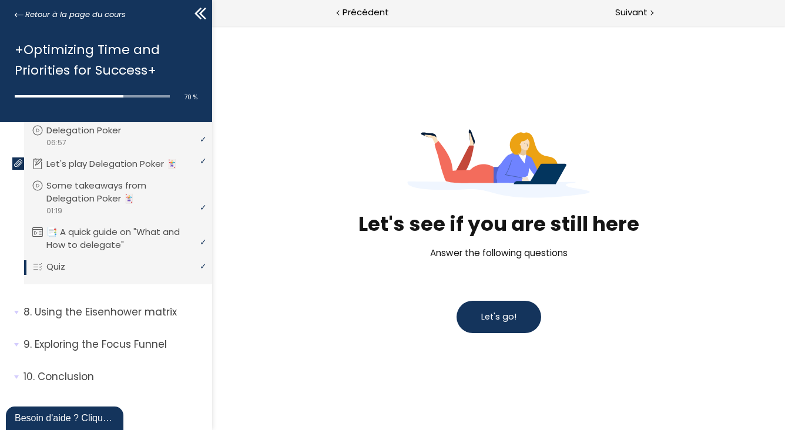
click at [506, 309] on button "Let's go!" at bounding box center [498, 317] width 85 height 32
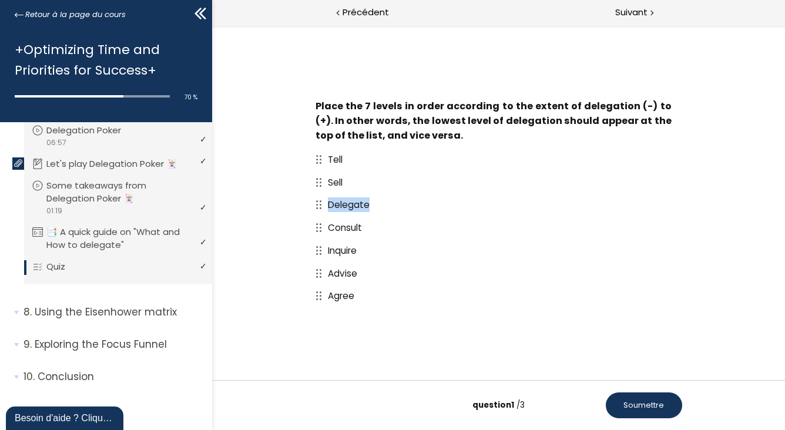
drag, startPoint x: 322, startPoint y: 230, endPoint x: 319, endPoint y: 196, distance: 34.8
click at [319, 196] on div "Tell Sell Delegate Consult Inquire Advise Agree" at bounding box center [498, 227] width 367 height 159
click at [643, 402] on span "Soumettre" at bounding box center [643, 405] width 41 height 11
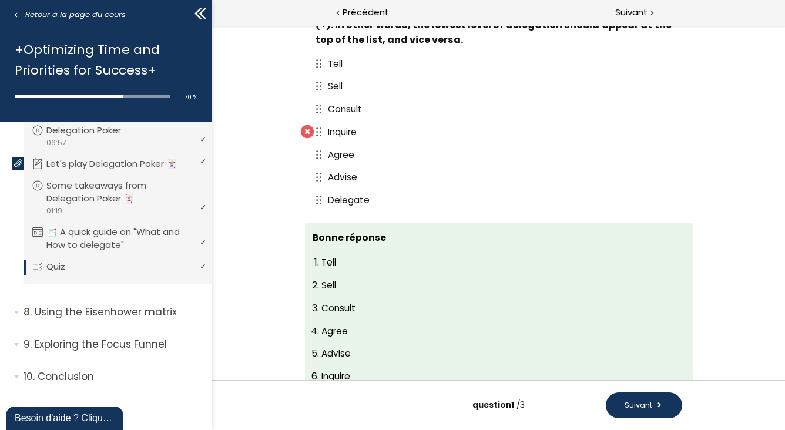
scroll to position [62, 0]
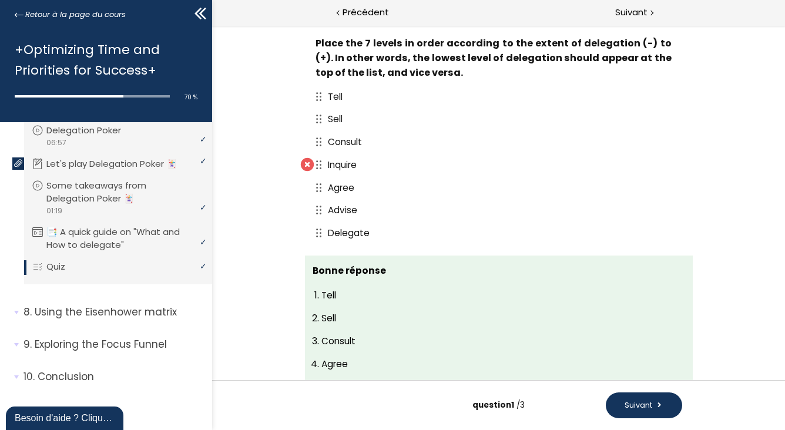
click at [636, 402] on span "Suivant" at bounding box center [638, 405] width 28 height 11
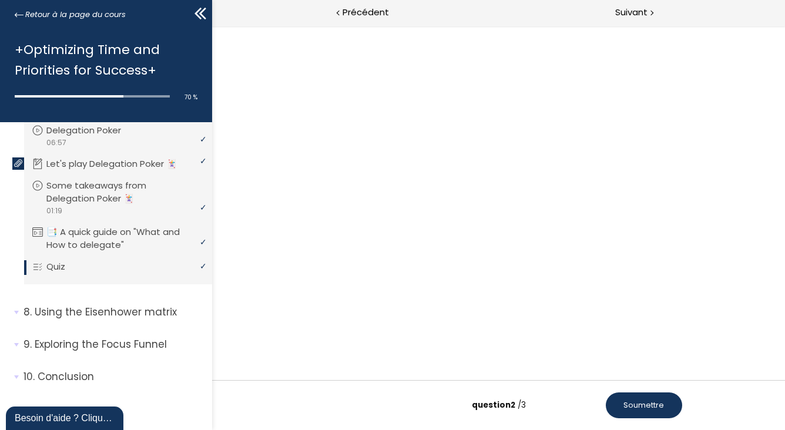
scroll to position [0, 0]
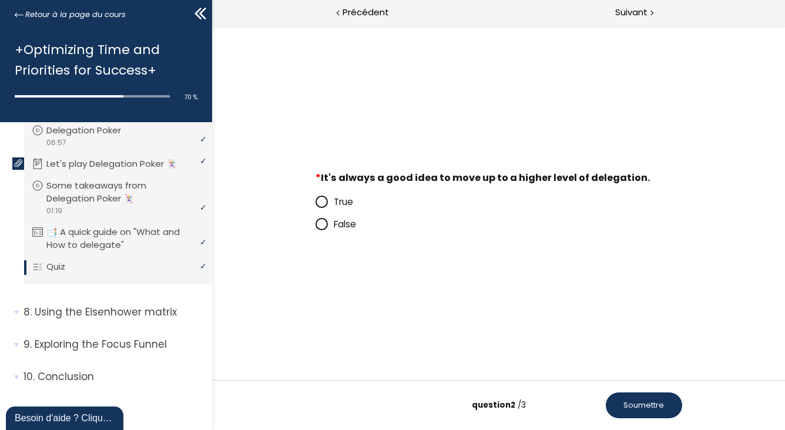
click at [329, 223] on span at bounding box center [324, 224] width 18 height 15
click at [315, 228] on input "False" at bounding box center [315, 228] width 0 height 0
click at [651, 400] on span "Soumettre" at bounding box center [643, 405] width 41 height 11
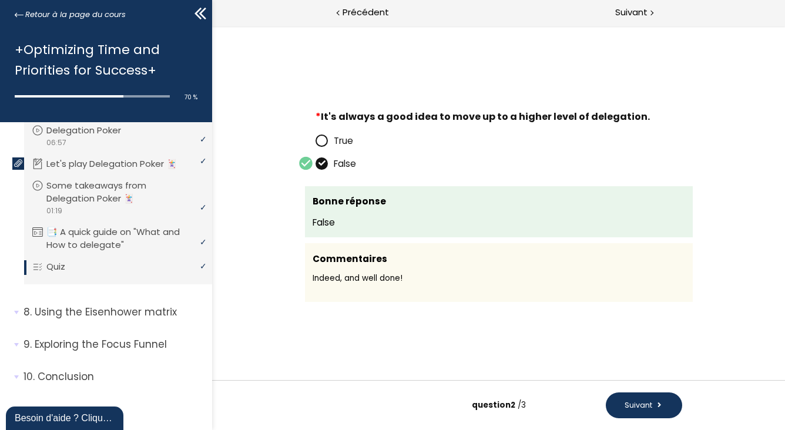
click at [641, 410] on span "Suivant" at bounding box center [638, 405] width 28 height 11
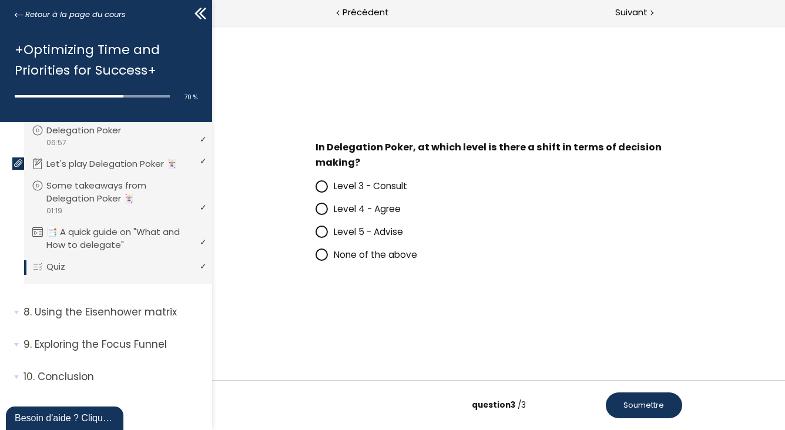
click at [396, 231] on span "Level 5 - Advise" at bounding box center [367, 232] width 69 height 12
click at [315, 235] on input "Level 5 - Advise" at bounding box center [315, 235] width 0 height 0
click at [648, 407] on span "Soumettre" at bounding box center [643, 405] width 41 height 11
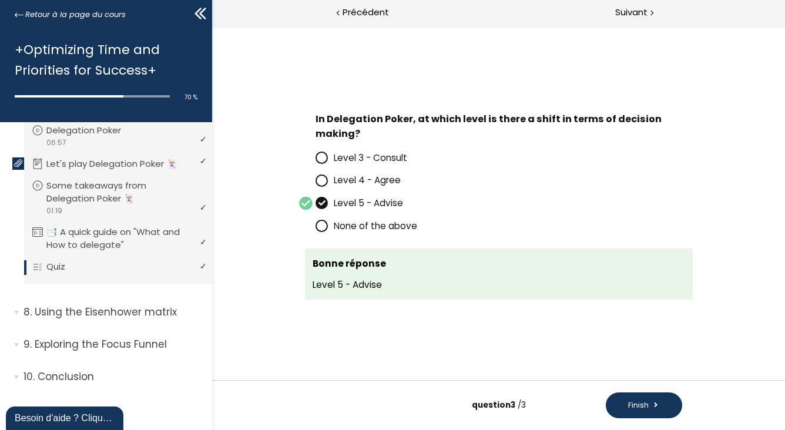
click at [654, 407] on span at bounding box center [656, 405] width 8 height 11
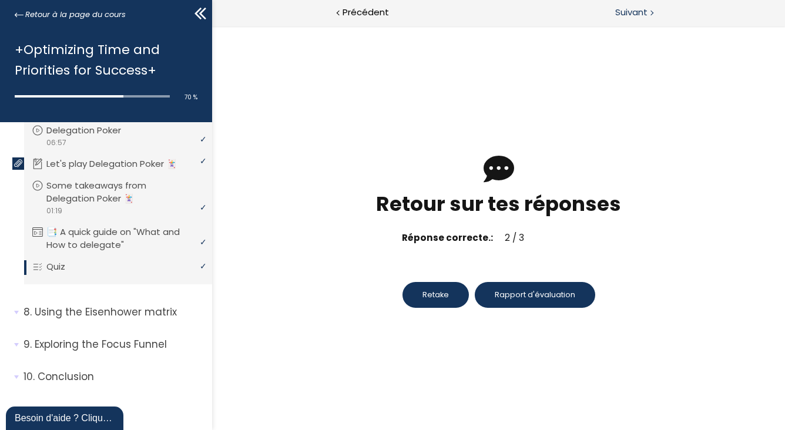
click at [632, 11] on span "Suivant" at bounding box center [632, 12] width 32 height 15
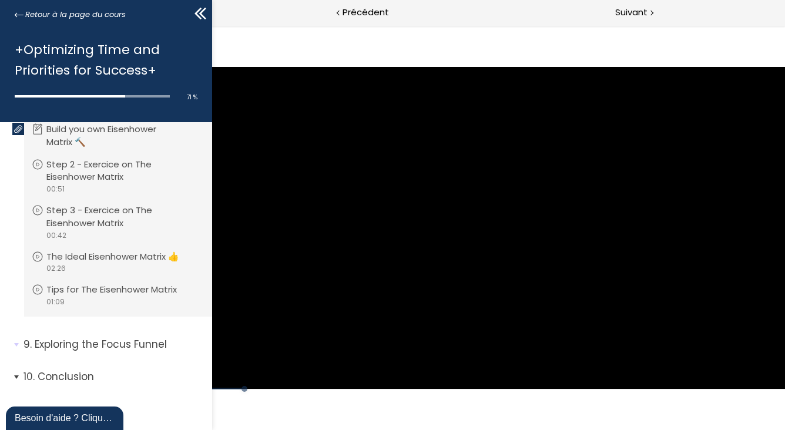
scroll to position [1424, 0]
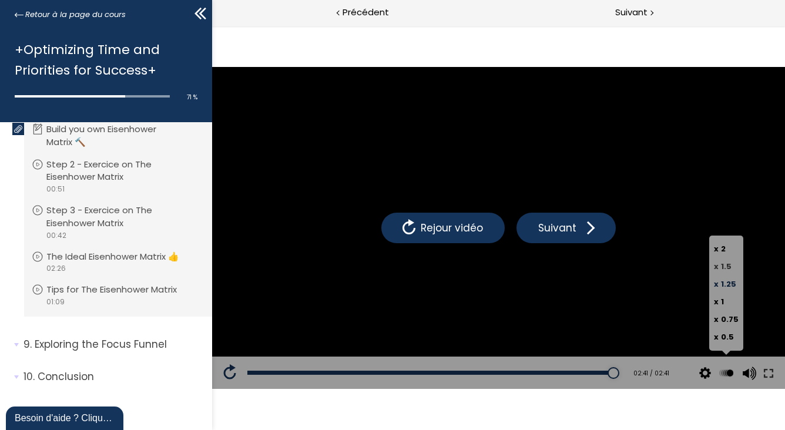
click at [730, 266] on span "1.5" at bounding box center [726, 266] width 11 height 11
click at [212, 26] on input "x 1.5" at bounding box center [212, 26] width 0 height 0
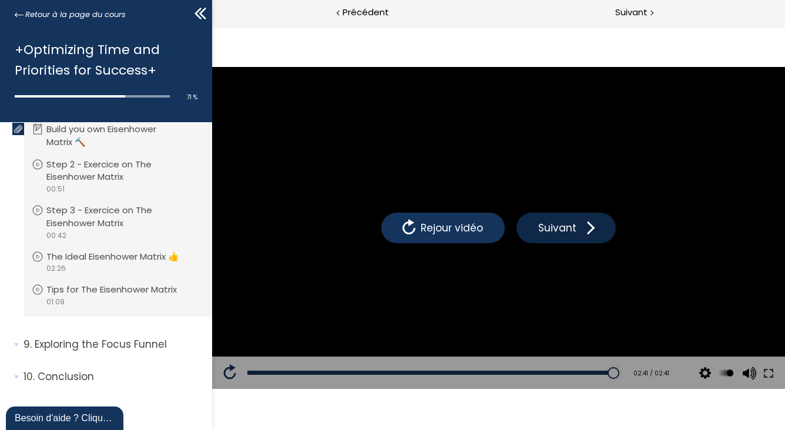
click at [570, 219] on button "Suivant" at bounding box center [565, 228] width 99 height 31
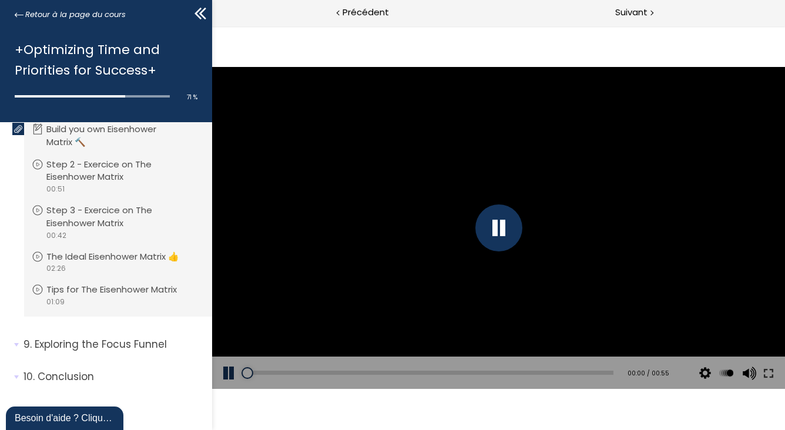
click at [219, 369] on button at bounding box center [229, 373] width 35 height 33
click at [222, 374] on button at bounding box center [229, 373] width 35 height 33
drag, startPoint x: 280, startPoint y: 374, endPoint x: 240, endPoint y: 373, distance: 40.0
click at [240, 373] on div "Add chapter 00:00 00:00 / 00:55 Subtitles None Auto 4k 1080p 720p 540p 360p 224…" at bounding box center [498, 373] width 573 height 33
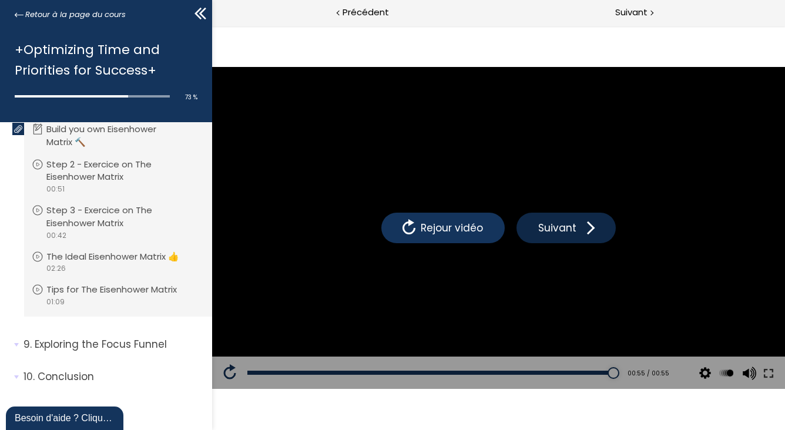
click at [555, 229] on span "Suivant" at bounding box center [557, 227] width 44 height 15
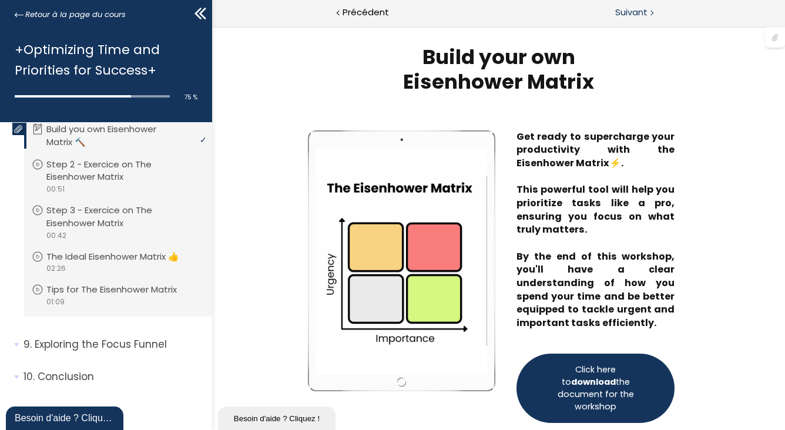
click at [633, 14] on span "Suivant" at bounding box center [632, 12] width 32 height 15
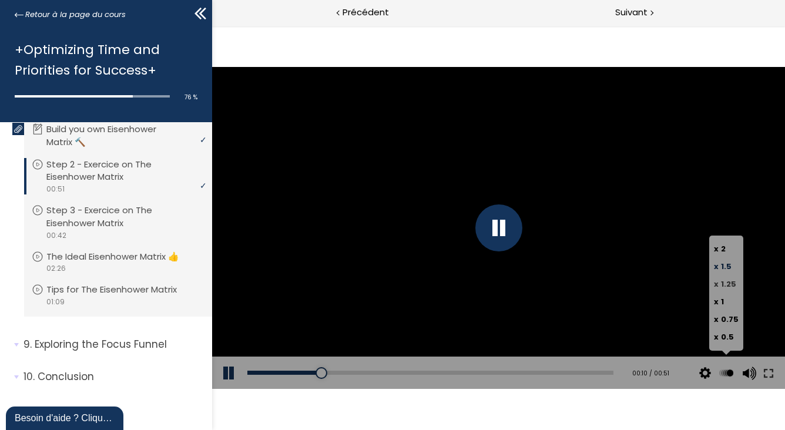
click at [720, 279] on label "x 1.25" at bounding box center [726, 285] width 25 height 18
click at [212, 26] on input "x 1.25" at bounding box center [212, 26] width 0 height 0
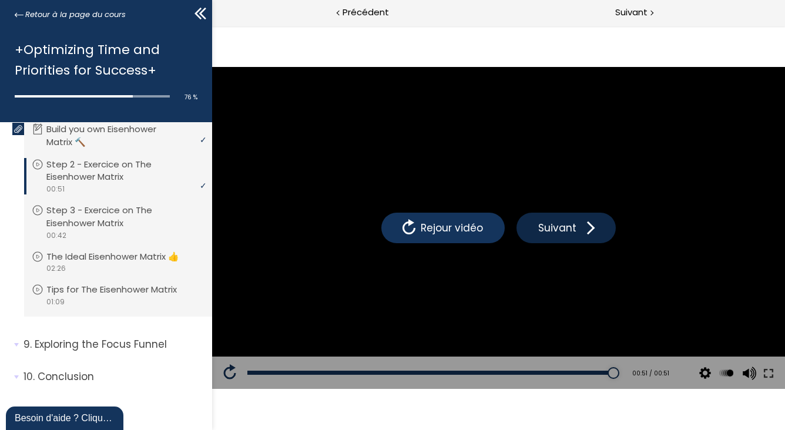
click at [571, 240] on button "Suivant" at bounding box center [565, 228] width 99 height 31
click at [543, 230] on span "Suivant" at bounding box center [557, 227] width 44 height 15
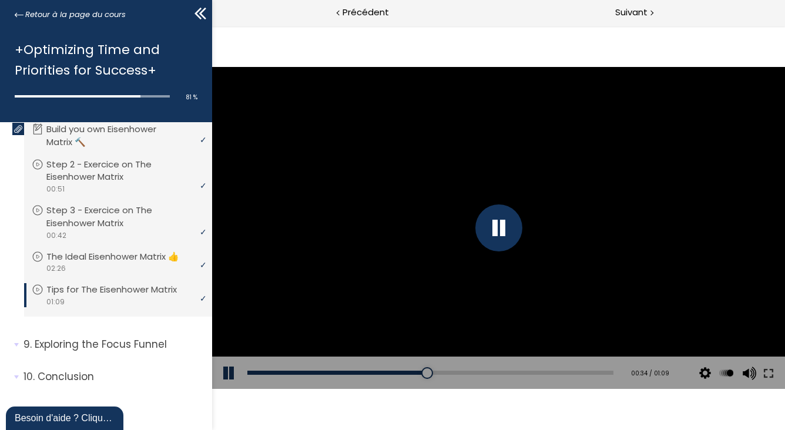
click at [404, 138] on div at bounding box center [498, 228] width 573 height 322
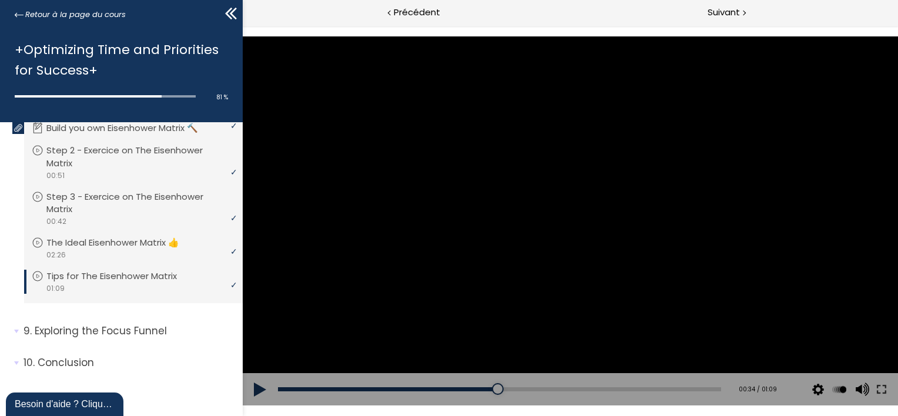
scroll to position [1332, 0]
